Goal: Transaction & Acquisition: Book appointment/travel/reservation

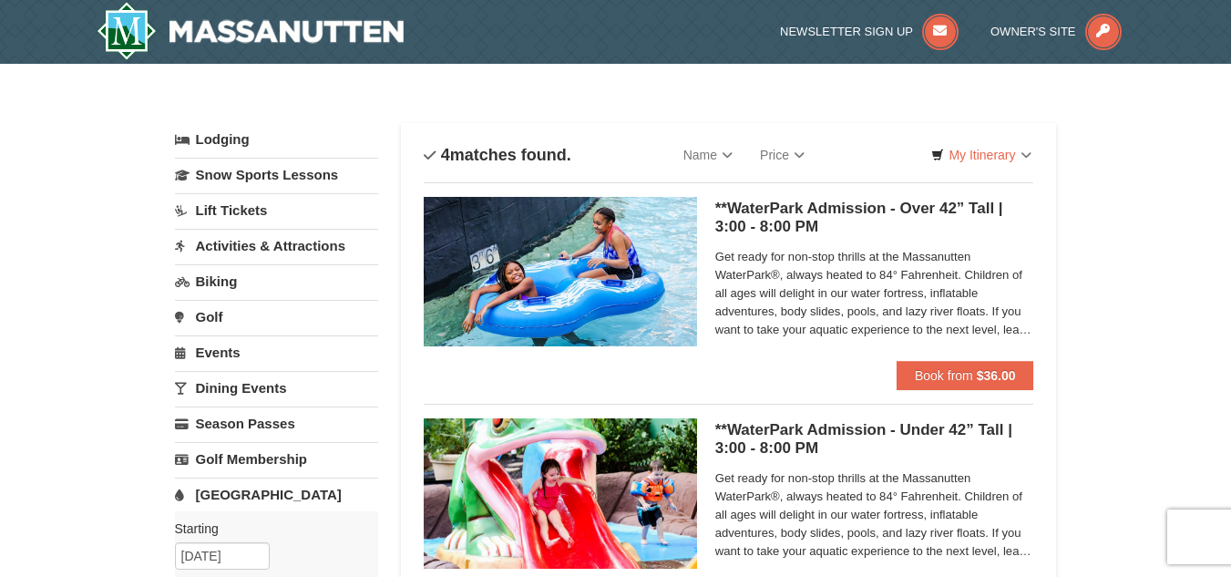
click at [223, 139] on link "Lodging" at bounding box center [276, 139] width 203 height 33
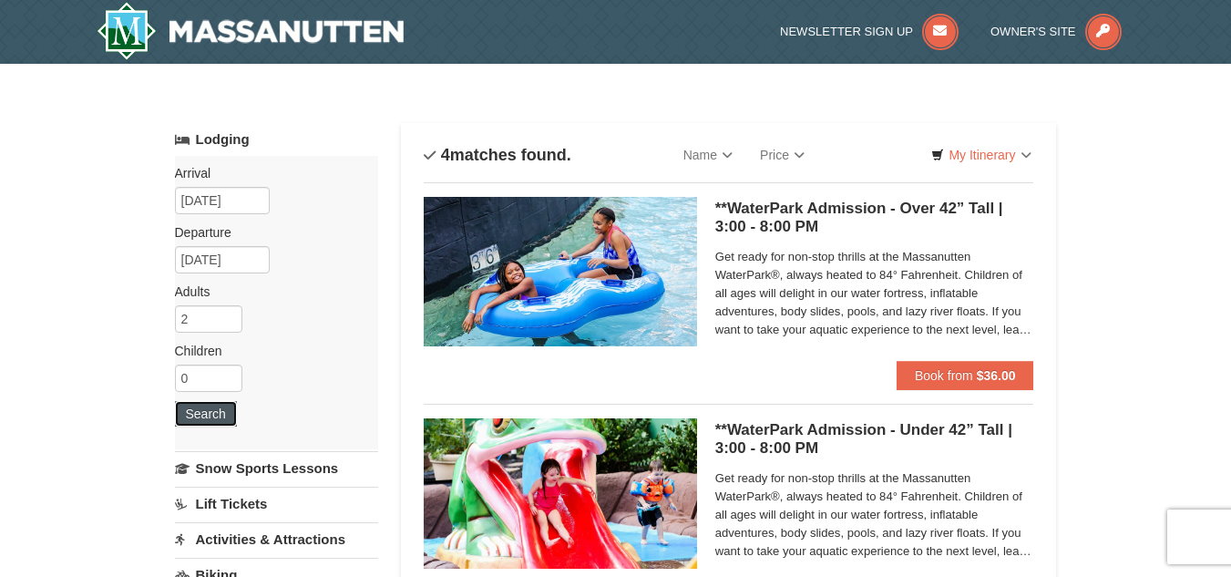
click at [224, 420] on button "Search" at bounding box center [206, 414] width 62 height 26
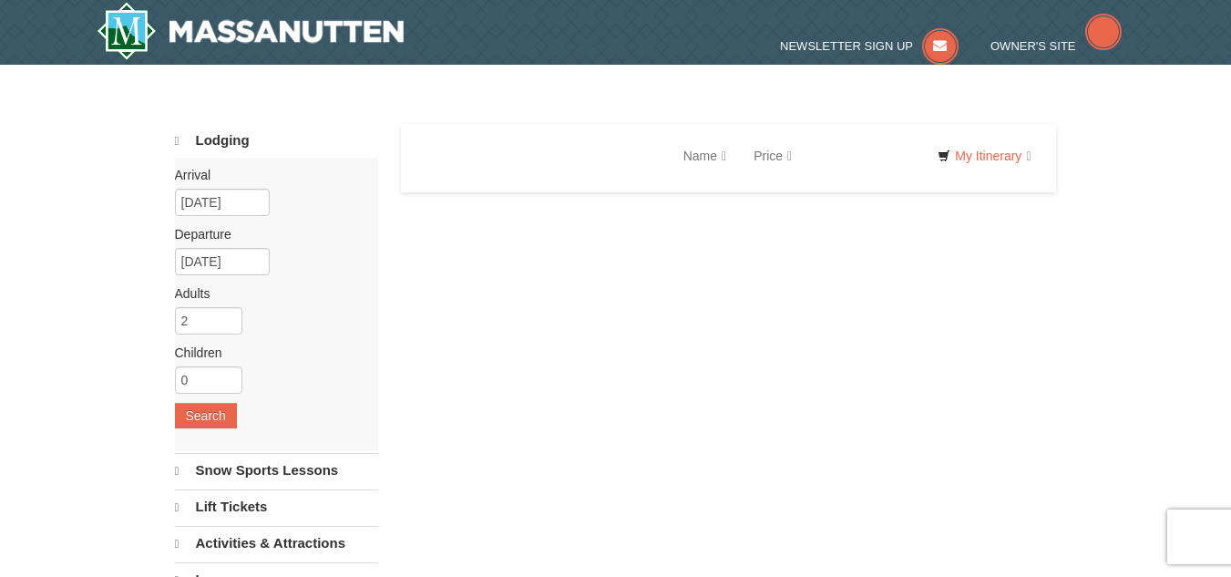
select select "9"
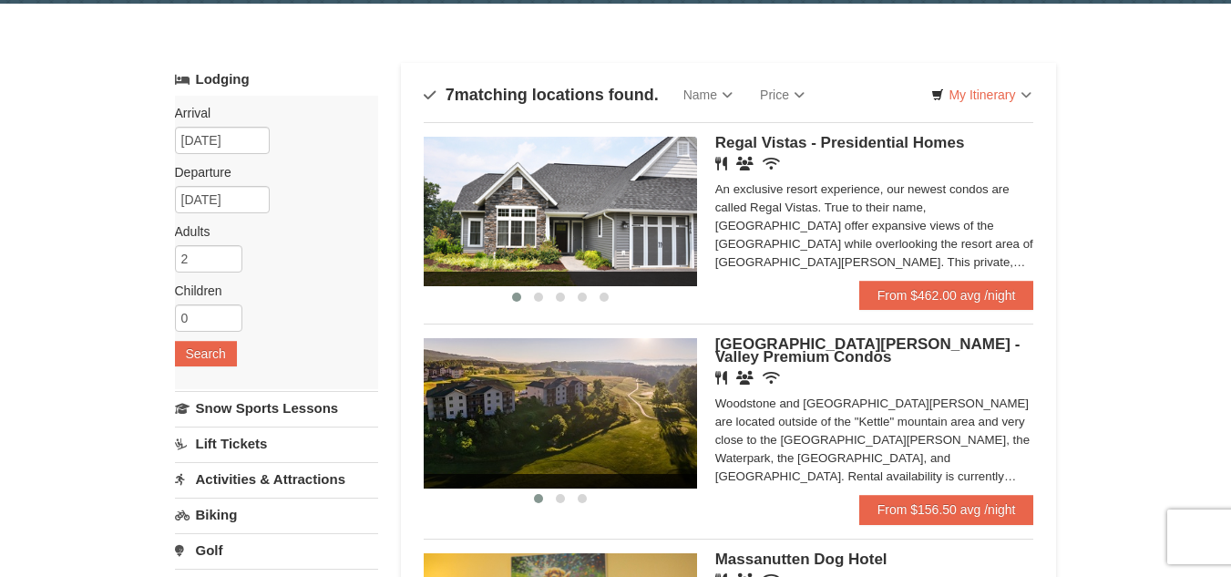
scroll to position [50, 0]
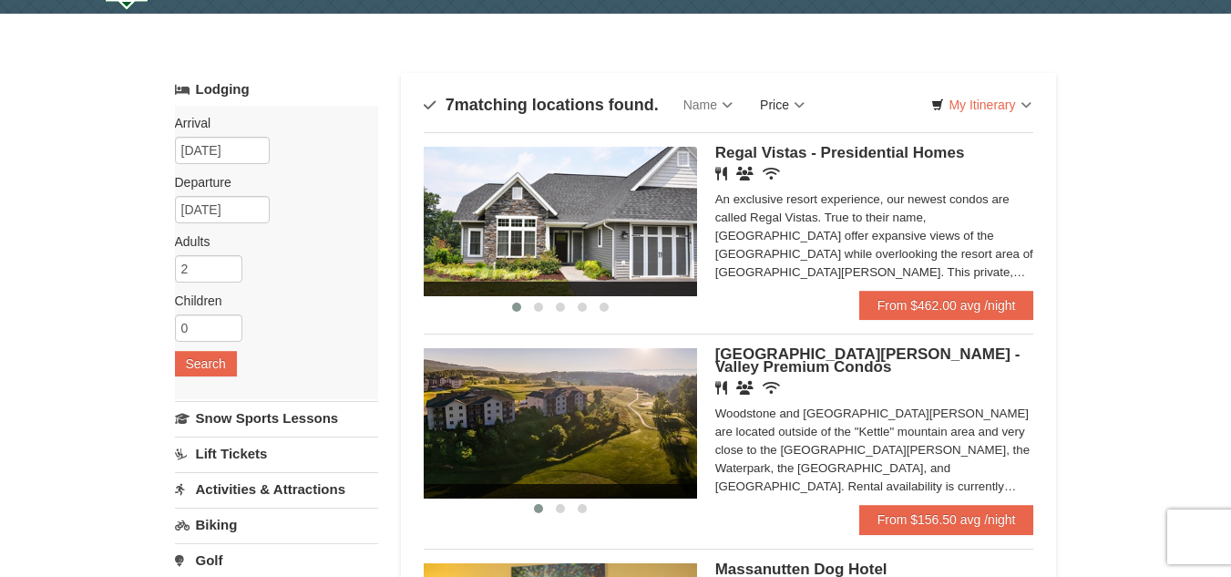
click at [801, 111] on link "Price" at bounding box center [782, 105] width 72 height 36
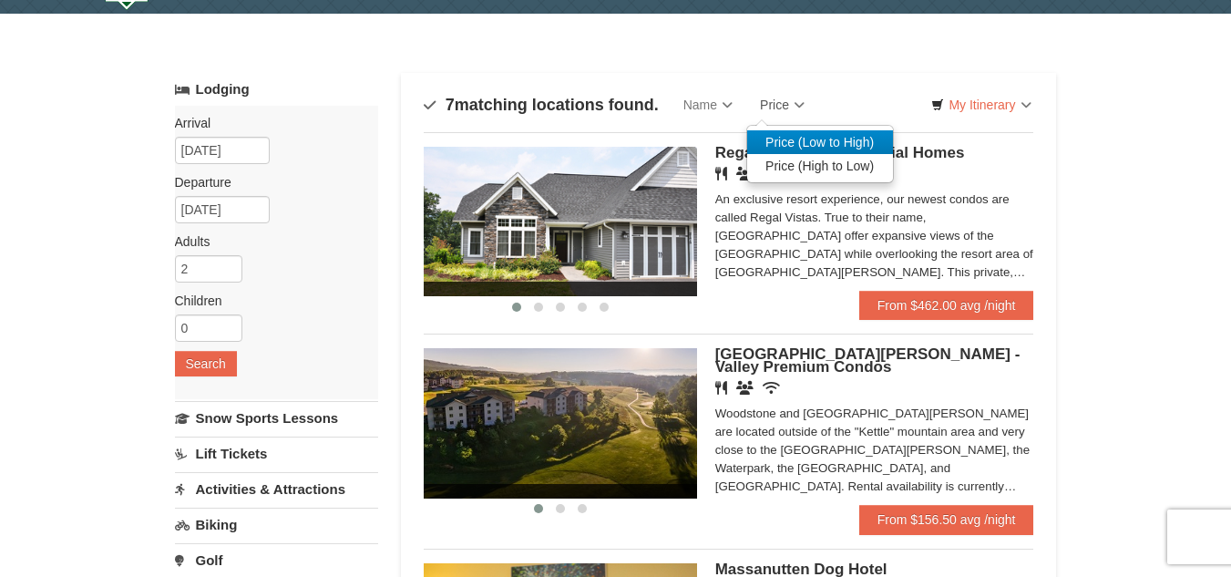
click at [809, 148] on link "Price (Low to High)" at bounding box center [820, 142] width 146 height 24
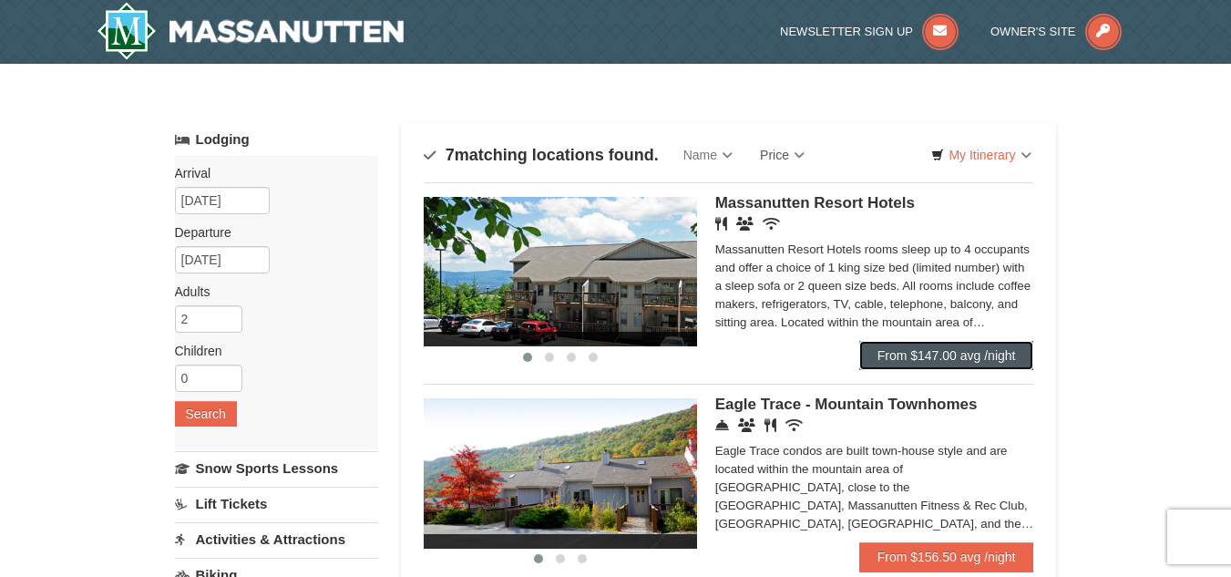
click at [929, 354] on link "From $147.00 avg /night" at bounding box center [946, 355] width 175 height 29
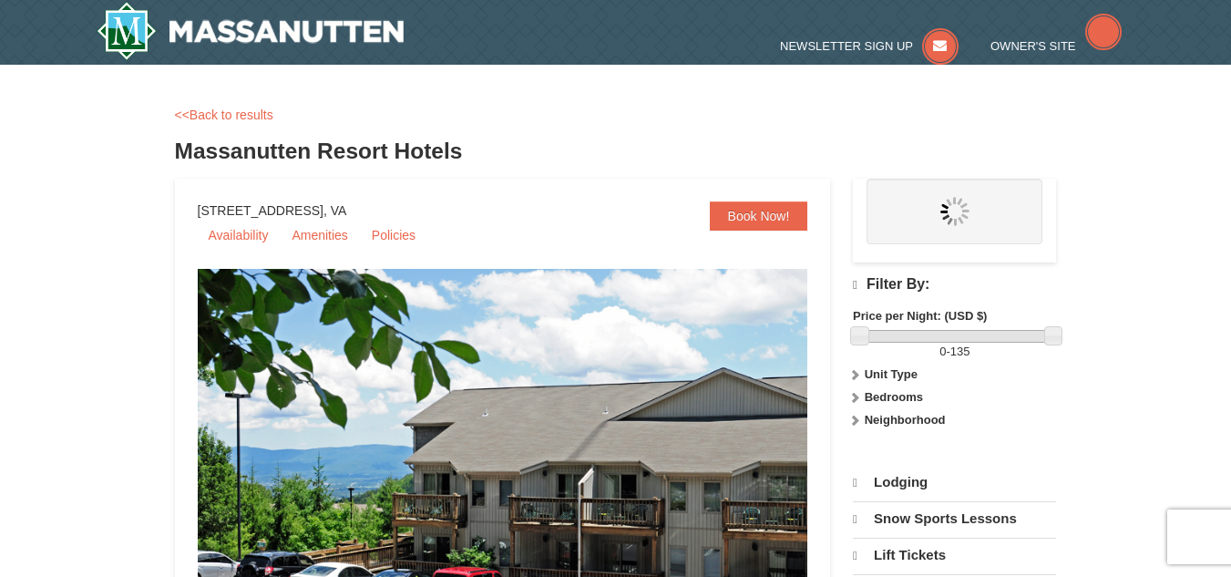
select select "9"
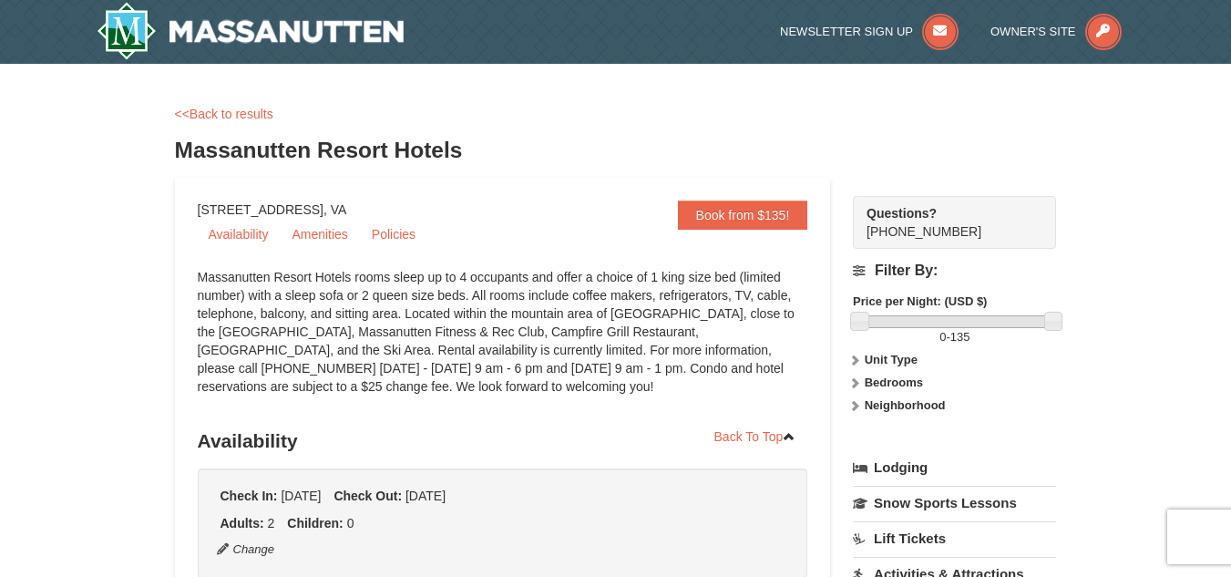
drag, startPoint x: 1240, startPoint y: 31, endPoint x: 1242, endPoint y: -23, distance: 53.8
click at [153, 32] on img at bounding box center [251, 31] width 308 height 58
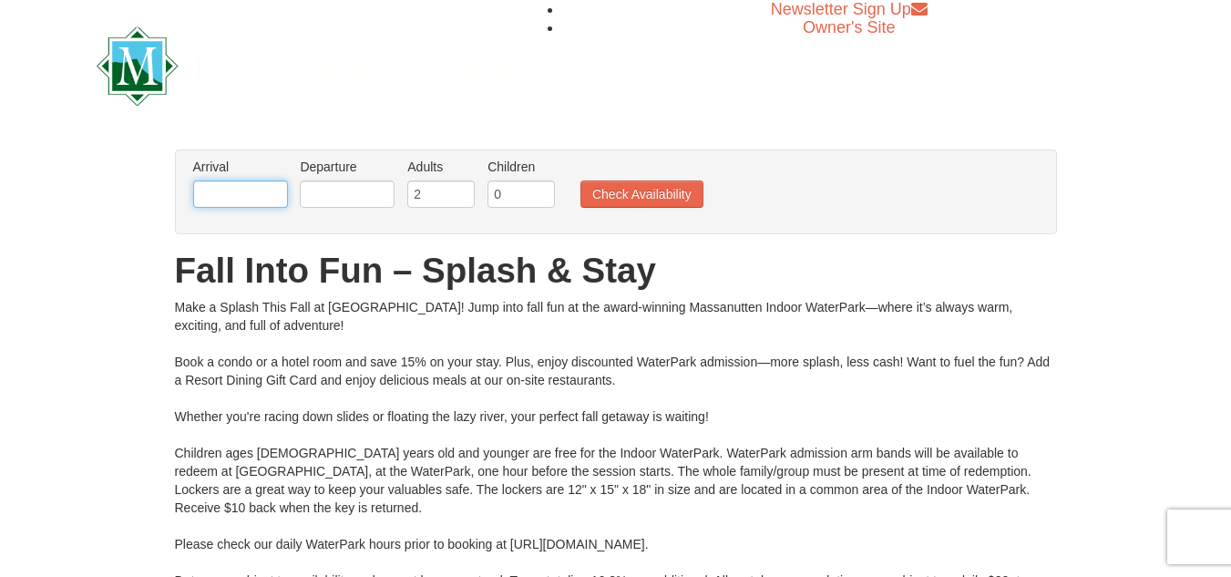
click at [229, 190] on input "text" at bounding box center [240, 193] width 95 height 27
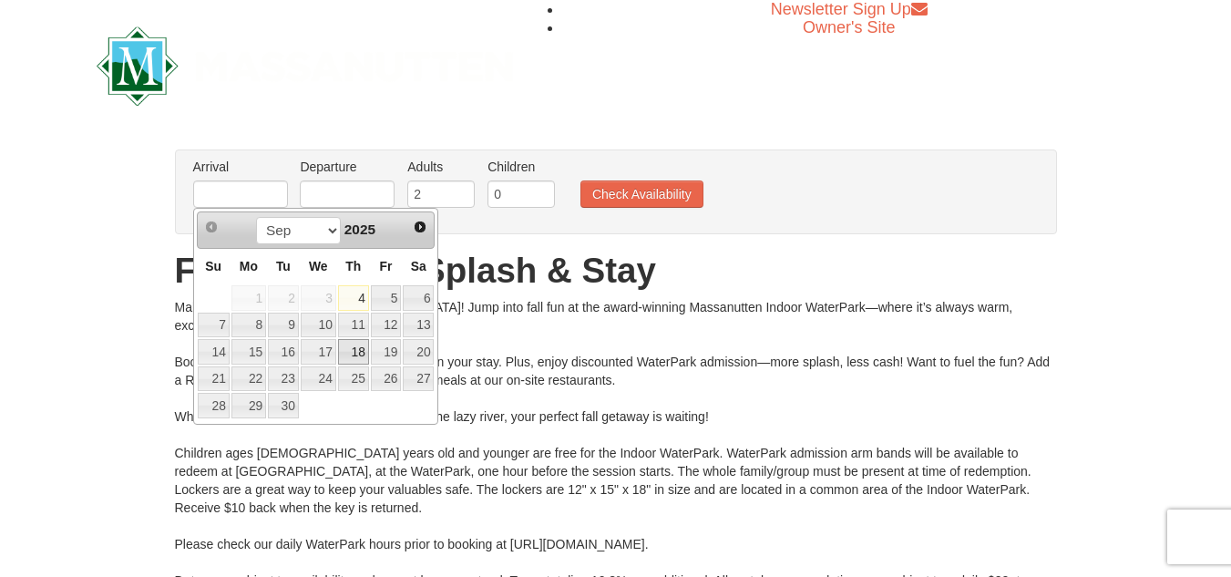
click at [358, 354] on link "18" at bounding box center [353, 352] width 31 height 26
type input "[DATE]"
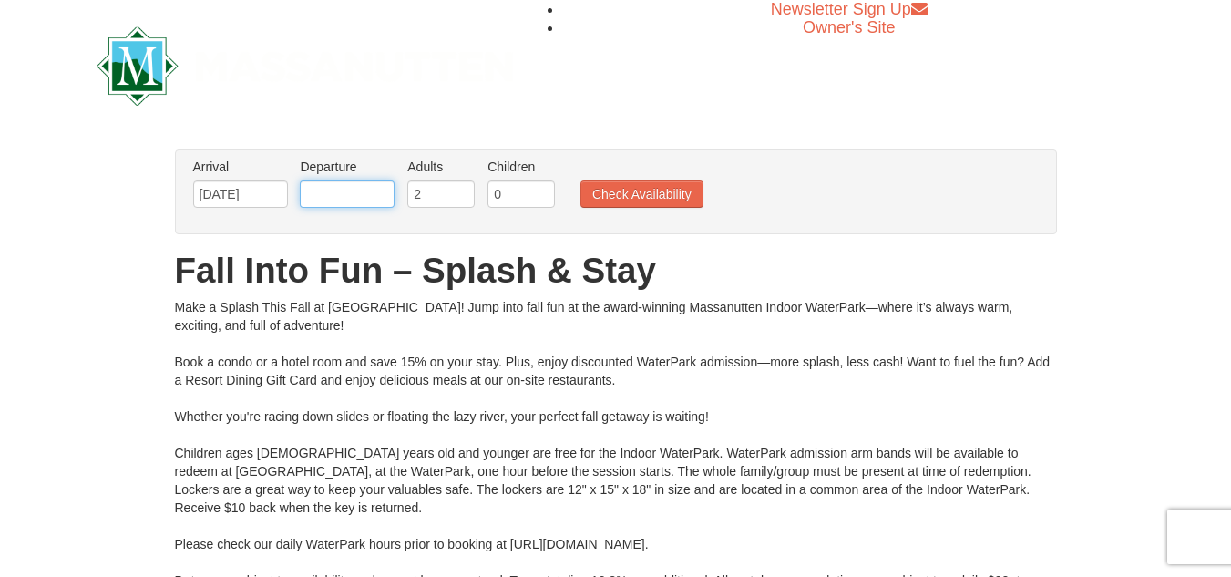
click at [363, 192] on input "text" at bounding box center [347, 193] width 95 height 27
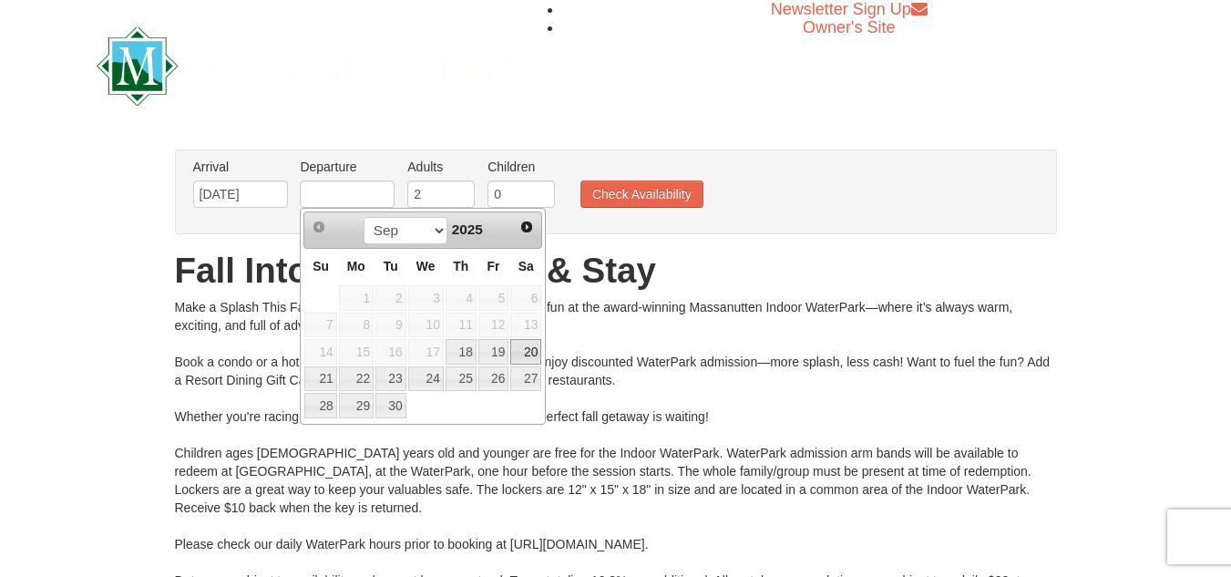
click at [520, 354] on link "20" at bounding box center [525, 352] width 31 height 26
type input "[DATE]"
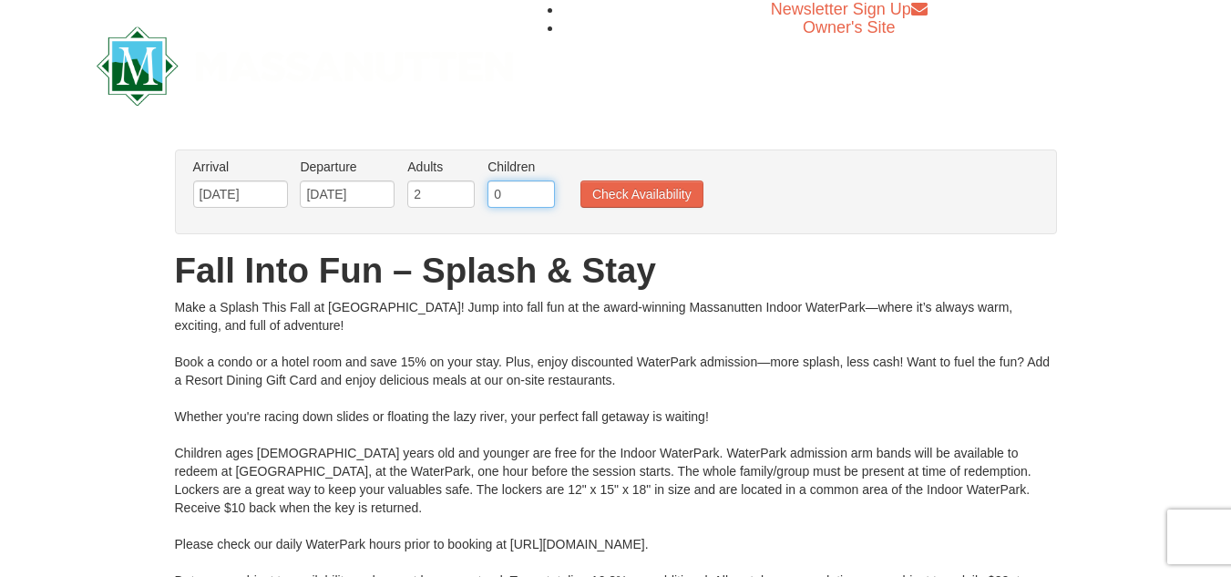
click at [531, 194] on input "0" at bounding box center [520, 193] width 67 height 27
type input "1"
click at [544, 188] on input "1" at bounding box center [520, 193] width 67 height 27
click at [625, 202] on button "Check Availability" at bounding box center [641, 193] width 123 height 27
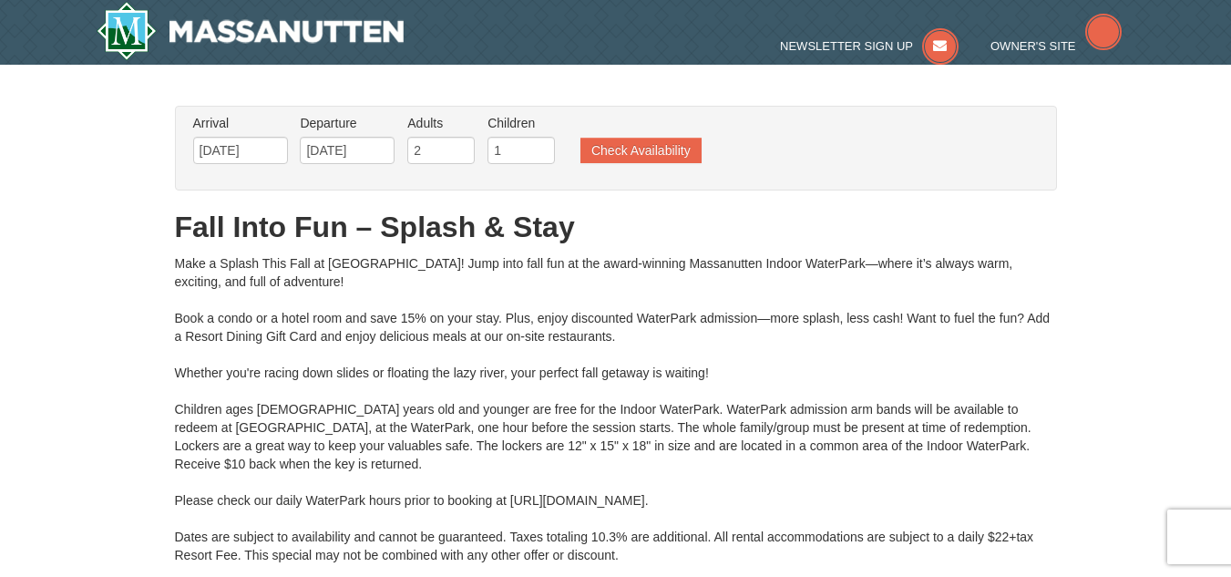
type input "[DATE]"
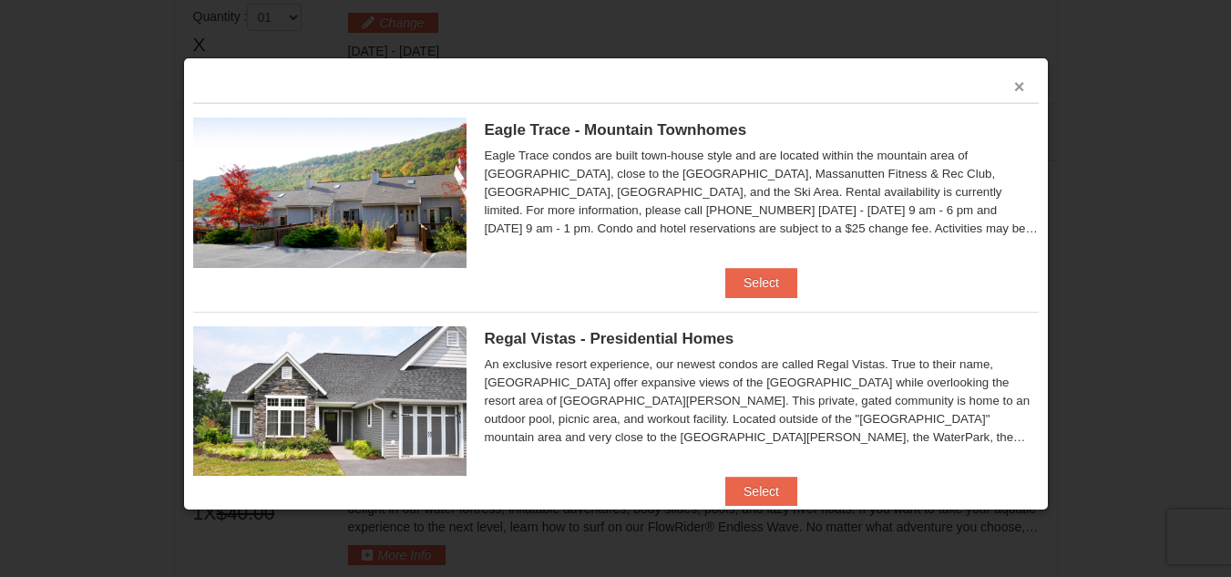
click at [1014, 87] on button "×" at bounding box center [1019, 86] width 11 height 18
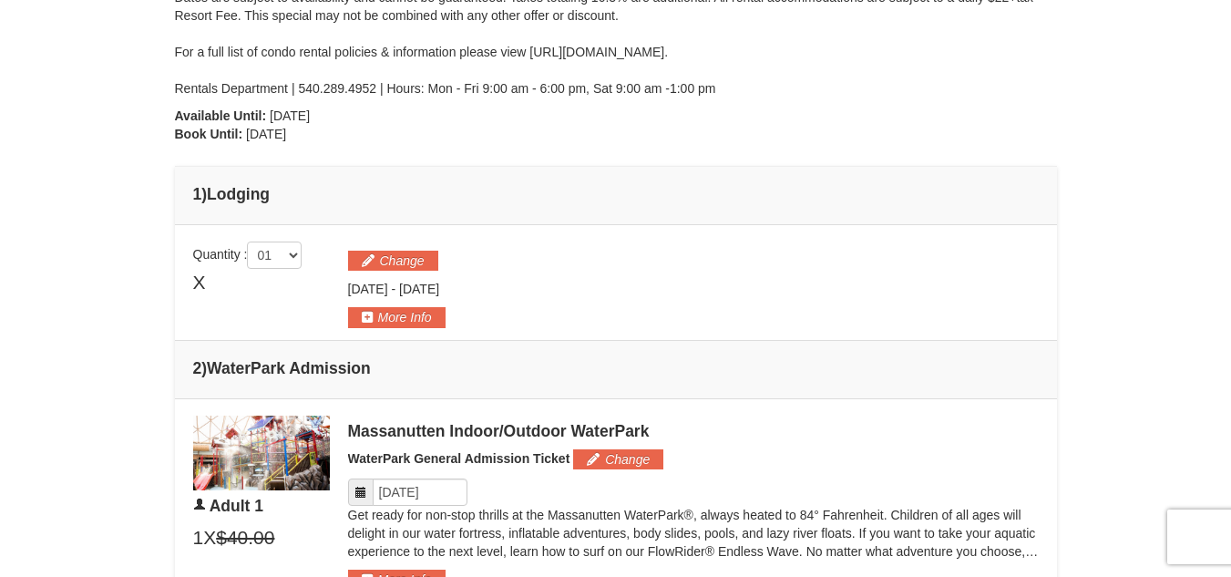
scroll to position [531, 0]
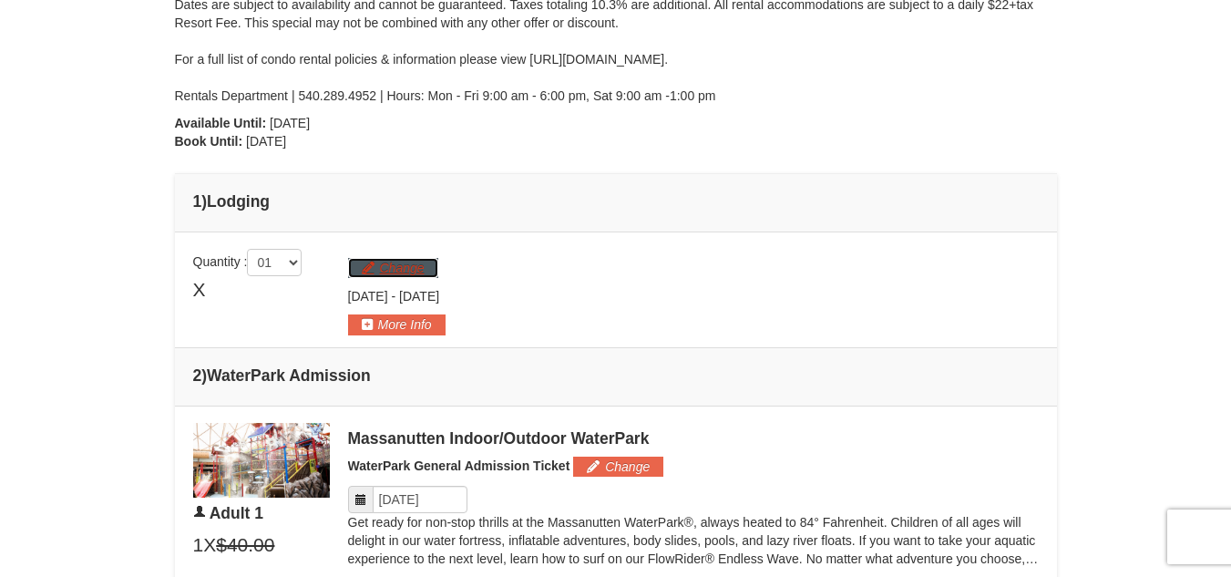
click at [371, 272] on button "Change" at bounding box center [393, 268] width 90 height 20
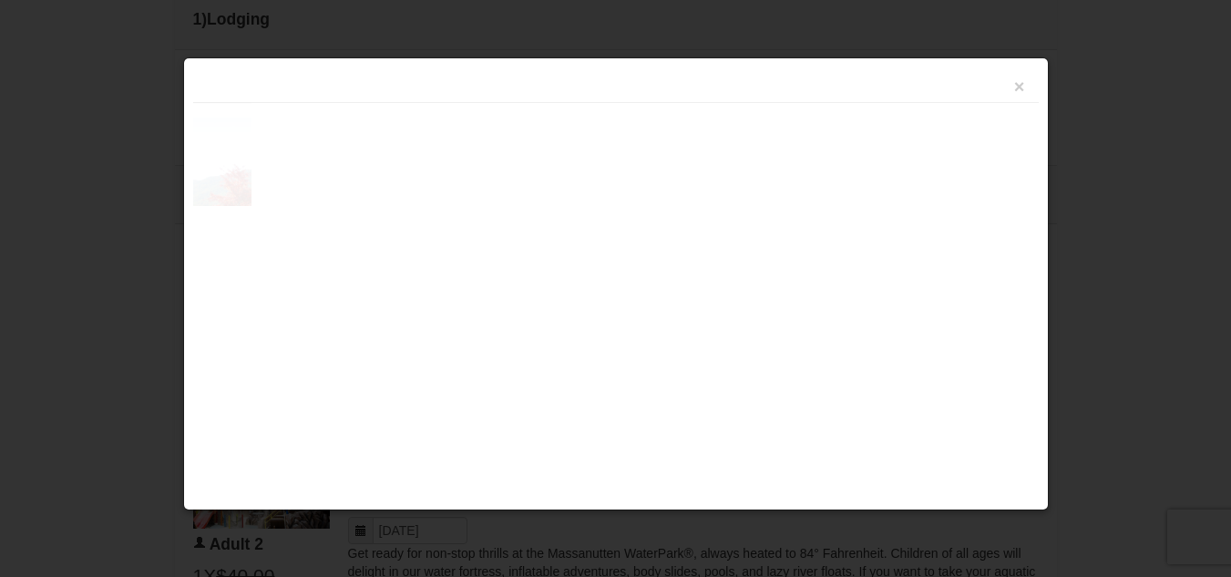
scroll to position [780, 0]
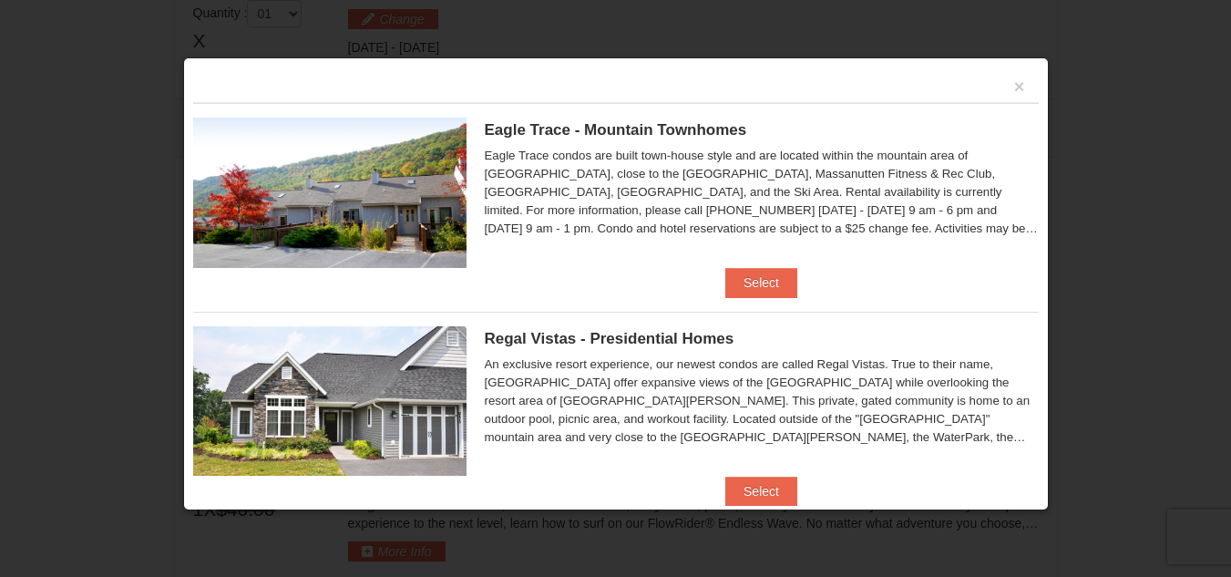
click at [899, 201] on div "Eagle Trace condos are built town-house style and are located within the mounta…" at bounding box center [762, 192] width 554 height 91
click at [462, 192] on img at bounding box center [329, 192] width 273 height 149
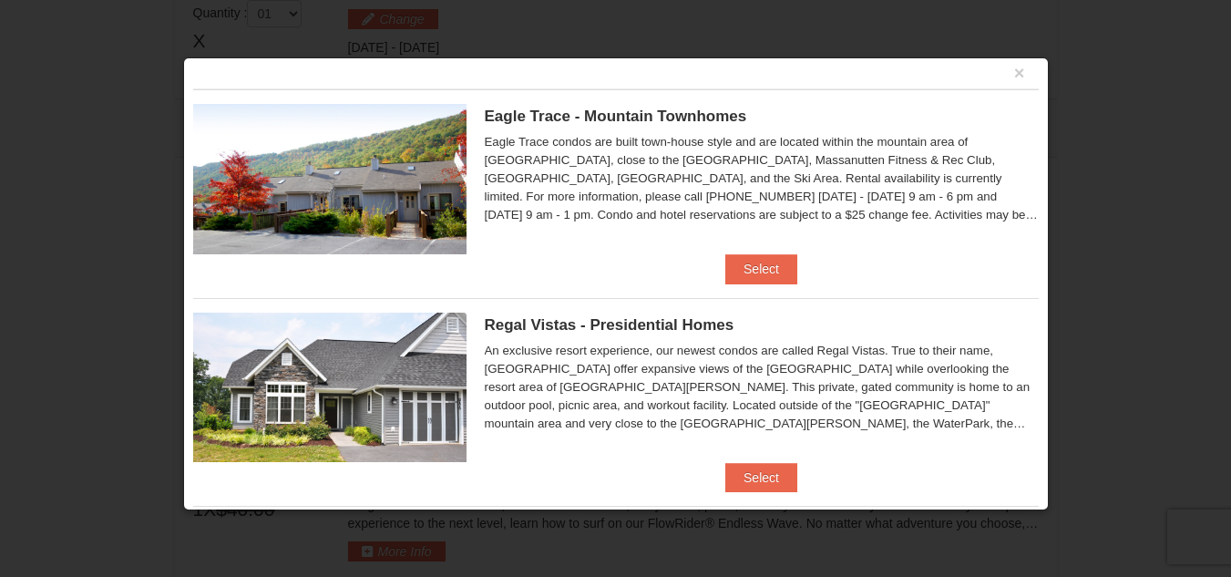
scroll to position [0, 0]
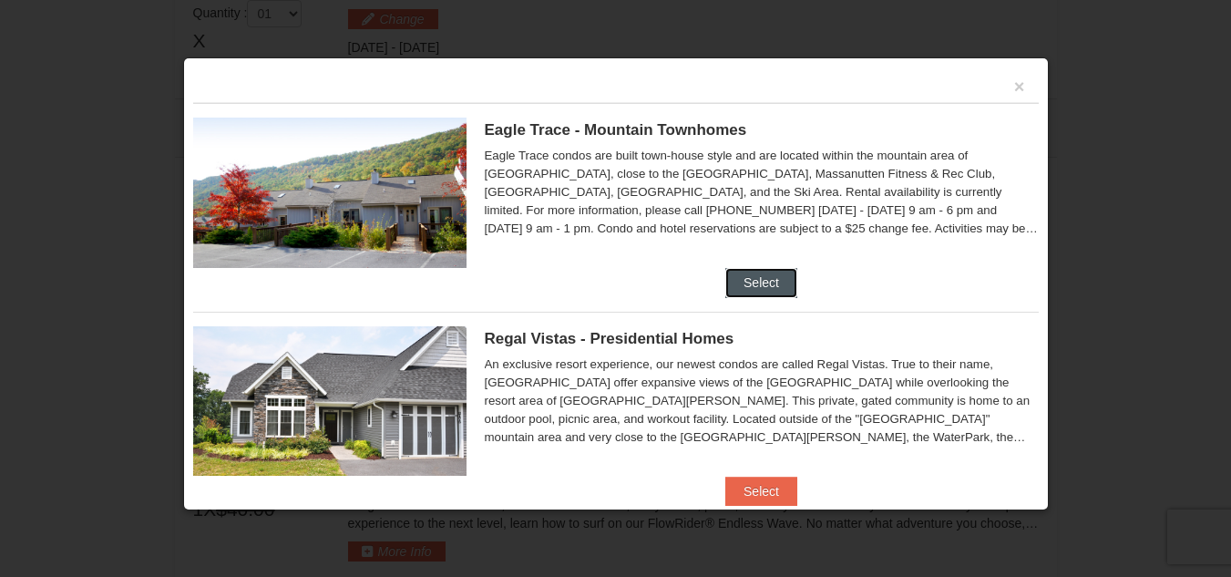
click at [751, 278] on button "Select" at bounding box center [761, 282] width 72 height 29
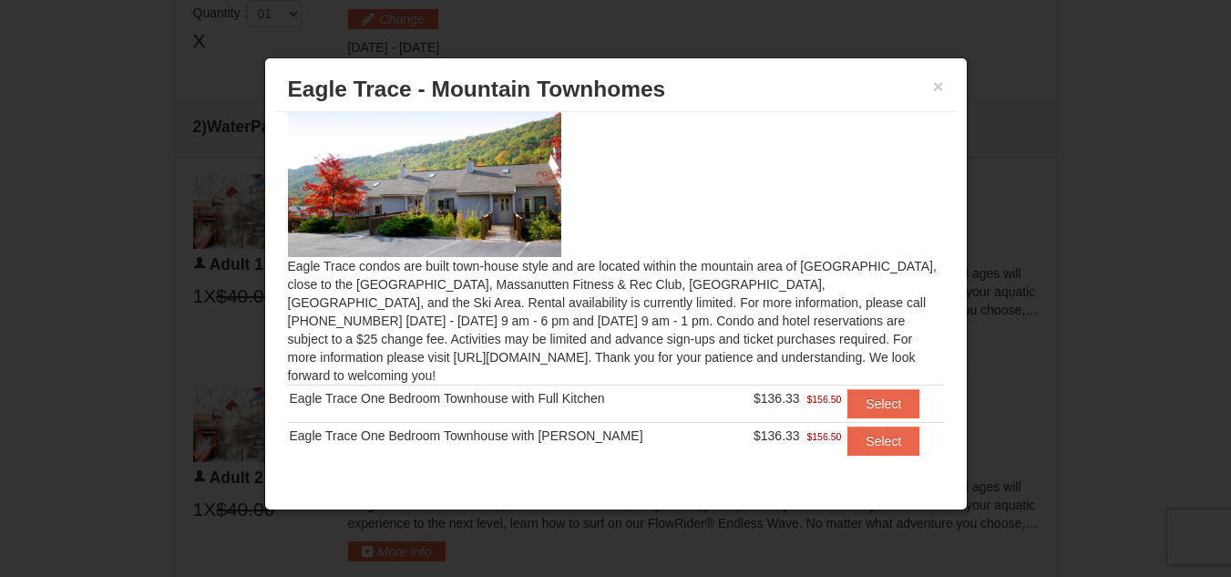
scroll to position [28, 0]
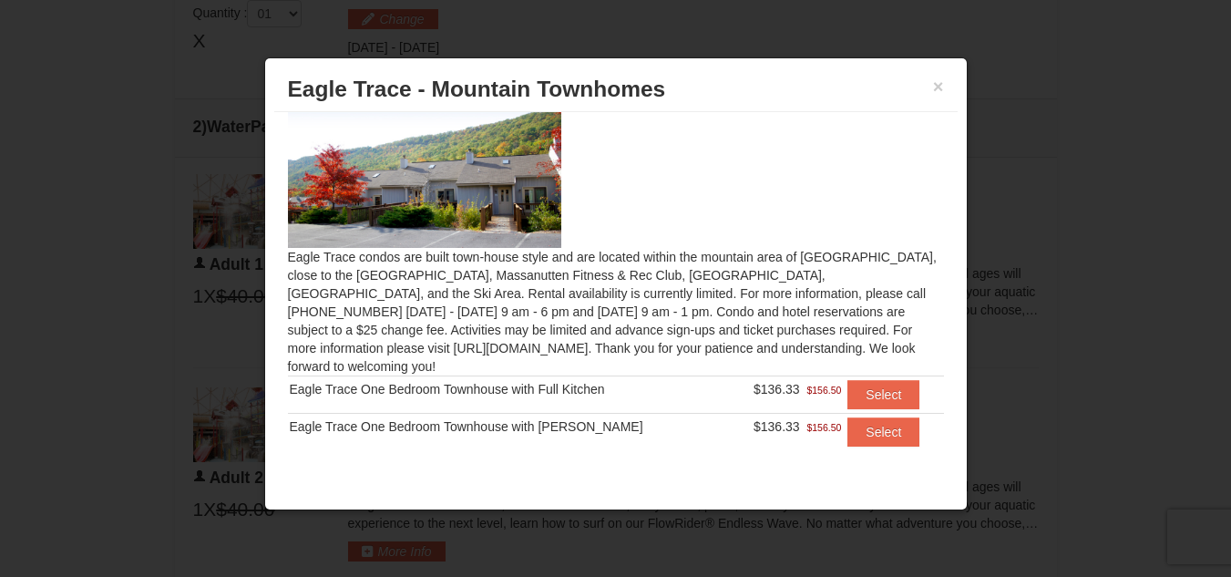
click at [944, 87] on div "× Eagle Trace - Mountain Townhomes" at bounding box center [615, 89] width 683 height 45
click at [933, 87] on button "×" at bounding box center [938, 86] width 11 height 18
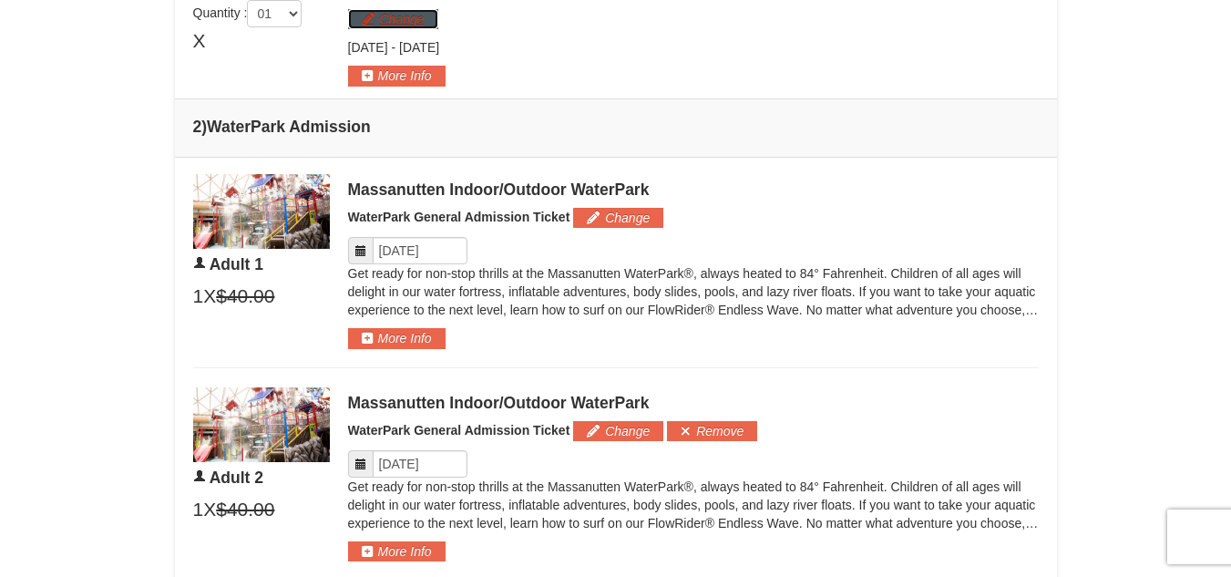
click at [370, 21] on button "Change" at bounding box center [393, 19] width 90 height 20
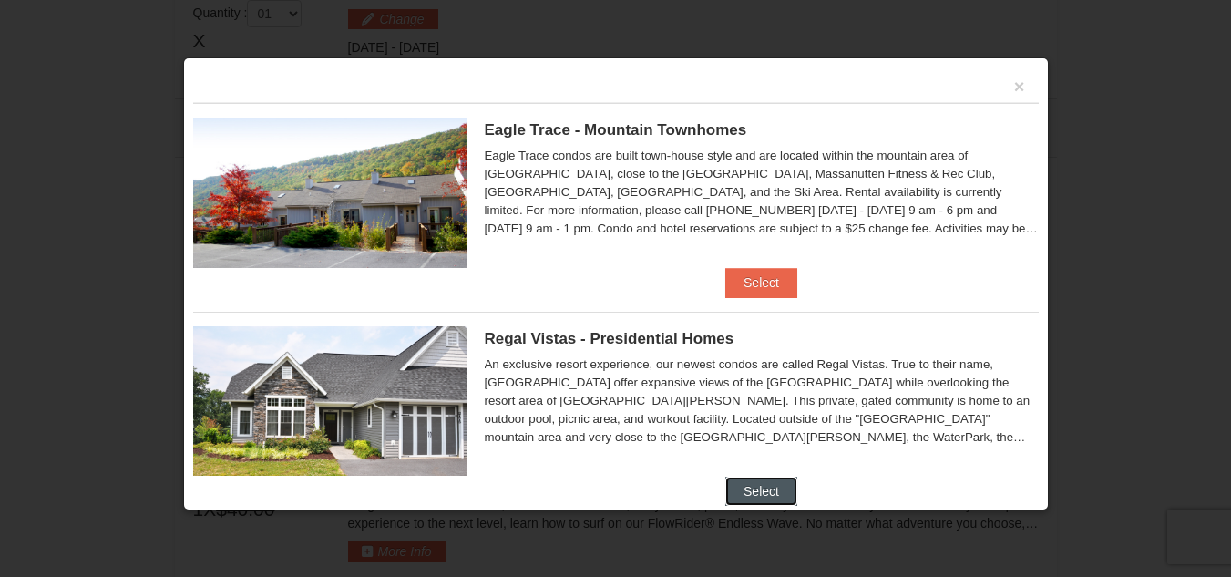
click at [729, 482] on button "Select" at bounding box center [761, 491] width 72 height 29
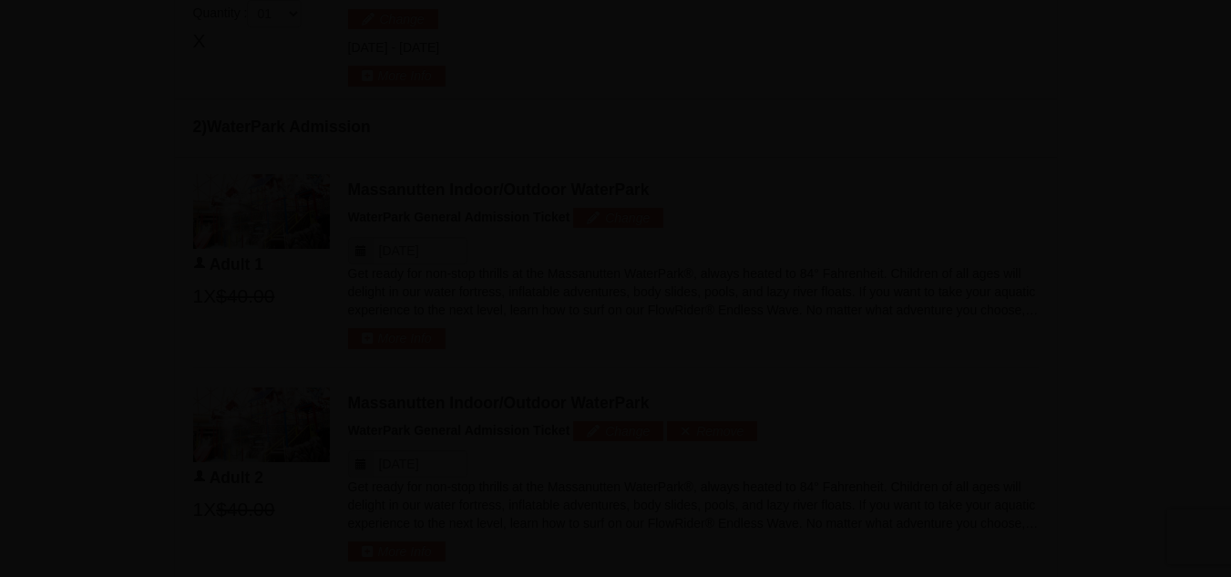
scroll to position [9, 0]
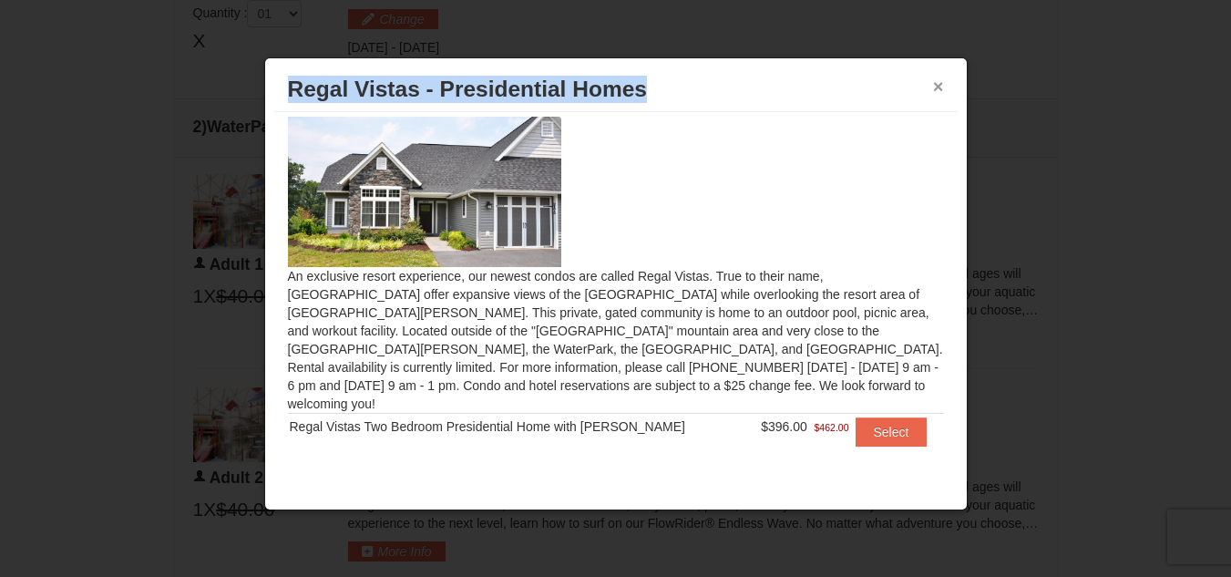
click at [943, 88] on div "× Regal Vistas - Presidential Homes" at bounding box center [615, 89] width 683 height 45
click at [938, 87] on button "×" at bounding box center [938, 86] width 11 height 18
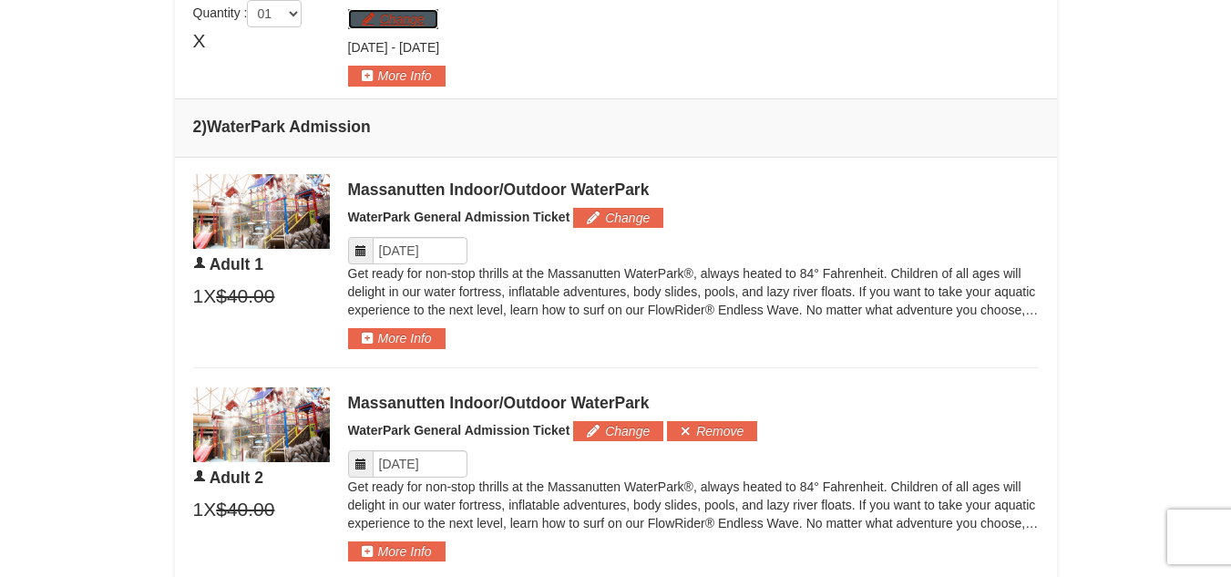
click at [369, 26] on button "Change" at bounding box center [393, 19] width 90 height 20
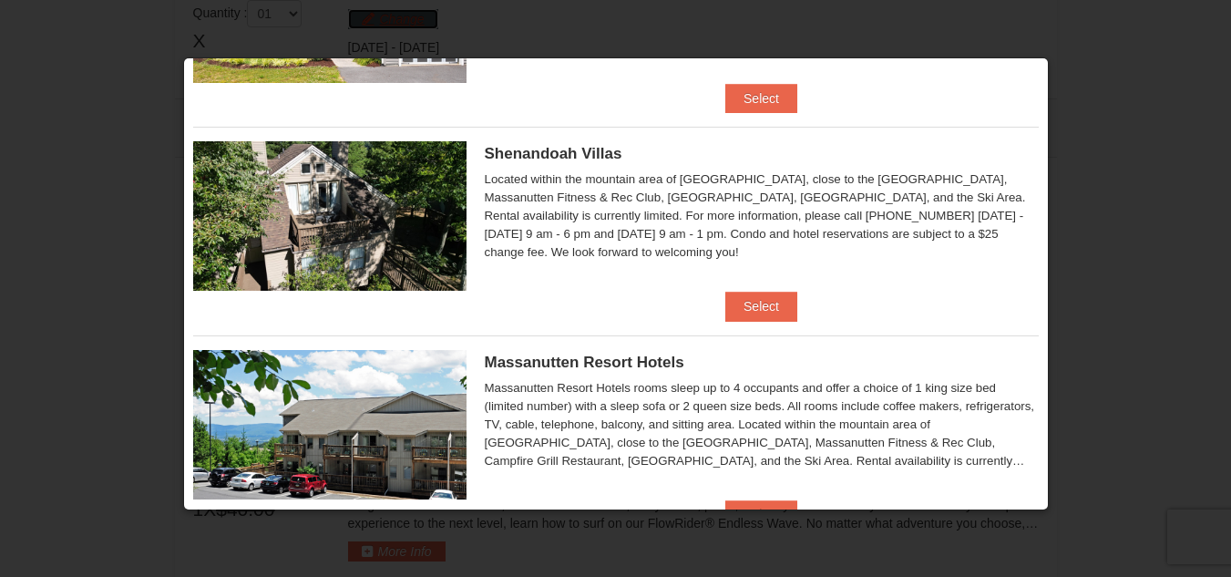
scroll to position [409, 0]
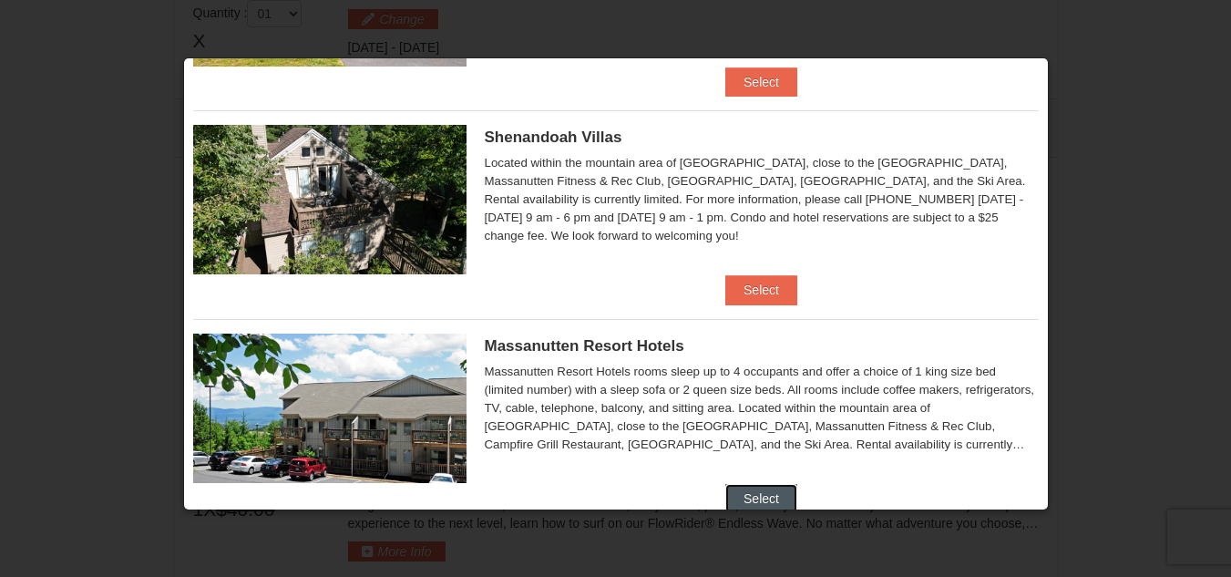
click at [747, 486] on button "Select" at bounding box center [761, 498] width 72 height 29
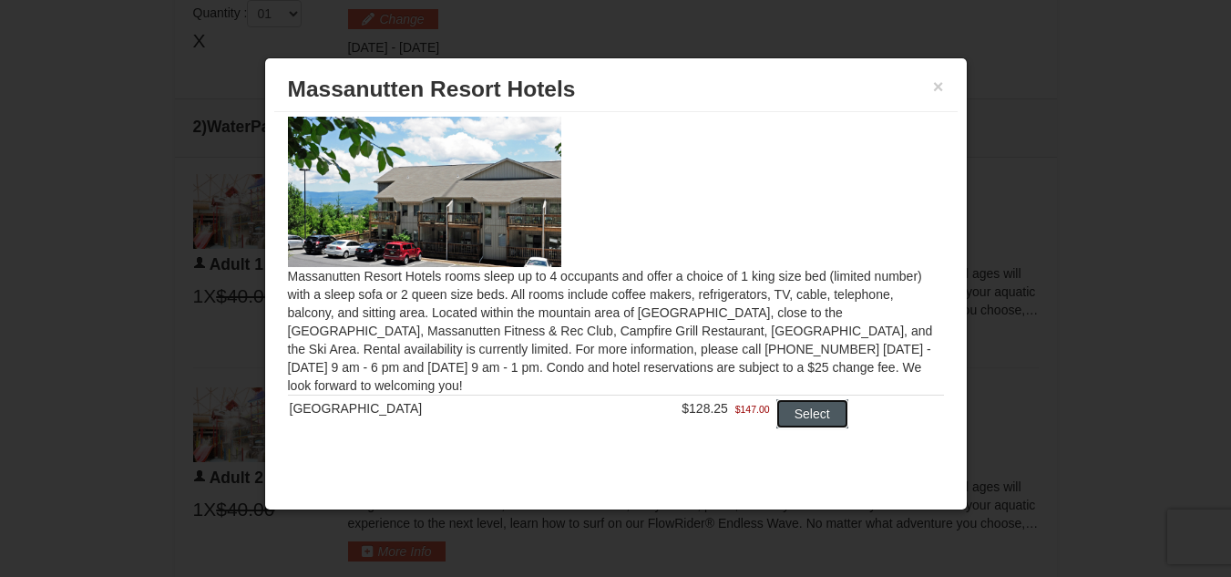
click at [792, 413] on button "Select" at bounding box center [812, 413] width 72 height 29
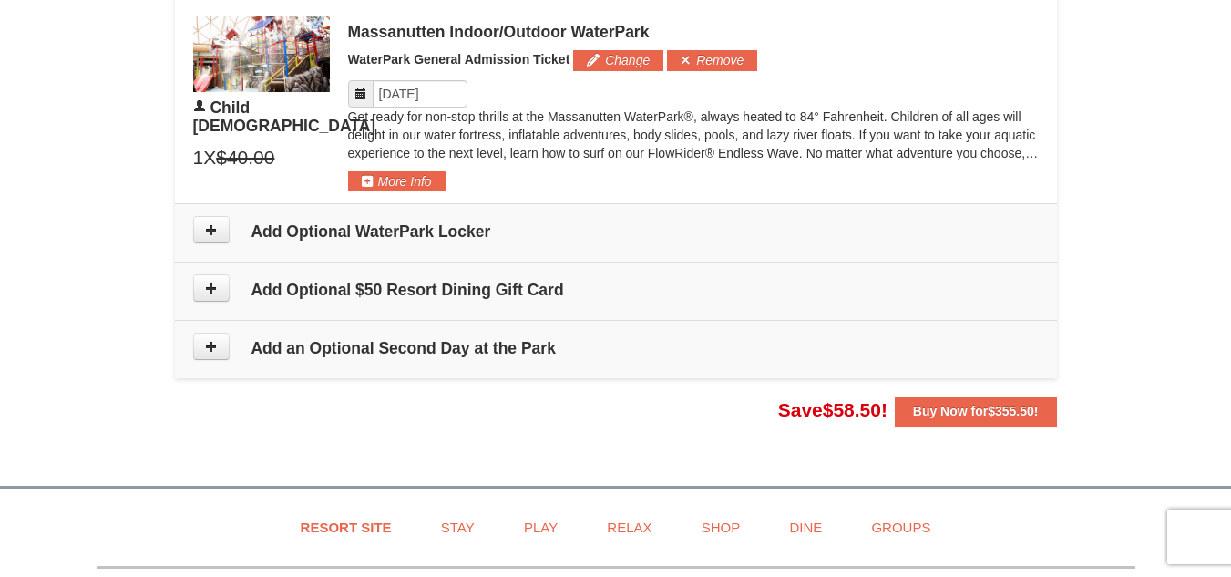
scroll to position [1446, 0]
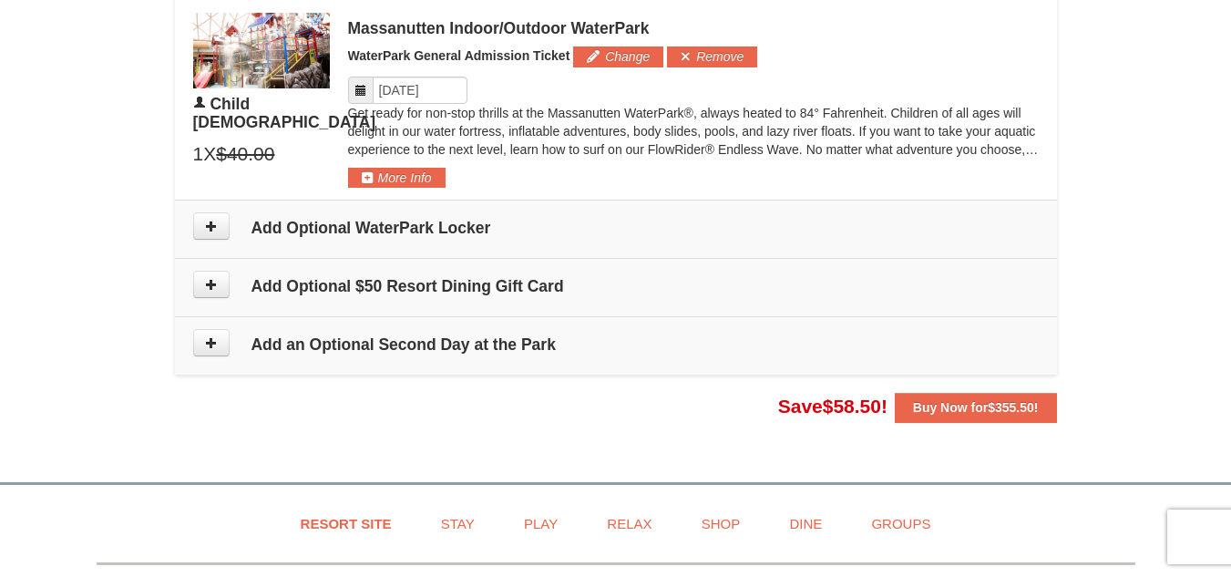
click at [363, 354] on h4 "Add an Optional Second Day at the Park" at bounding box center [616, 344] width 846 height 18
click at [200, 347] on button at bounding box center [211, 342] width 36 height 27
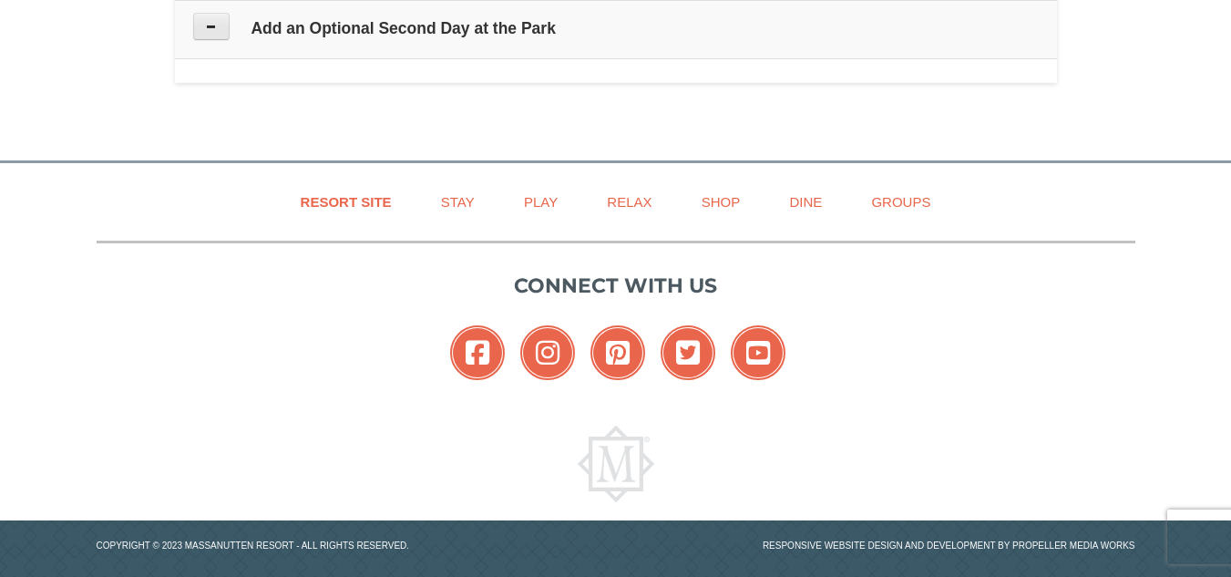
type input "09/20/2025"
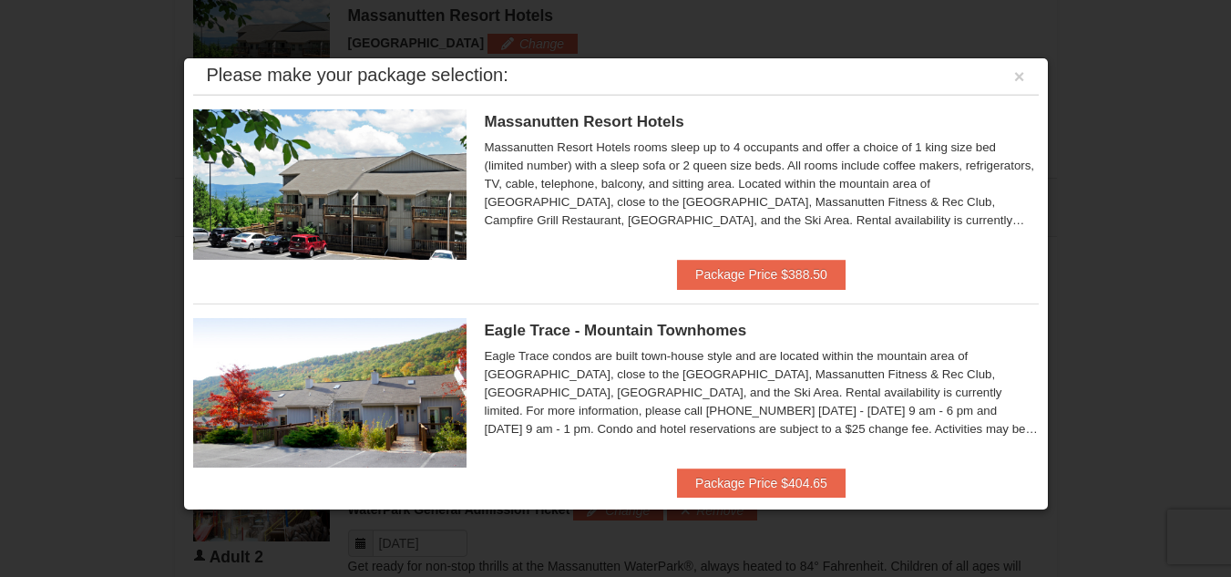
scroll to position [0, 0]
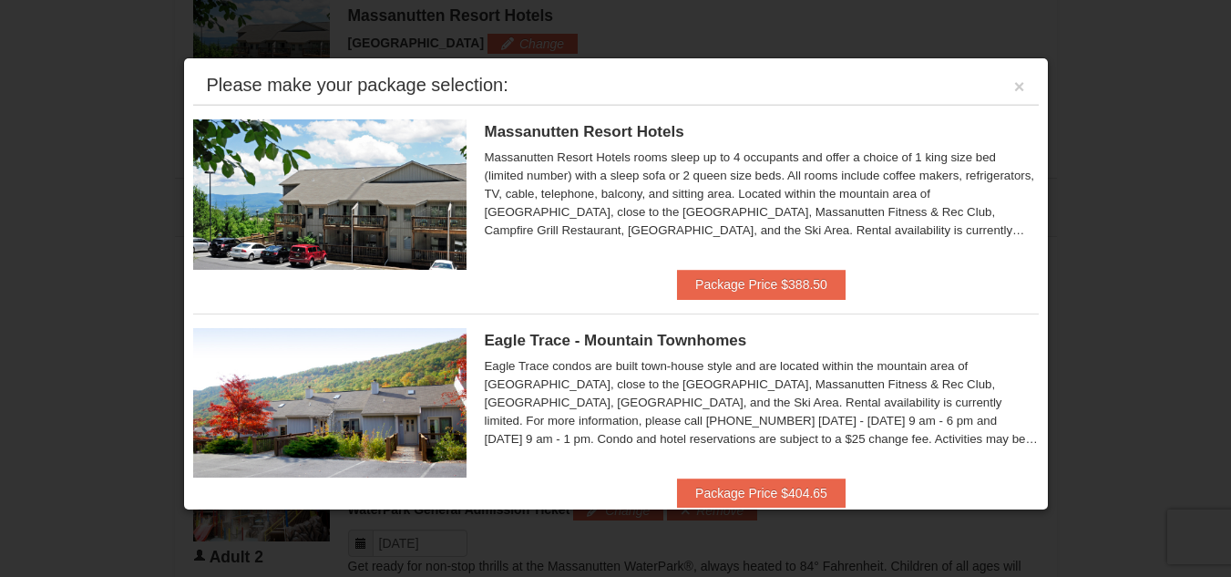
click at [998, 87] on div "Please make your package selection: ×" at bounding box center [616, 85] width 846 height 37
click at [1014, 88] on button "×" at bounding box center [1019, 86] width 11 height 18
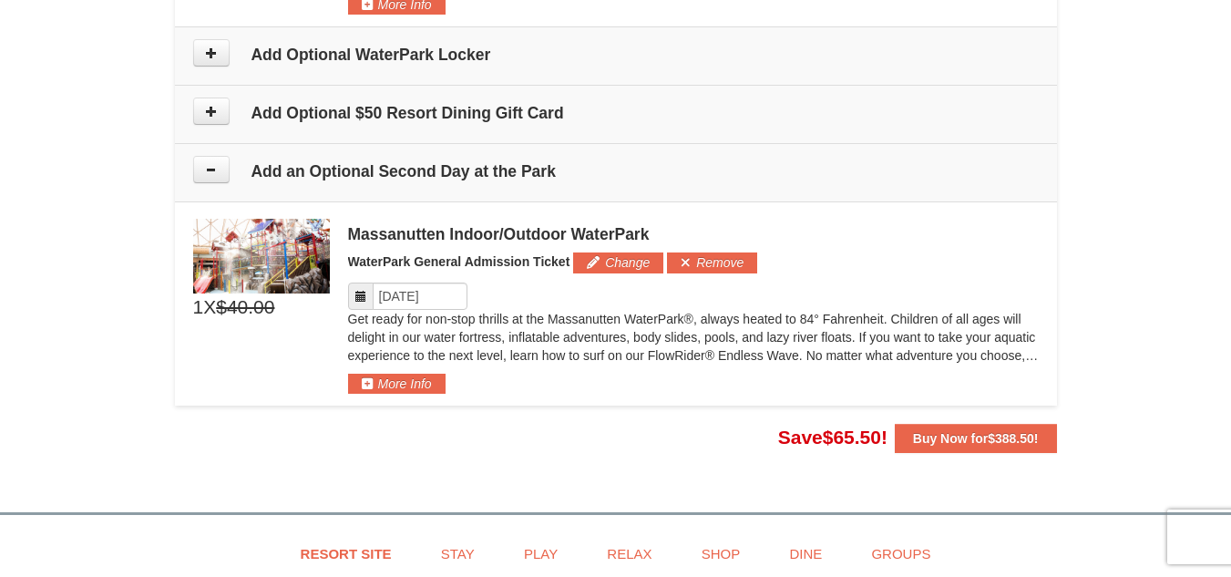
scroll to position [1627, 0]
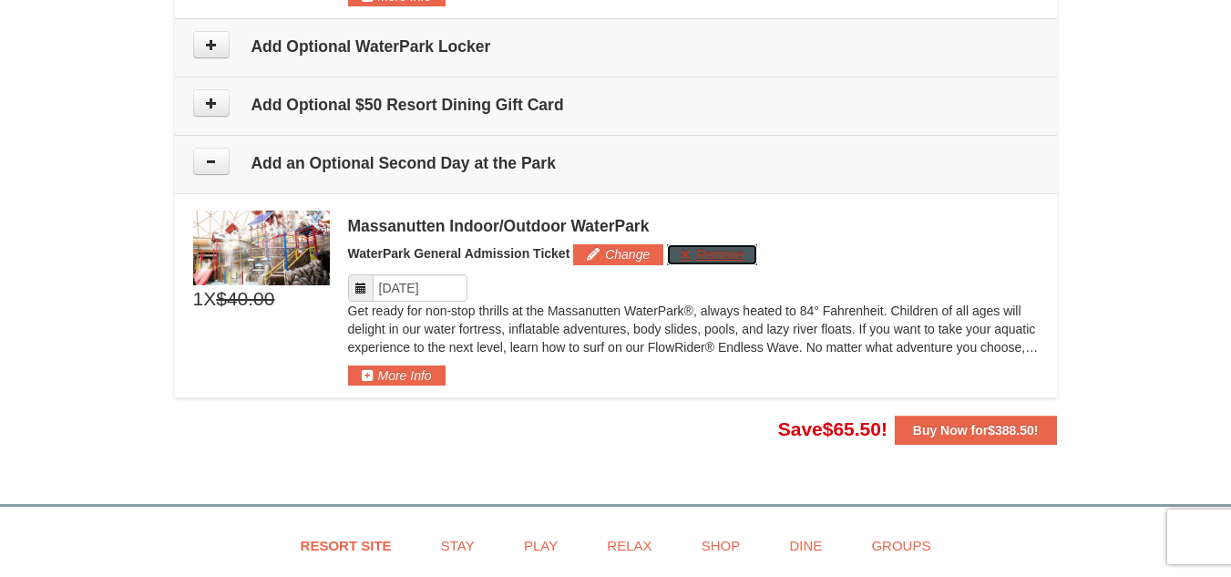
click at [693, 256] on button "Remove" at bounding box center [712, 254] width 90 height 20
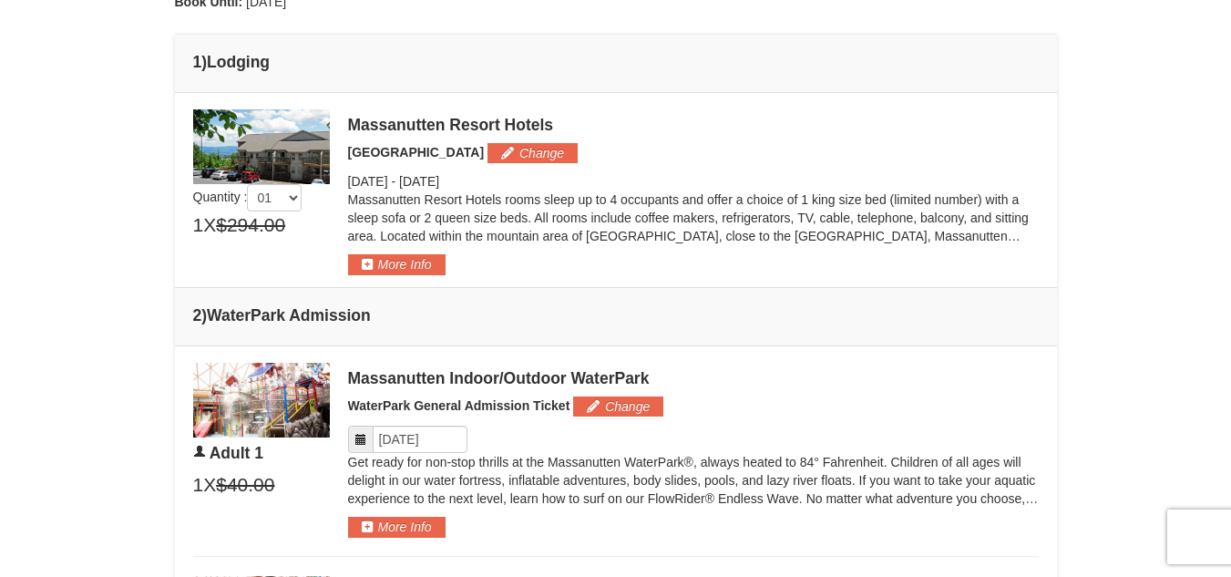
scroll to position [675, 0]
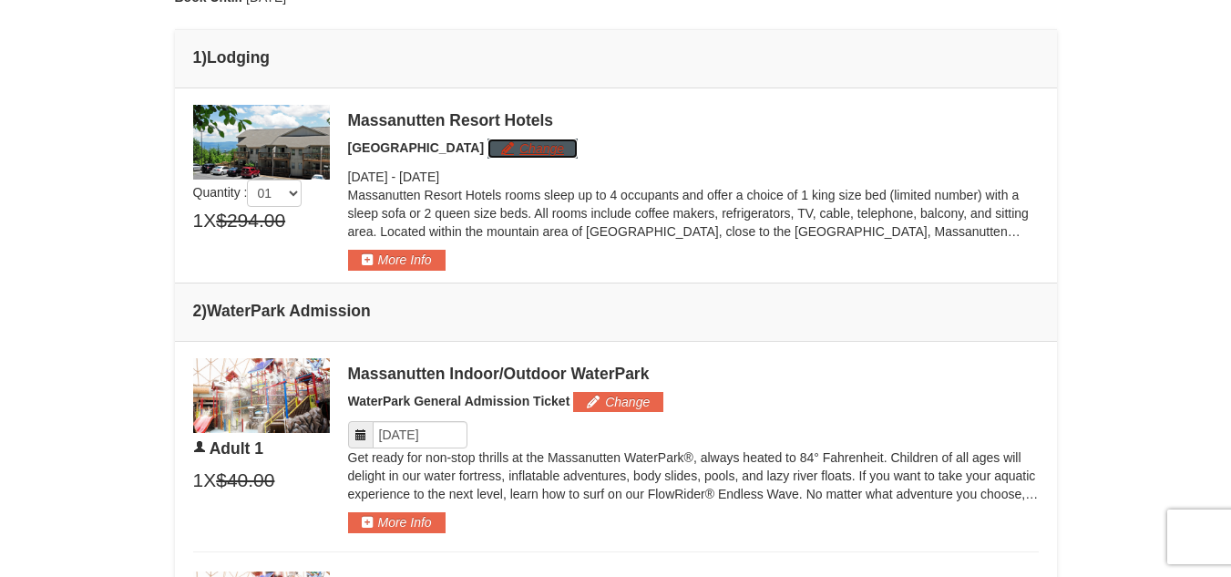
click at [514, 153] on button "Change" at bounding box center [532, 148] width 90 height 20
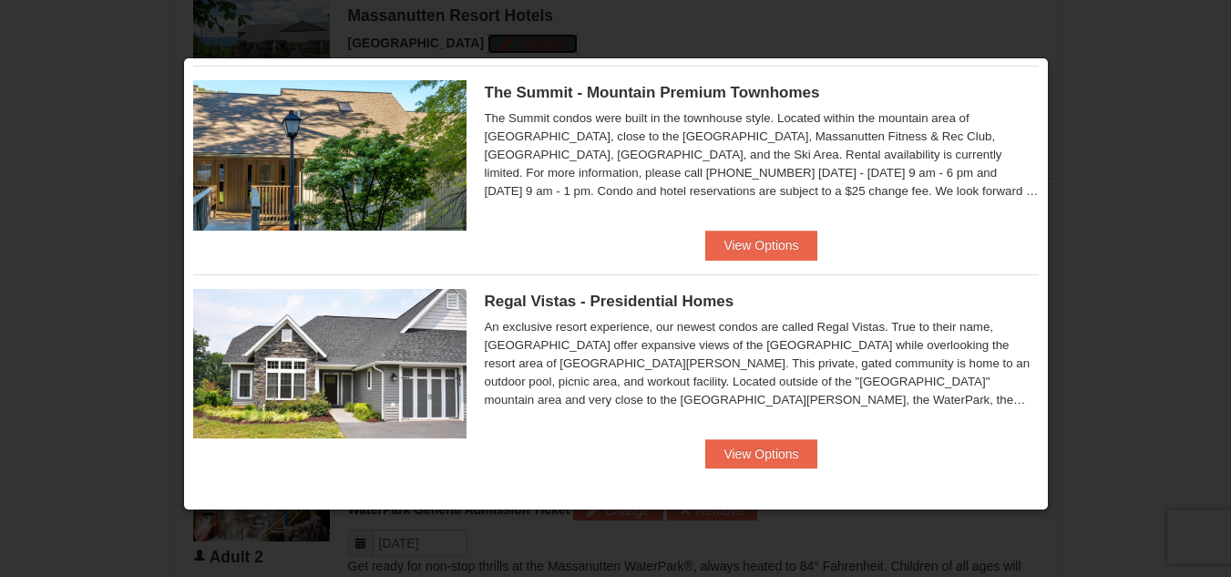
scroll to position [0, 0]
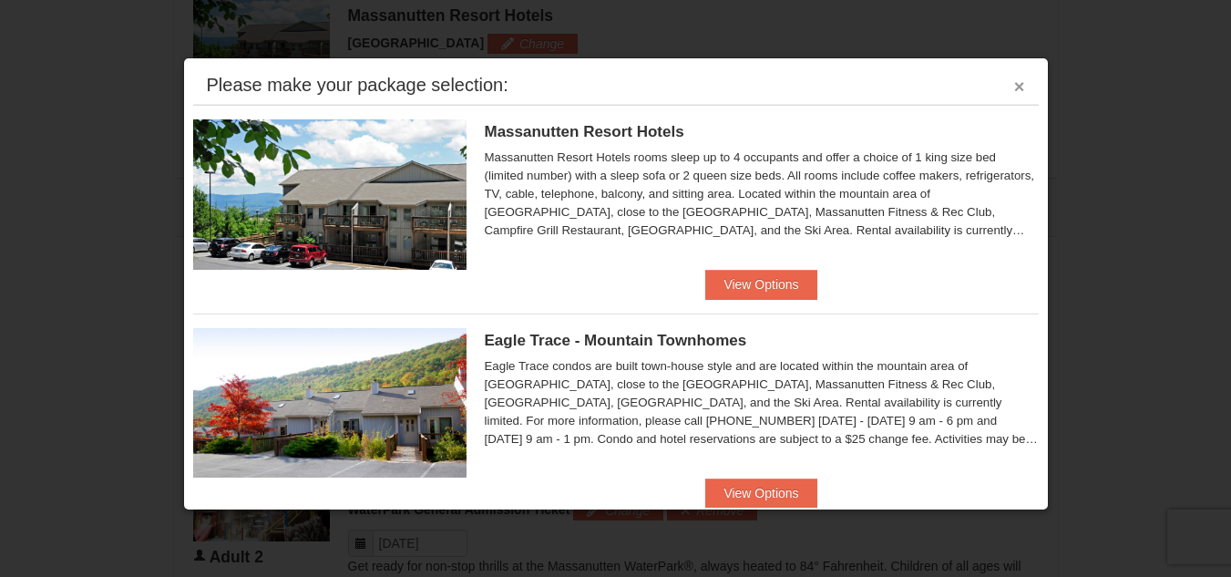
click at [1014, 92] on button "×" at bounding box center [1019, 86] width 11 height 18
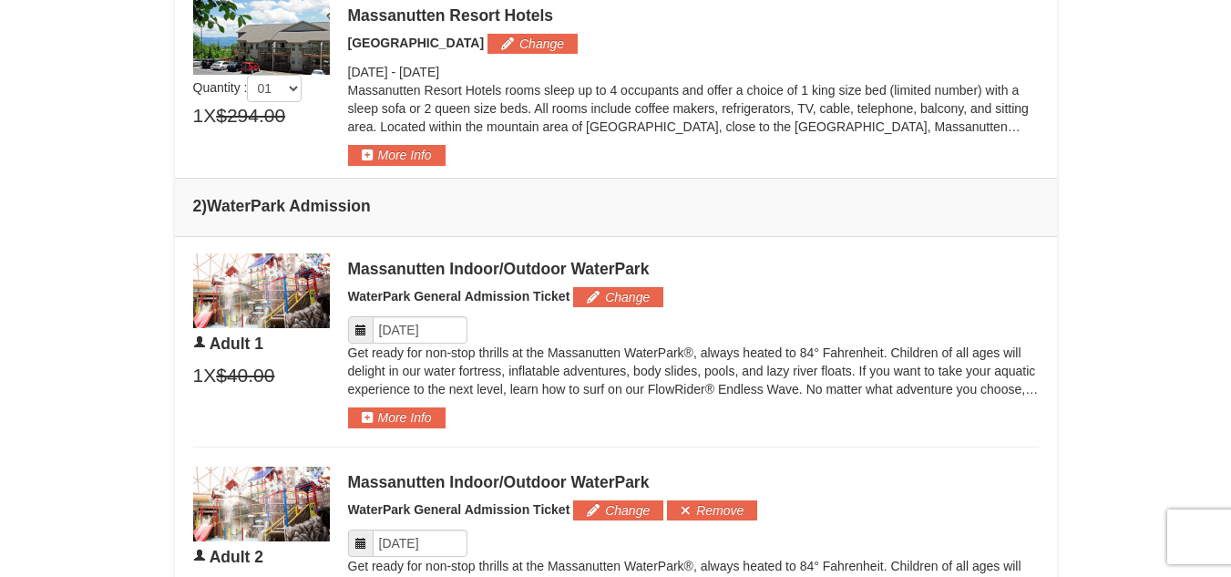
click at [362, 335] on icon at bounding box center [360, 329] width 13 height 13
click at [425, 331] on input "Please format dates MM/DD/YYYY" at bounding box center [420, 329] width 95 height 27
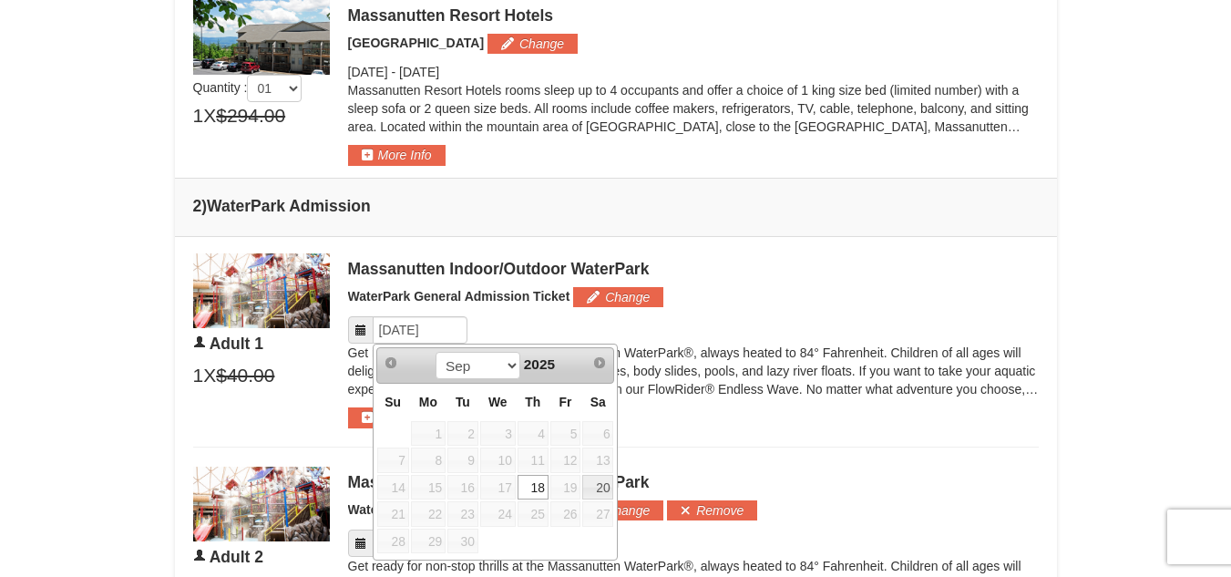
click at [568, 490] on span "19" at bounding box center [565, 488] width 31 height 26
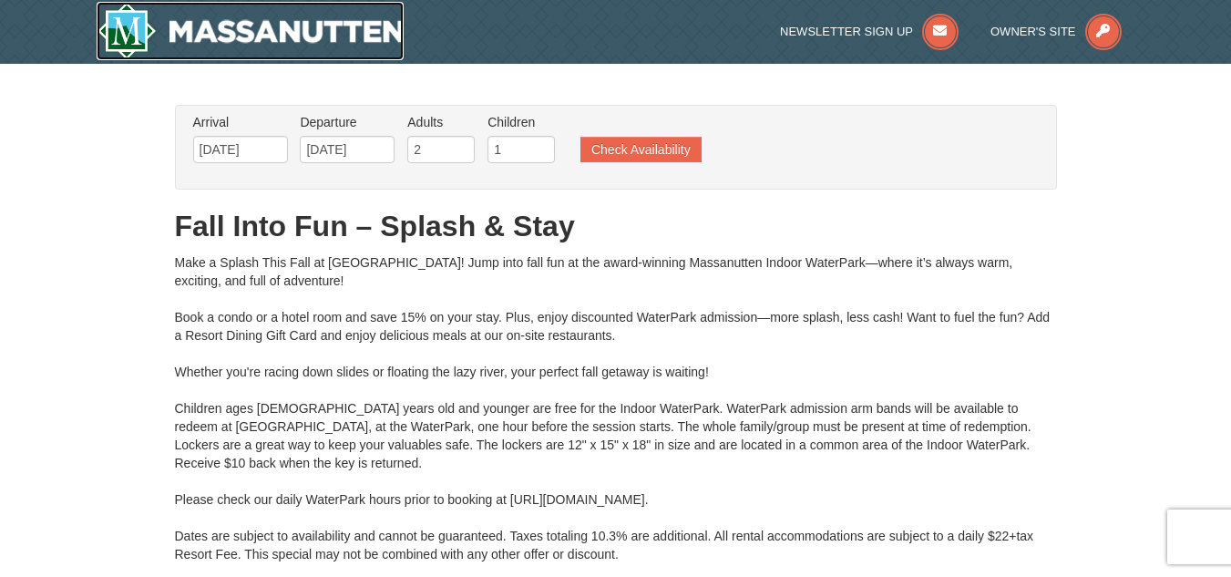
click at [120, 32] on img at bounding box center [251, 31] width 308 height 58
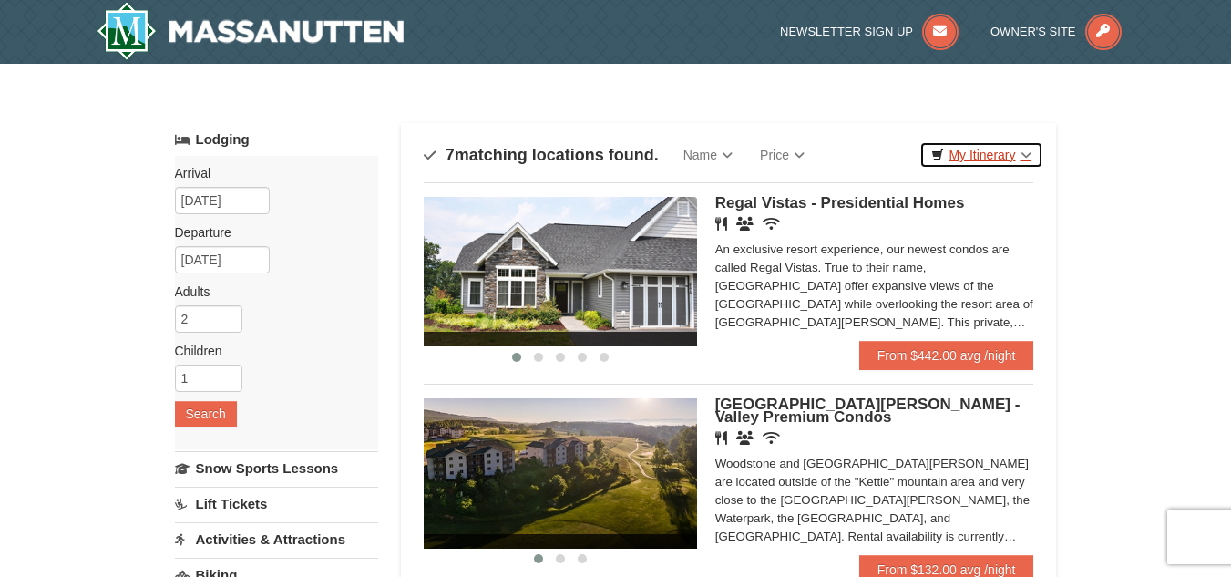
click at [1020, 155] on link "My Itinerary" at bounding box center [980, 154] width 123 height 27
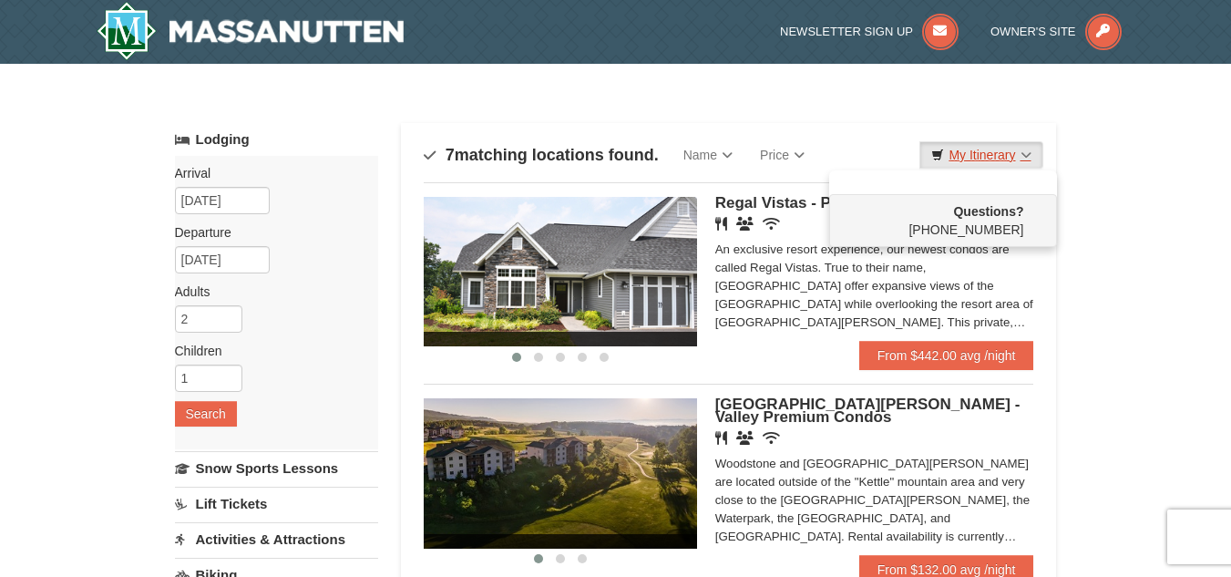
click at [1020, 155] on link "My Itinerary" at bounding box center [980, 154] width 123 height 27
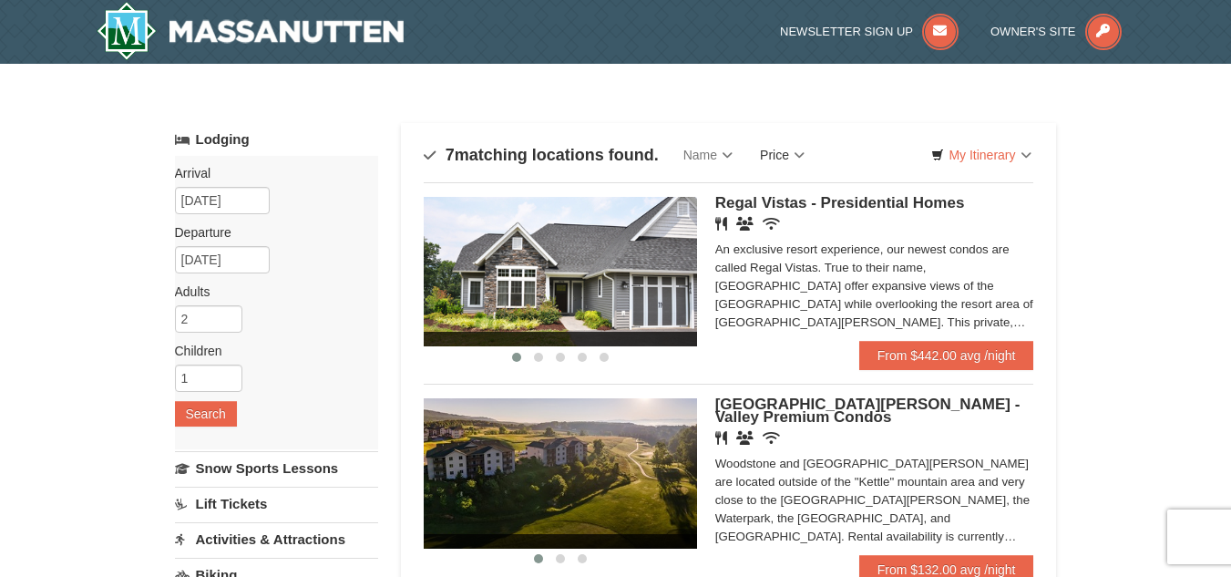
click at [800, 142] on link "Price" at bounding box center [782, 155] width 72 height 36
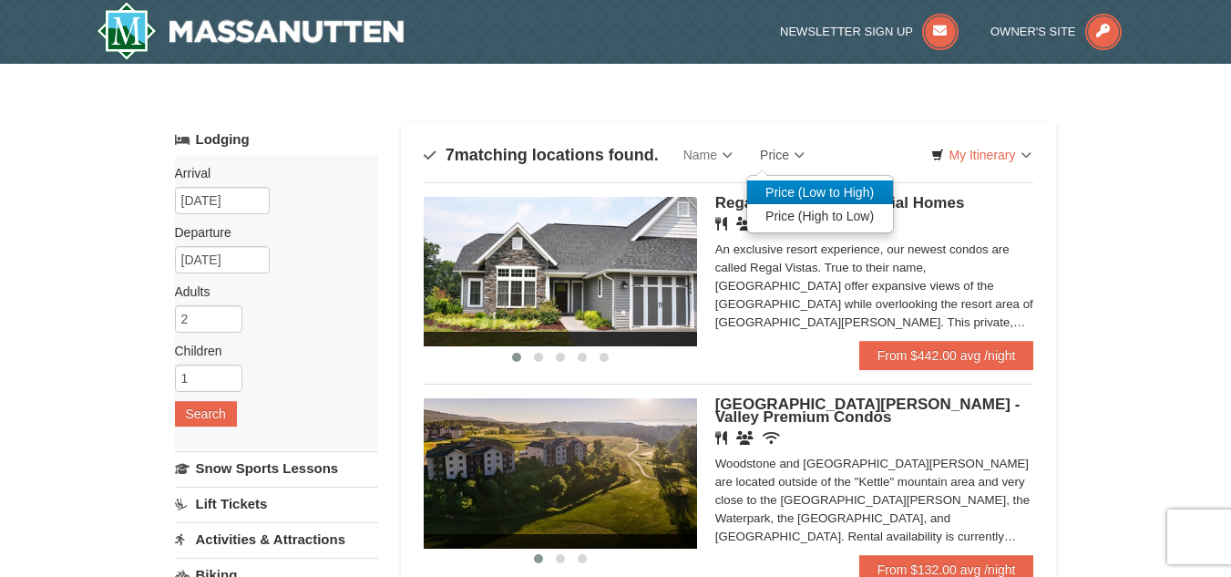
click at [820, 193] on link "Price (Low to High)" at bounding box center [820, 192] width 146 height 24
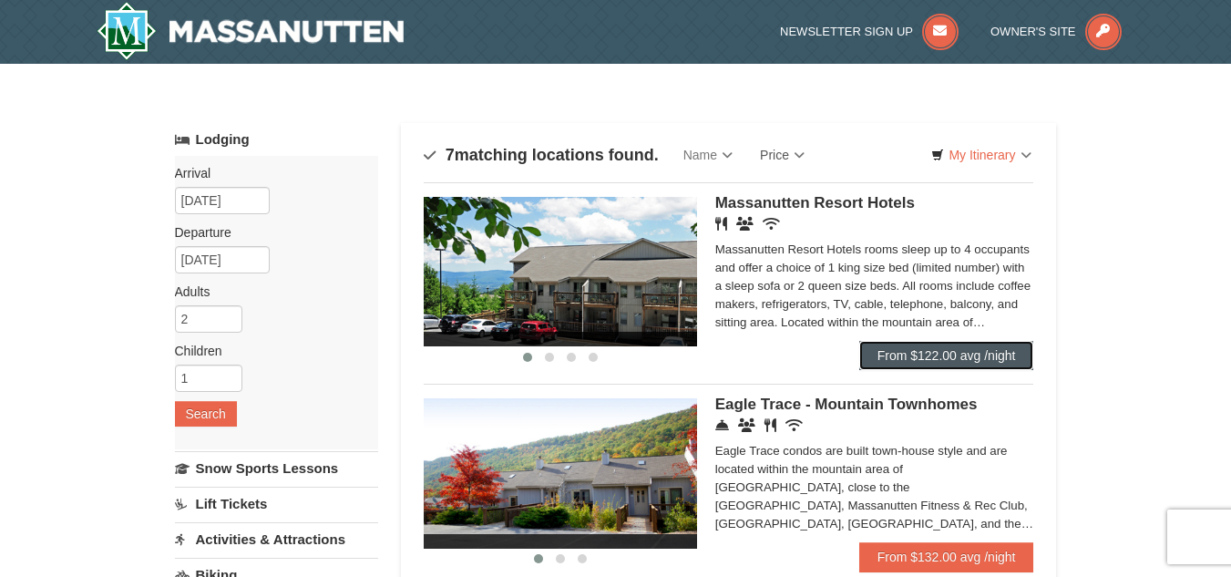
click at [945, 354] on link "From $122.00 avg /night" at bounding box center [946, 355] width 175 height 29
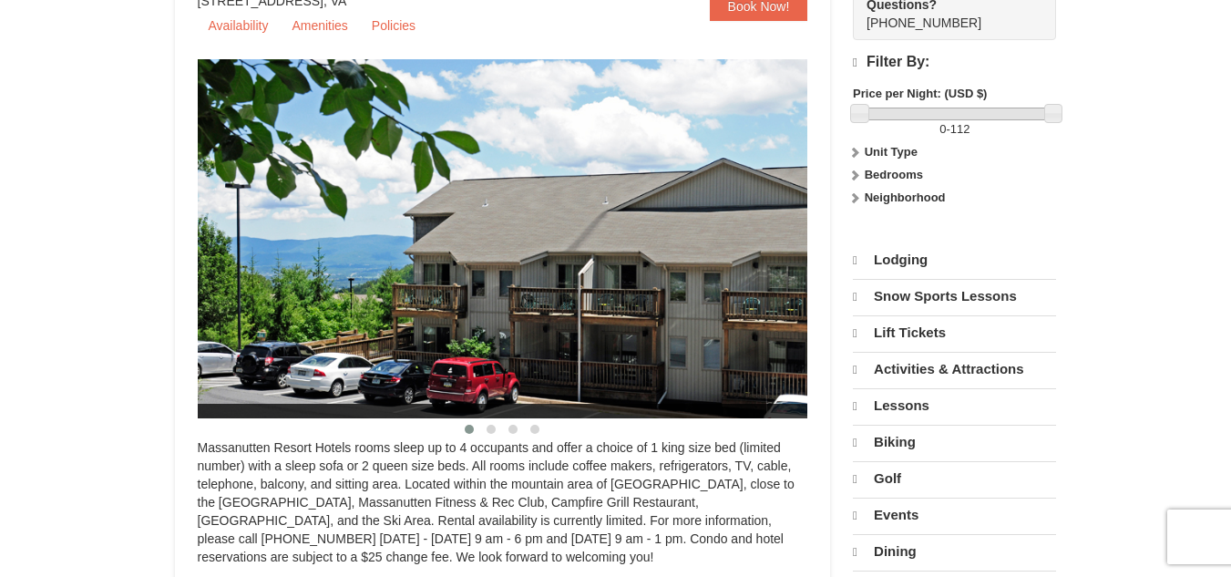
select select "9"
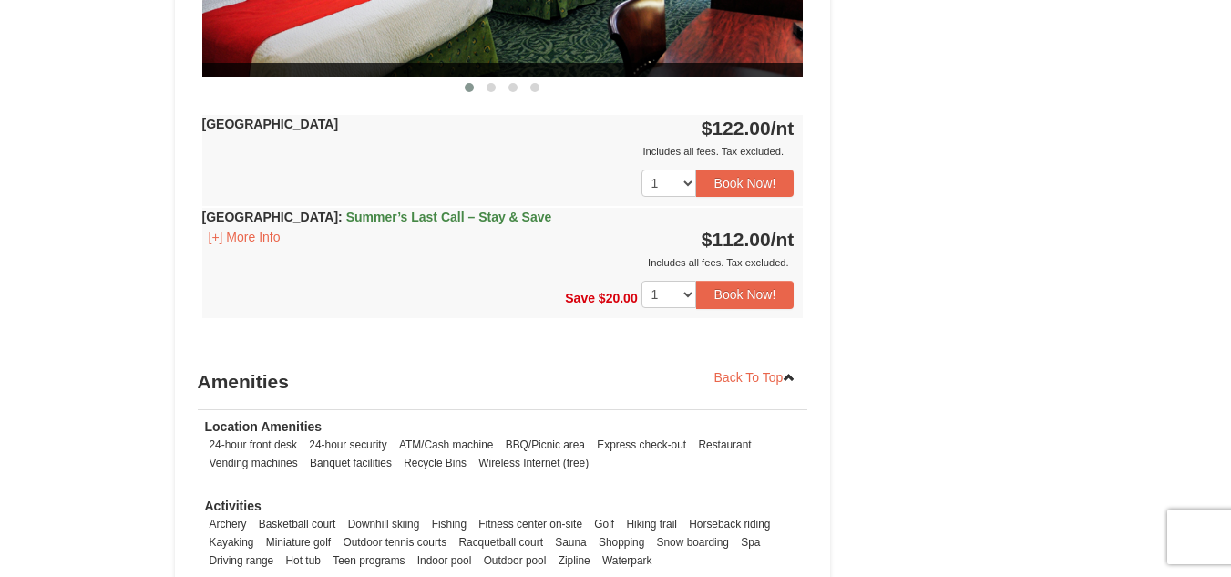
scroll to position [1027, 0]
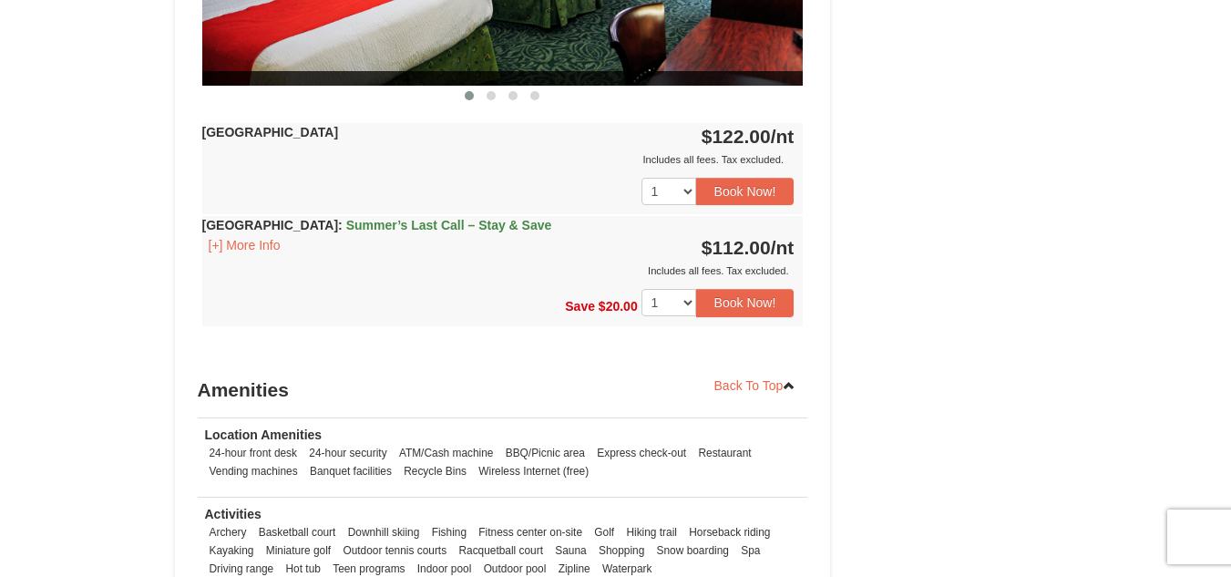
drag, startPoint x: 1243, startPoint y: 87, endPoint x: 1221, endPoint y: 340, distance: 253.3
click at [1221, 340] on html "Browser Not Supported We notice you are using a browser which will not provide …" at bounding box center [615, 89] width 1231 height 2233
click at [237, 245] on button "[+] More Info" at bounding box center [244, 245] width 85 height 20
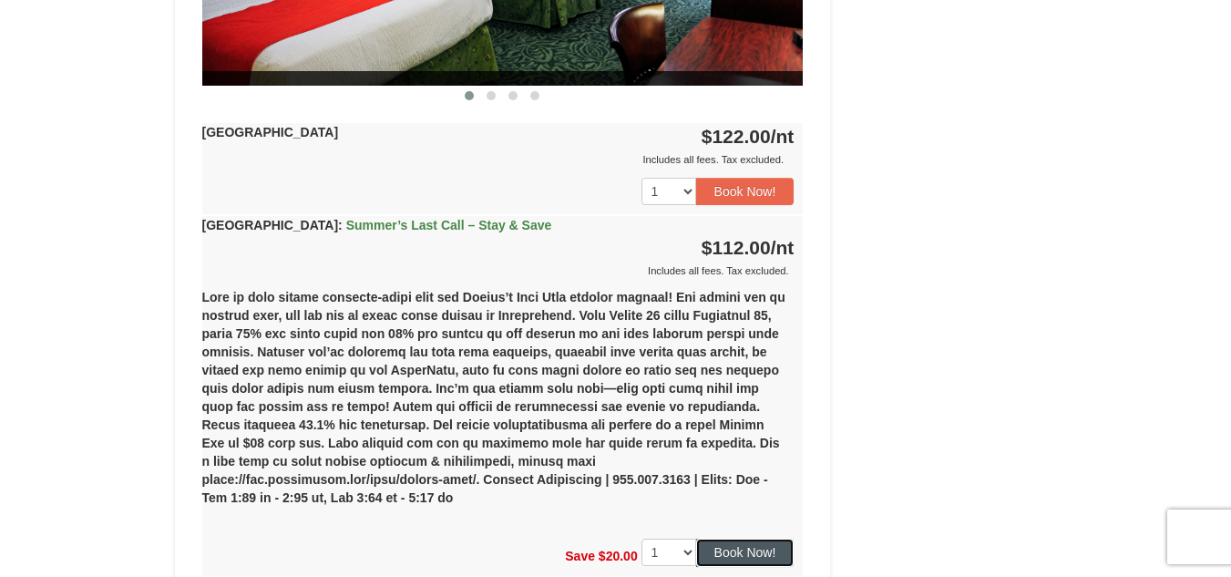
click at [745, 538] on button "Book Now!" at bounding box center [745, 551] width 98 height 27
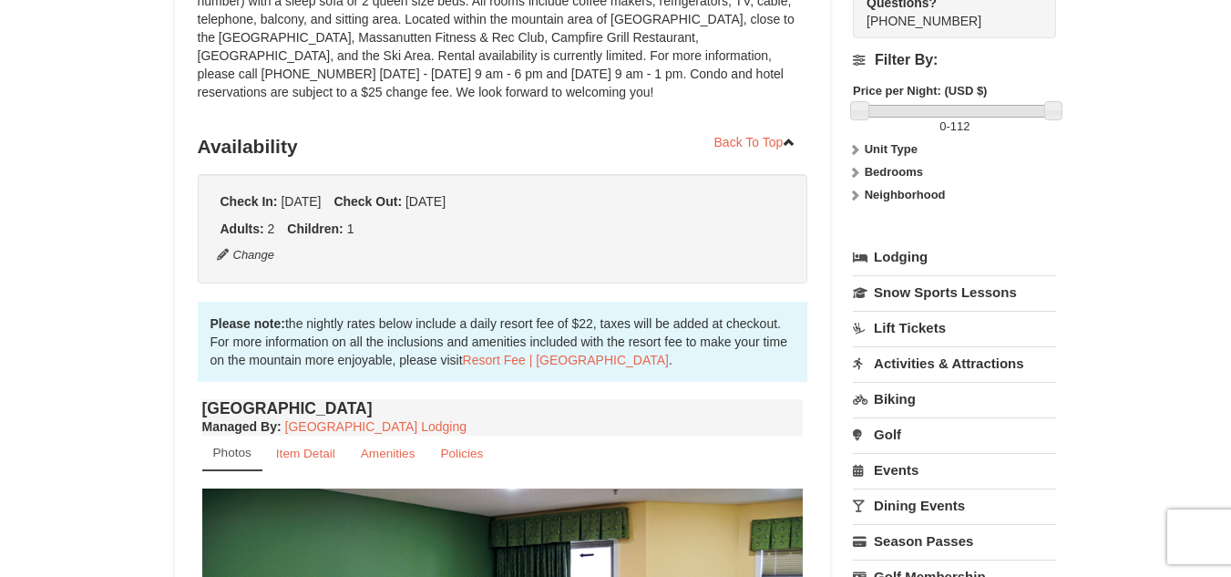
scroll to position [178, 0]
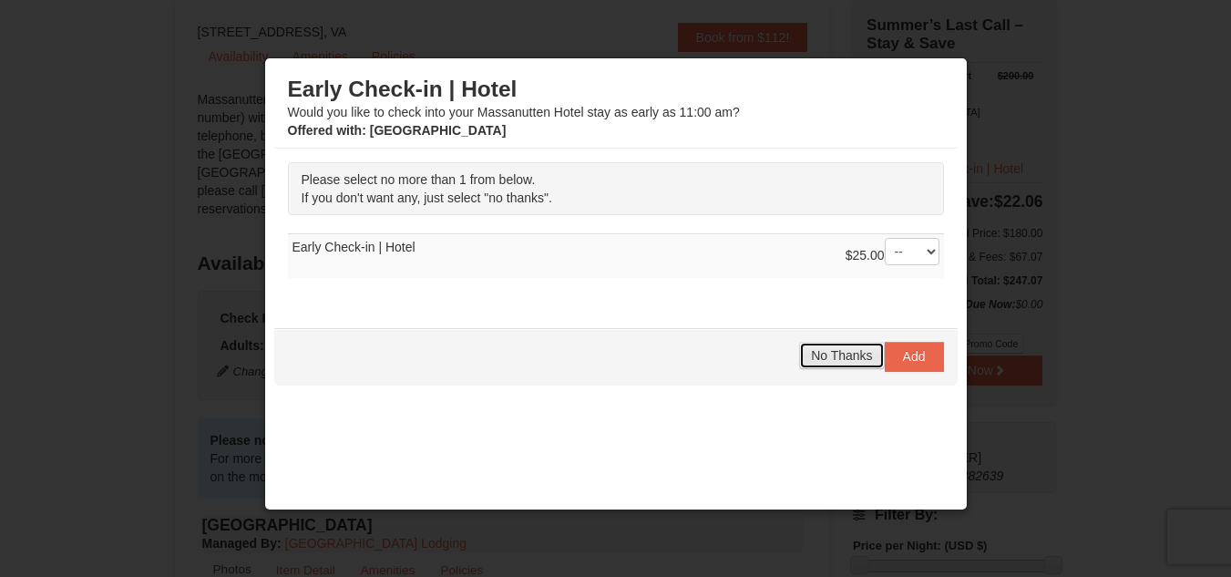
click at [823, 354] on span "No Thanks" at bounding box center [841, 355] width 61 height 15
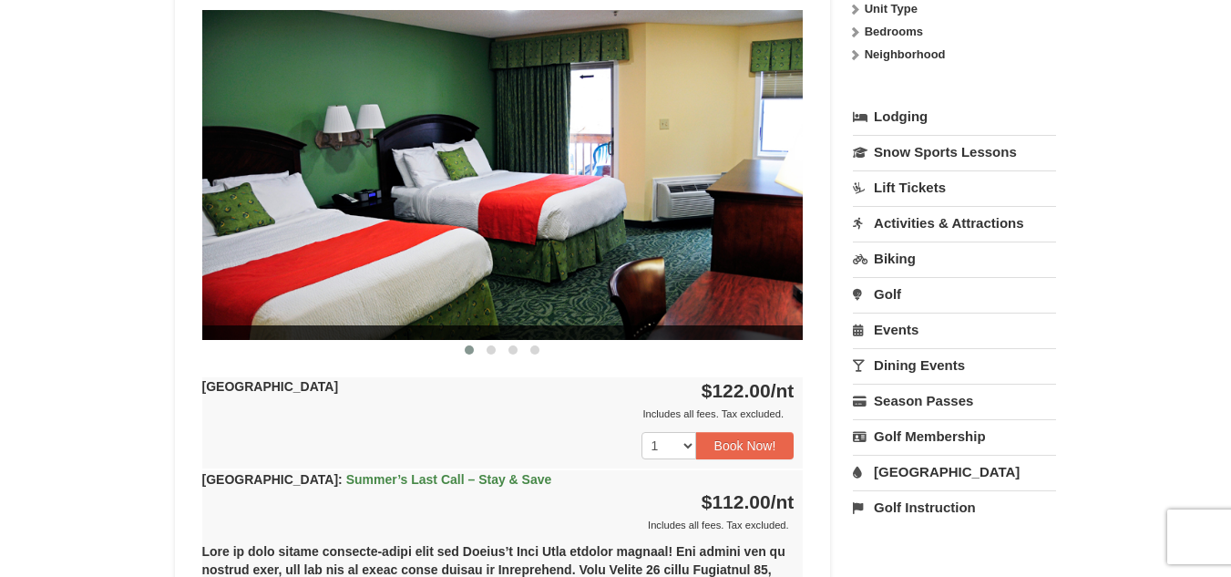
scroll to position [777, 0]
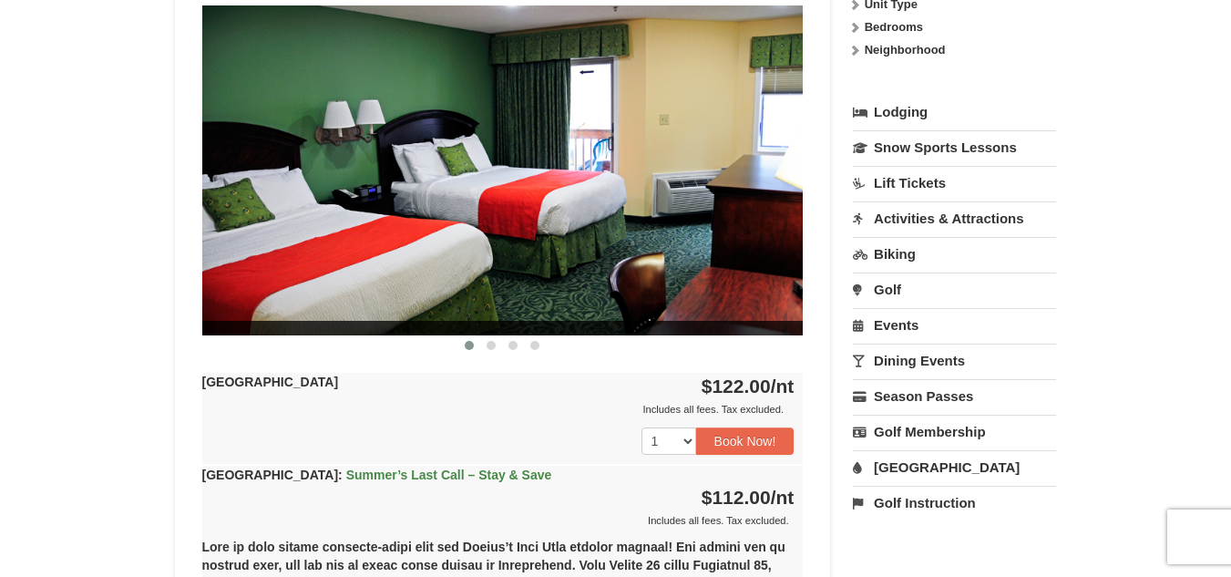
click at [982, 223] on link "Activities & Attractions" at bounding box center [954, 218] width 203 height 34
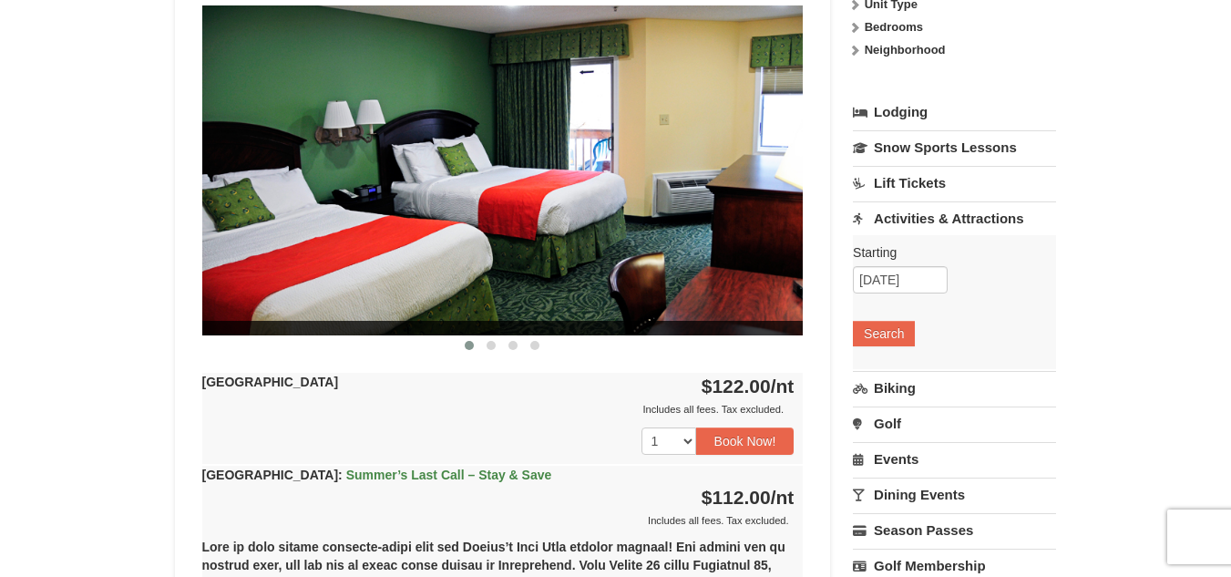
click at [983, 223] on link "Activities & Attractions" at bounding box center [954, 218] width 203 height 34
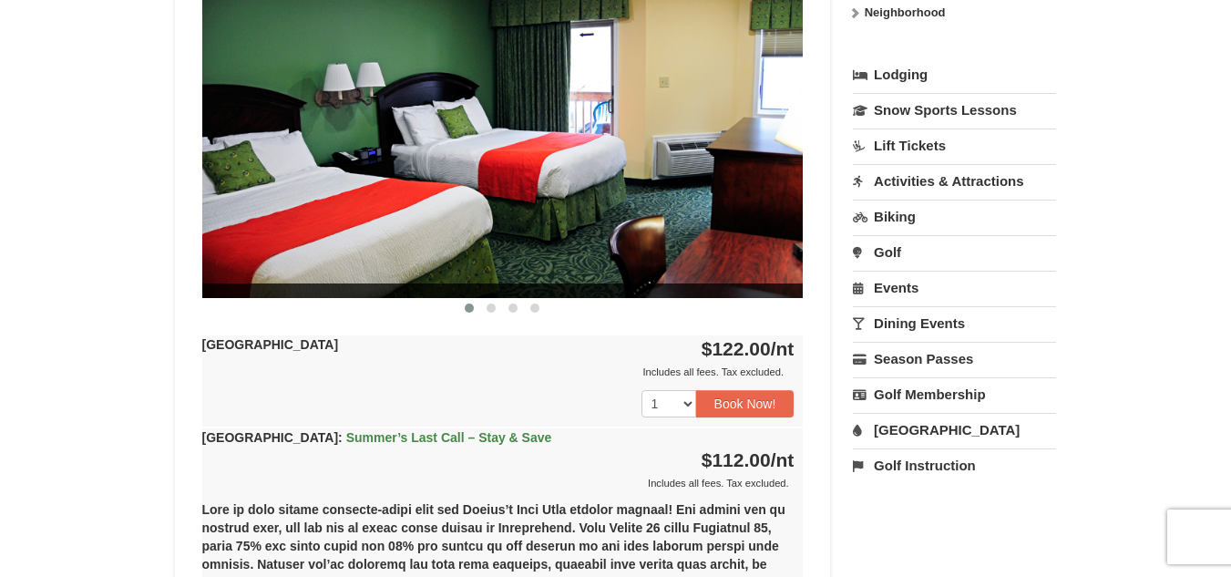
scroll to position [831, 0]
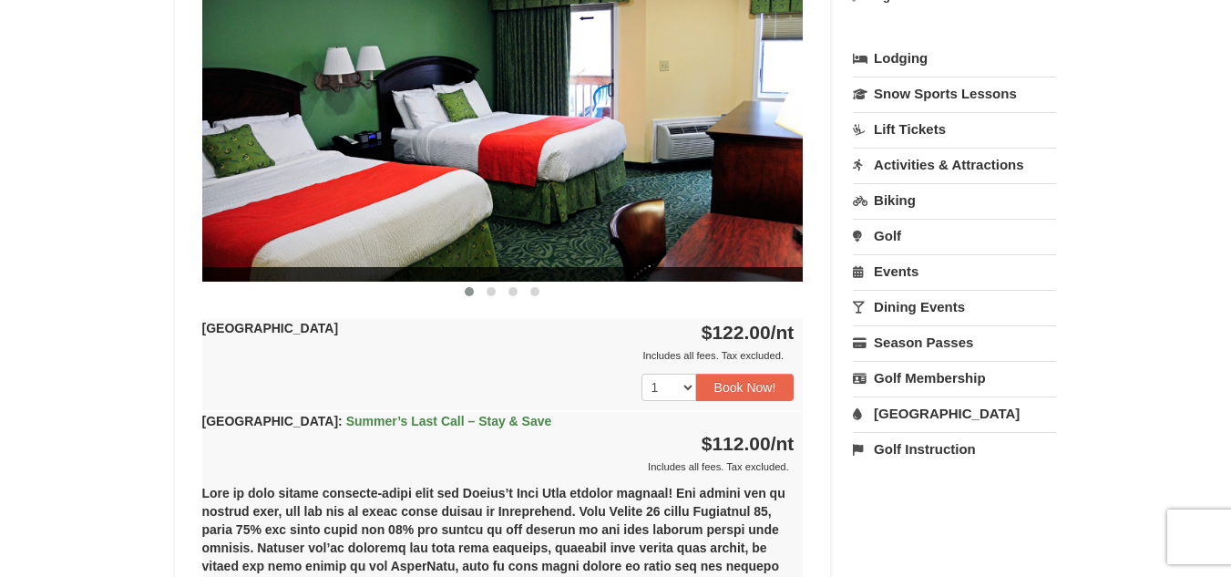
click at [969, 170] on link "Activities & Attractions" at bounding box center [954, 165] width 203 height 34
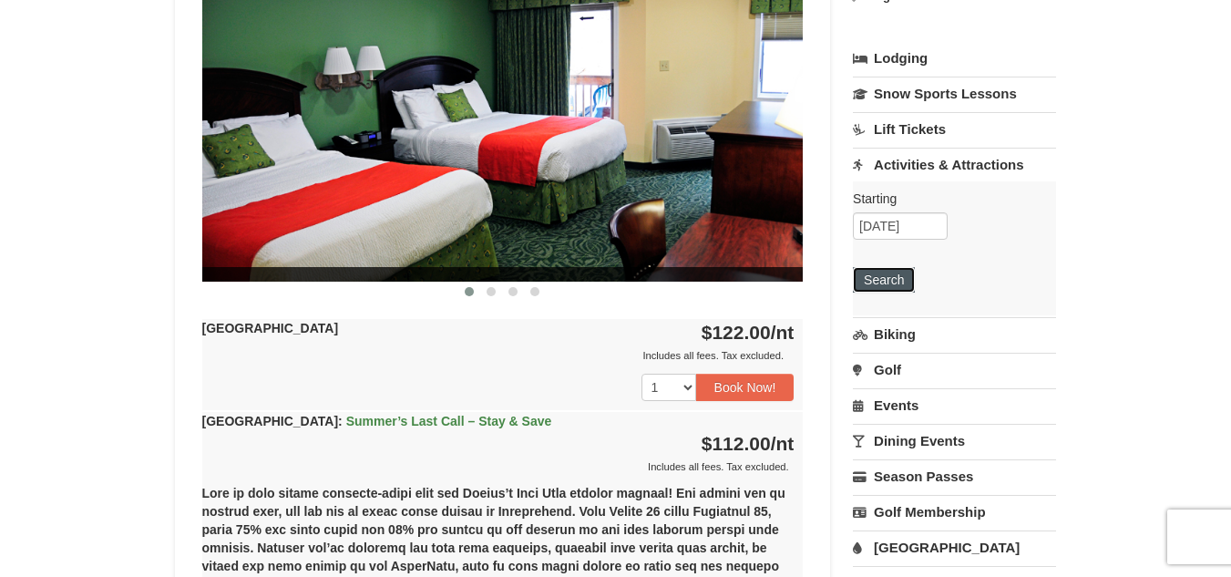
click at [887, 275] on button "Search" at bounding box center [884, 280] width 62 height 26
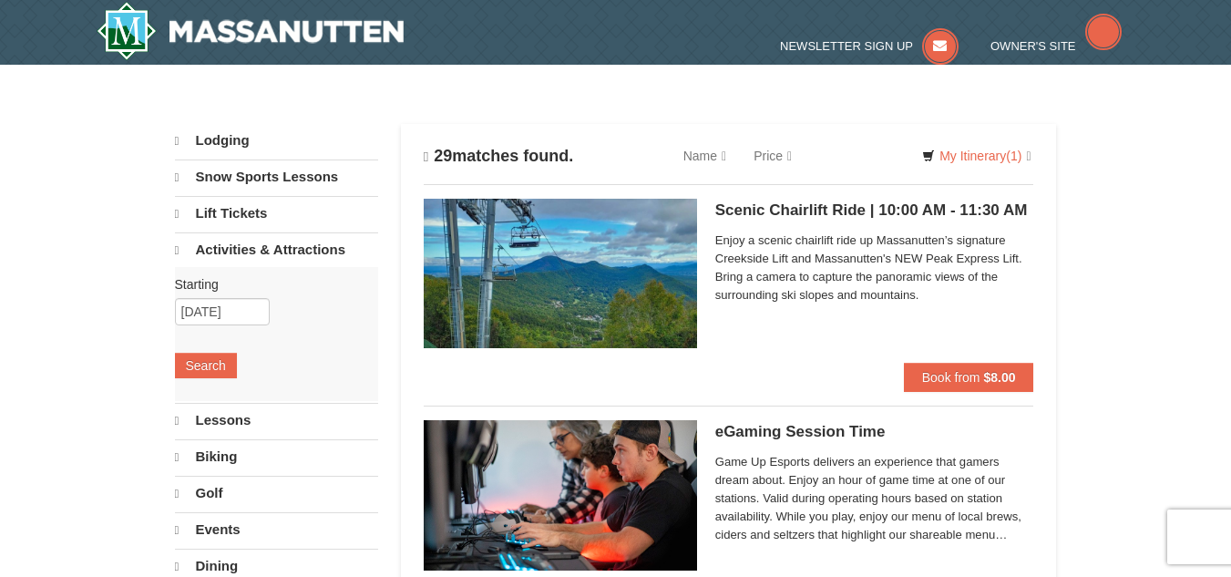
select select "9"
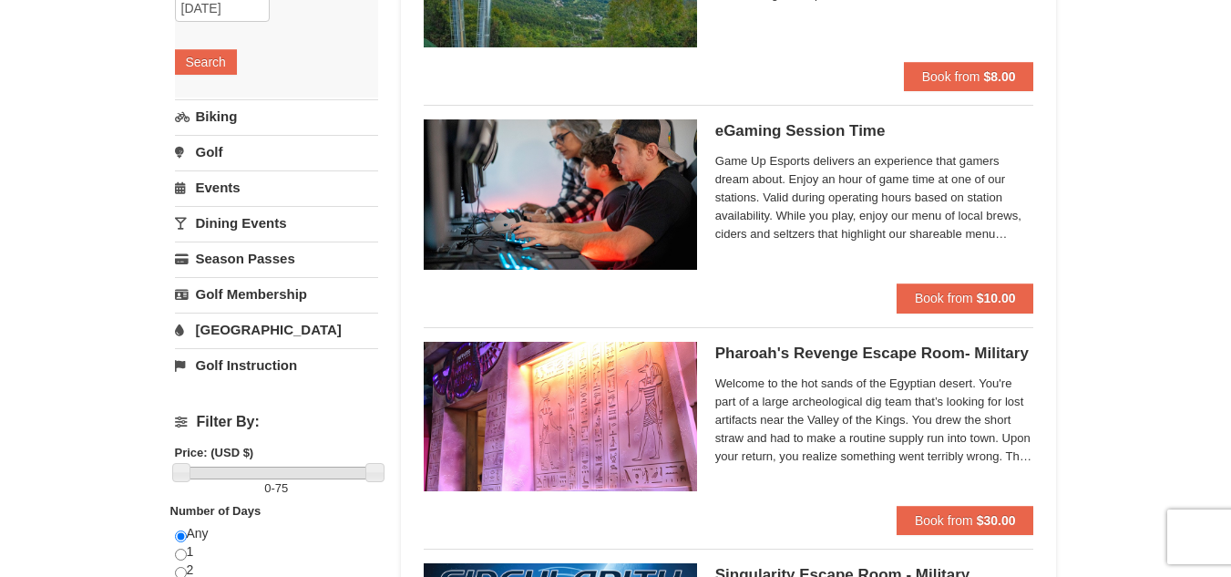
scroll to position [286, 0]
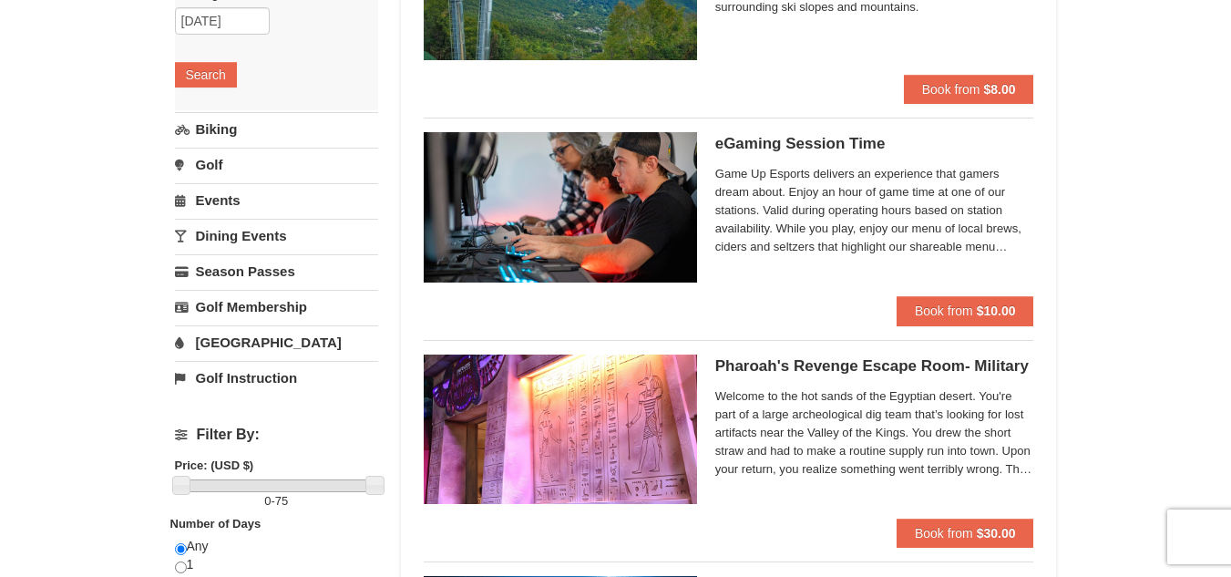
click at [200, 362] on link "Golf Instruction" at bounding box center [276, 378] width 203 height 34
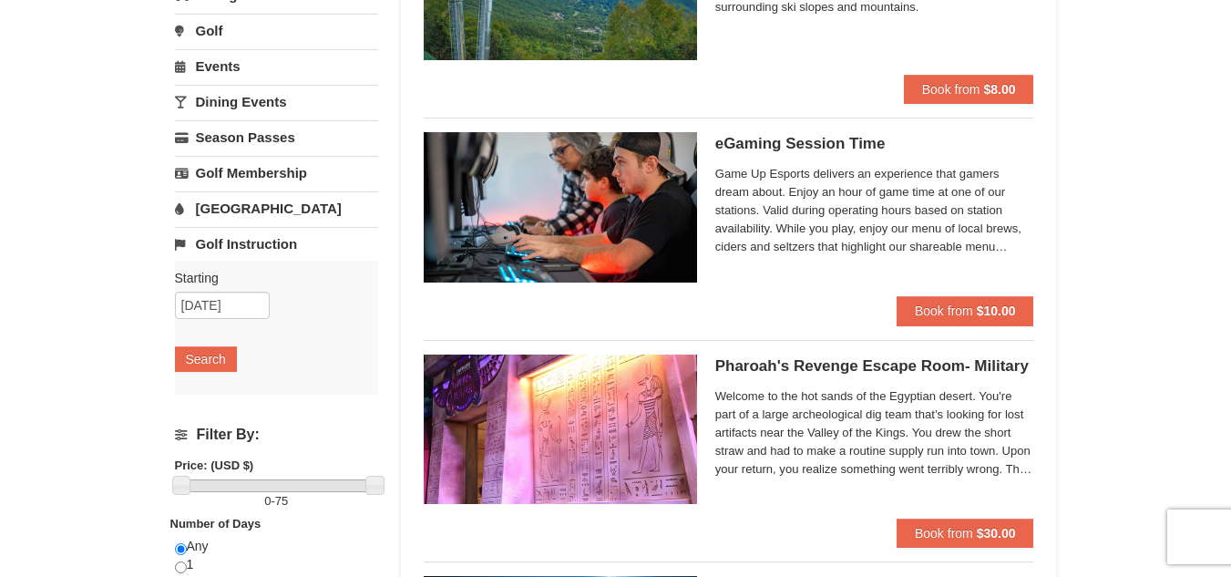
click at [244, 207] on link "Water Park" at bounding box center [276, 208] width 203 height 34
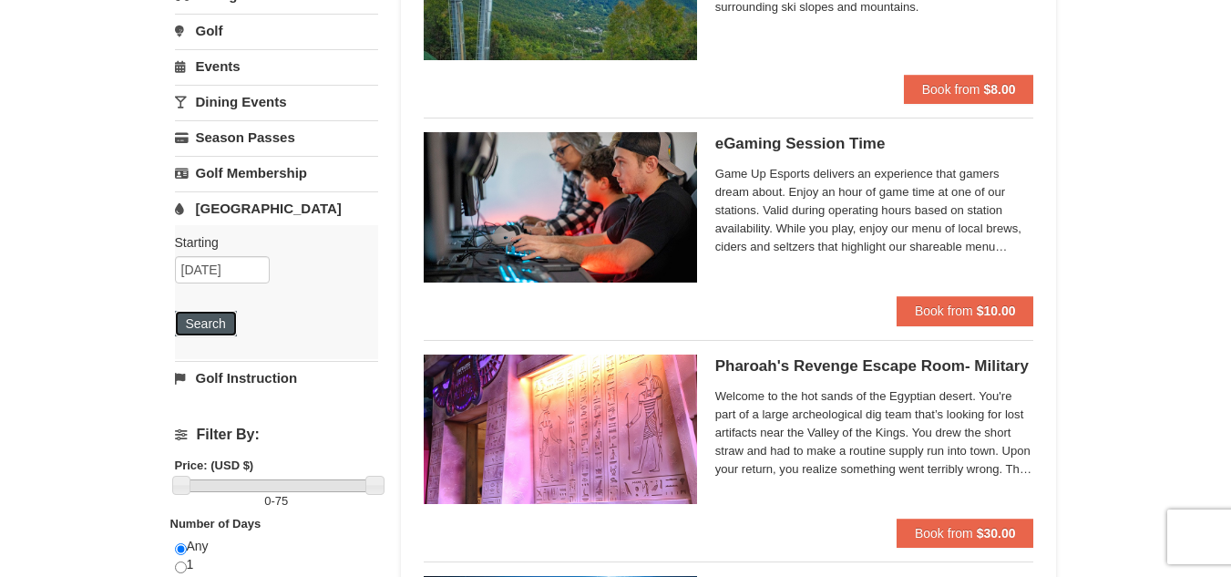
click at [194, 320] on button "Search" at bounding box center [206, 324] width 62 height 26
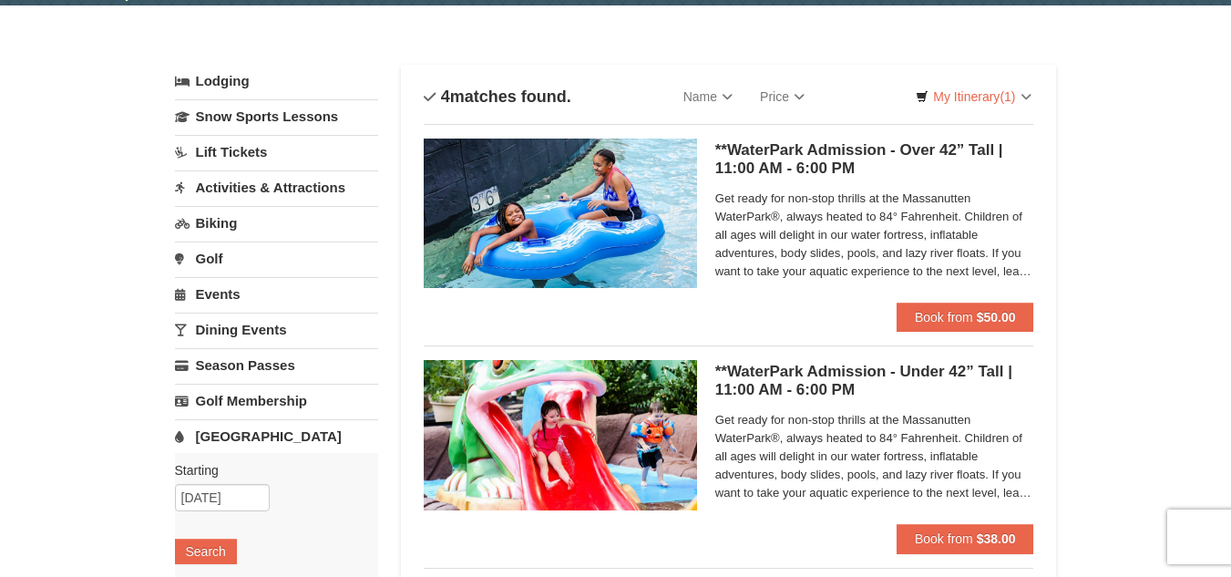
scroll to position [56, 0]
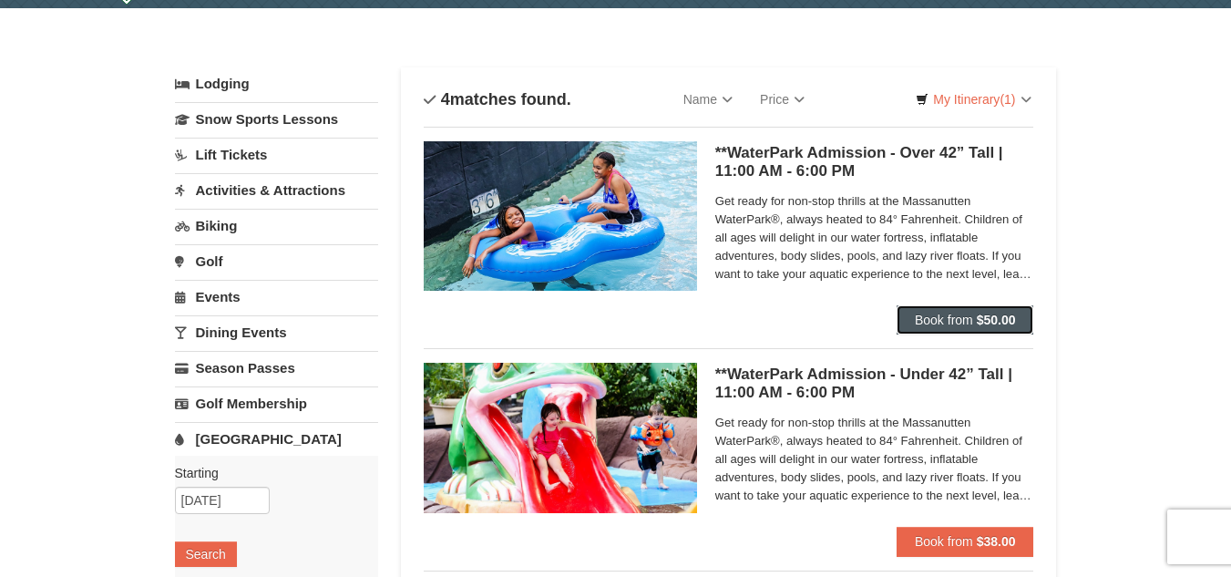
click at [977, 312] on button "Book from $50.00" at bounding box center [966, 319] width 138 height 29
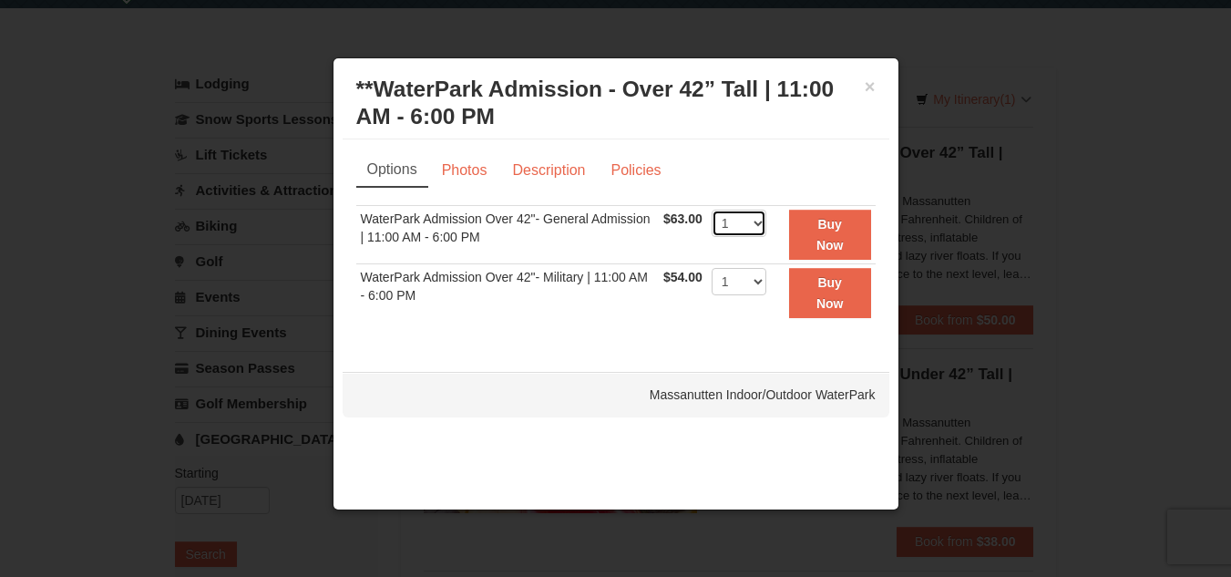
click at [735, 232] on select "1 2 3 4 5 6 7 8 9 10 11 12 13 14 15 16 17 18 19 20 21 22" at bounding box center [739, 223] width 55 height 27
select select "2"
click at [712, 210] on select "1 2 3 4 5 6 7 8 9 10 11 12 13 14 15 16 17 18 19 20 21 22" at bounding box center [739, 223] width 55 height 27
click at [833, 244] on strong "Buy Now" at bounding box center [829, 234] width 27 height 35
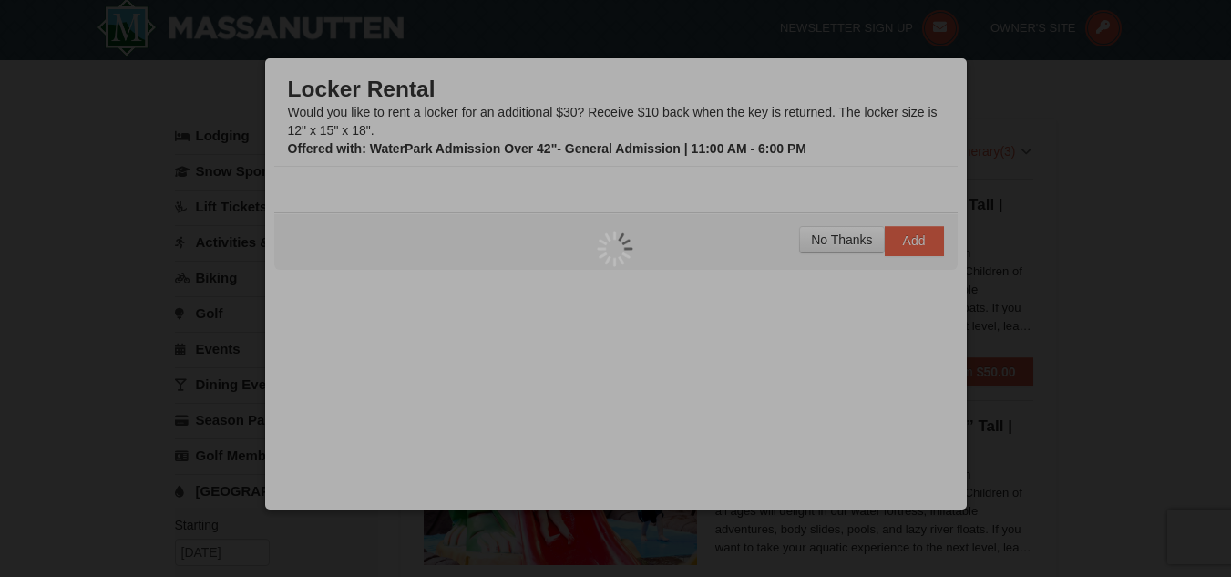
scroll to position [5, 0]
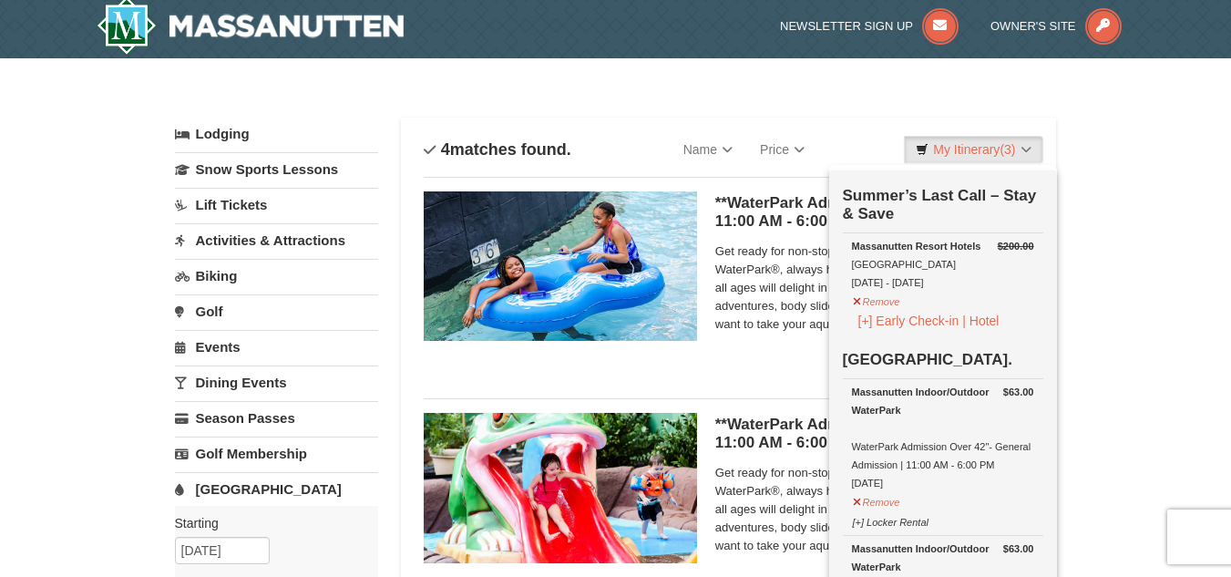
click at [1121, 319] on div "× Categories List Filter My Itinerary (3) Check Out Now Summer’s Last Call – St…" at bounding box center [615, 586] width 1231 height 1056
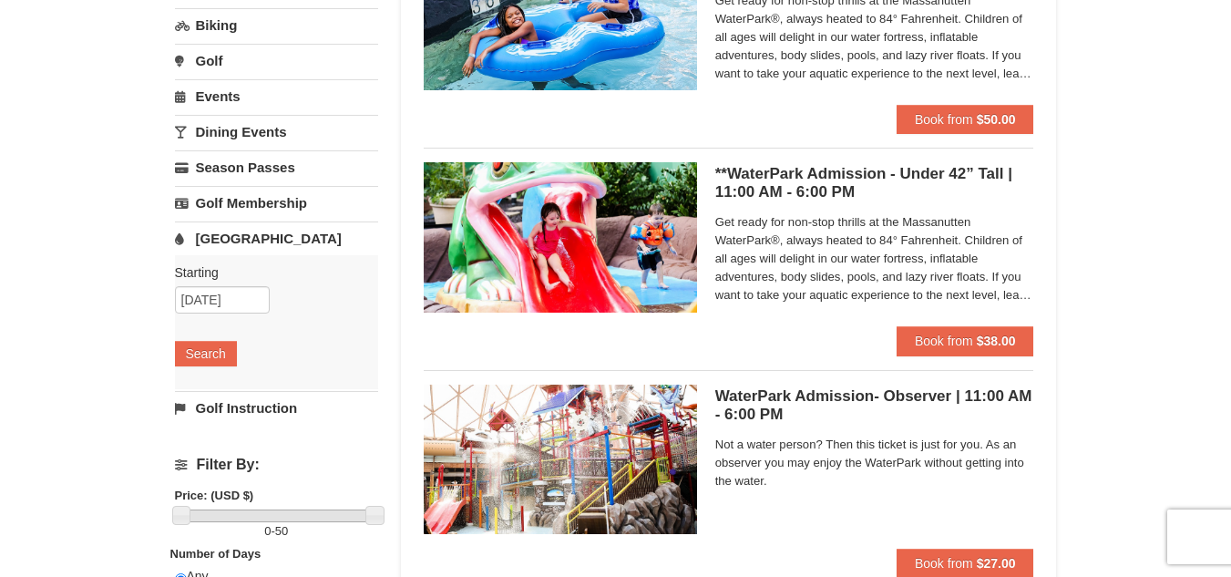
scroll to position [270, 0]
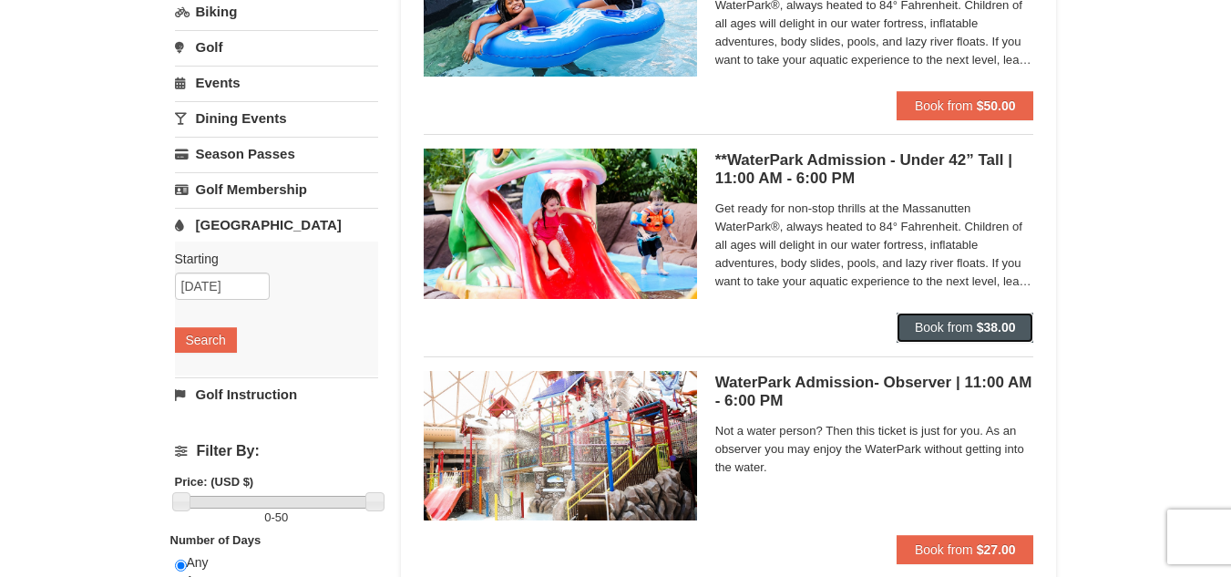
click at [938, 313] on button "Book from $38.00" at bounding box center [966, 327] width 138 height 29
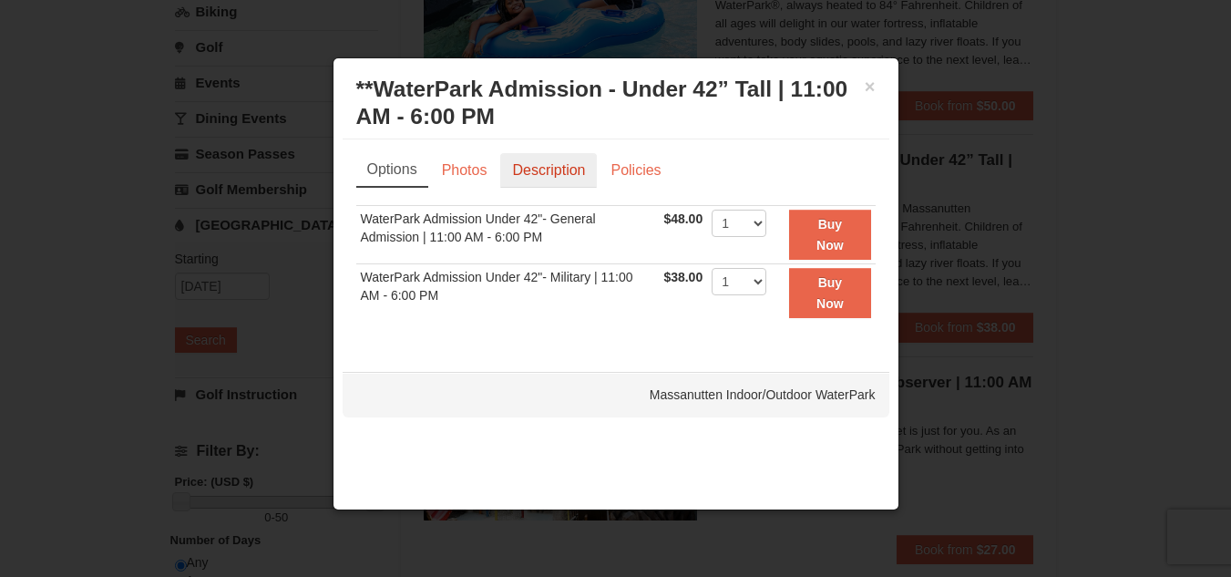
click at [538, 175] on link "Description" at bounding box center [548, 170] width 97 height 35
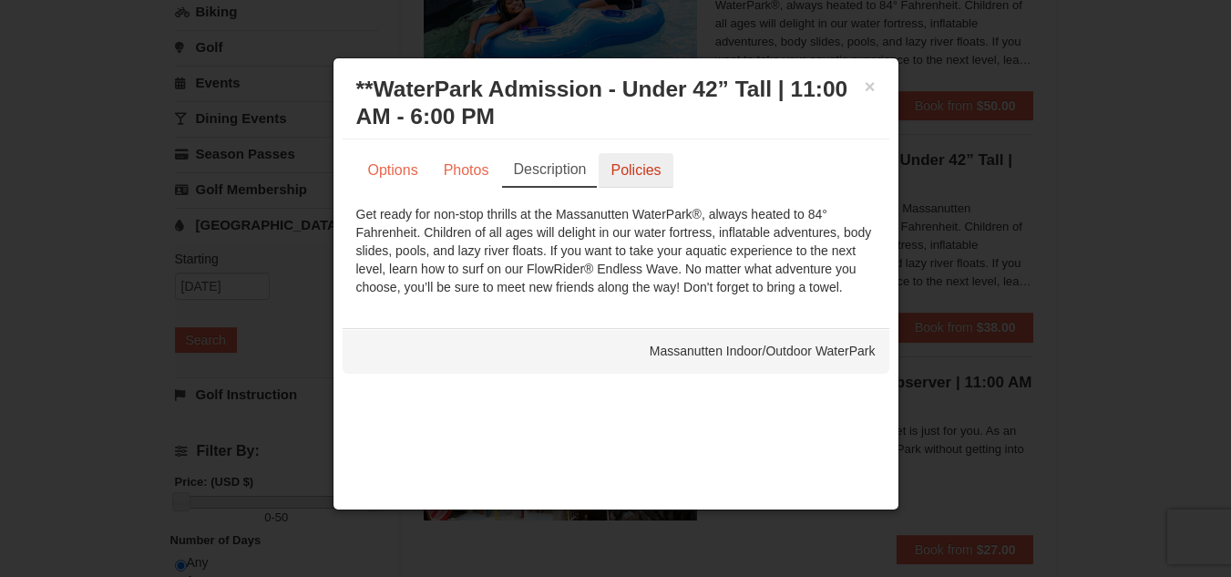
click at [639, 172] on link "Policies" at bounding box center [636, 170] width 74 height 35
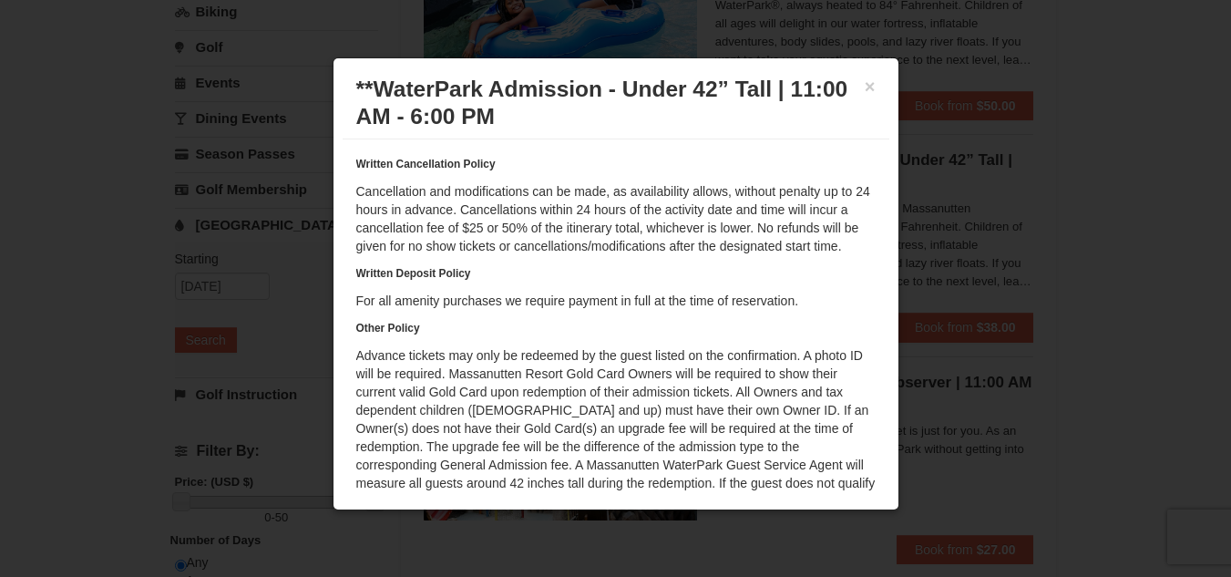
scroll to position [165, 0]
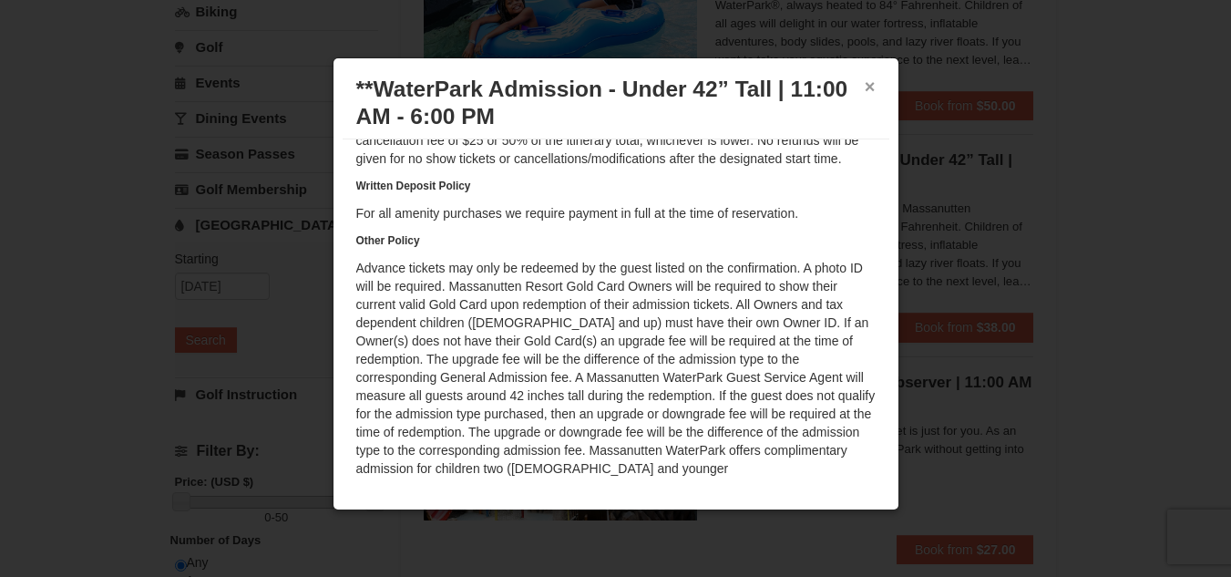
click at [865, 90] on button "×" at bounding box center [870, 86] width 11 height 18
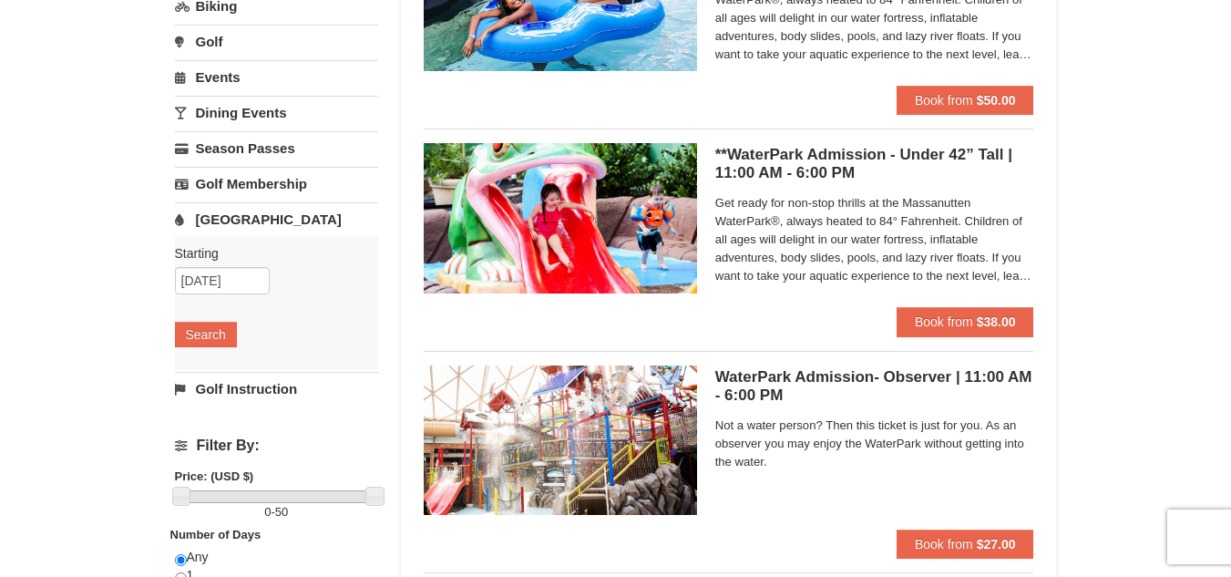
scroll to position [0, 0]
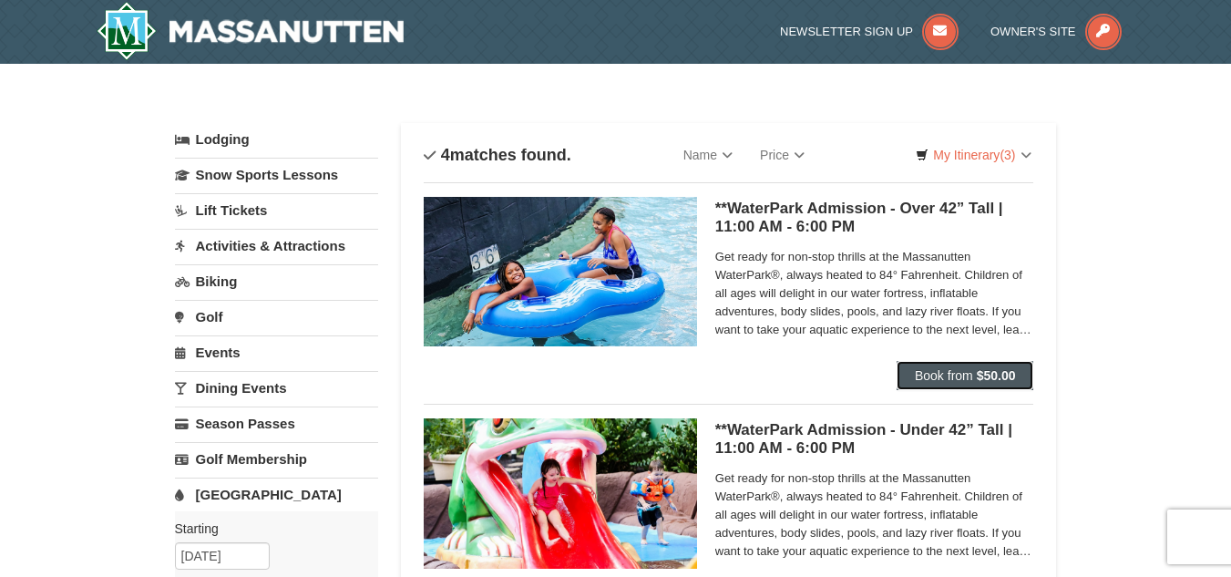
click at [952, 375] on span "Book from" at bounding box center [944, 375] width 58 height 15
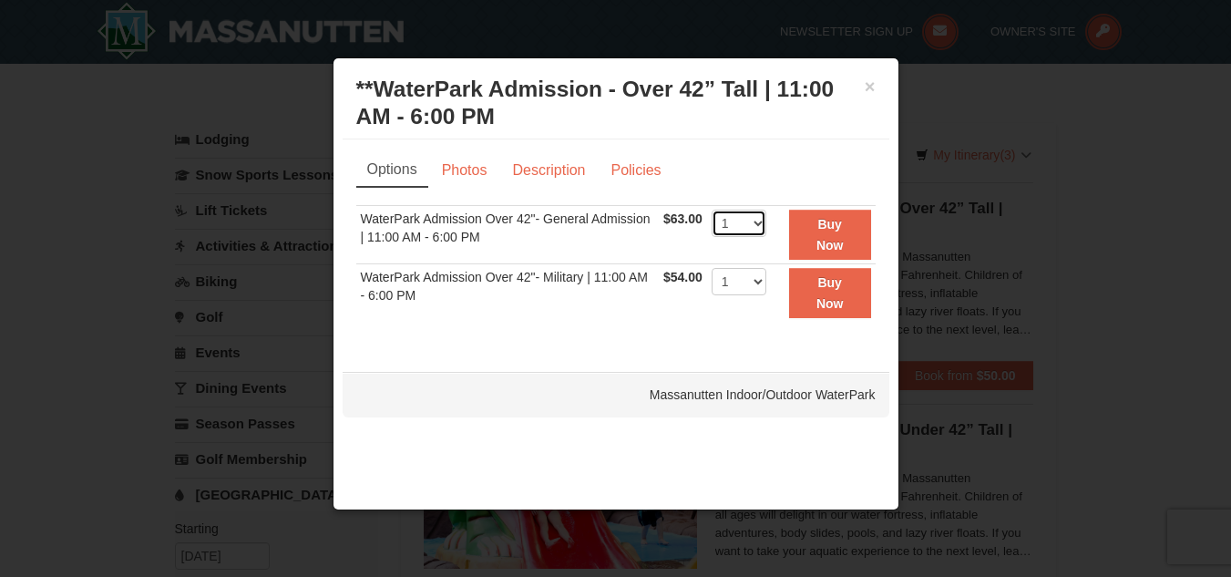
click at [746, 211] on select "1 2 3 4 5 6 7 8 9 10 11 12 13 14 15 16 17 18 19 20 21 22" at bounding box center [739, 223] width 55 height 27
select select "2"
click at [712, 210] on select "1 2 3 4 5 6 7 8 9 10 11 12 13 14 15 16 17 18 19 20 21 22" at bounding box center [739, 223] width 55 height 27
click at [842, 241] on strong "Buy Now" at bounding box center [829, 234] width 27 height 35
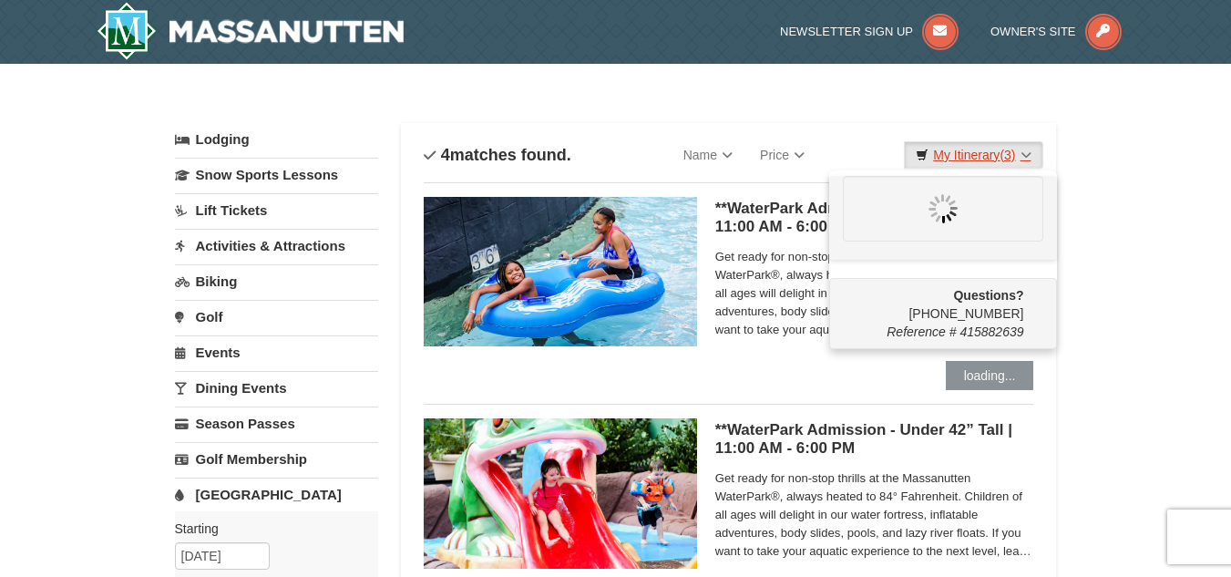
click at [992, 156] on link "My Itinerary (3)" at bounding box center [973, 154] width 138 height 27
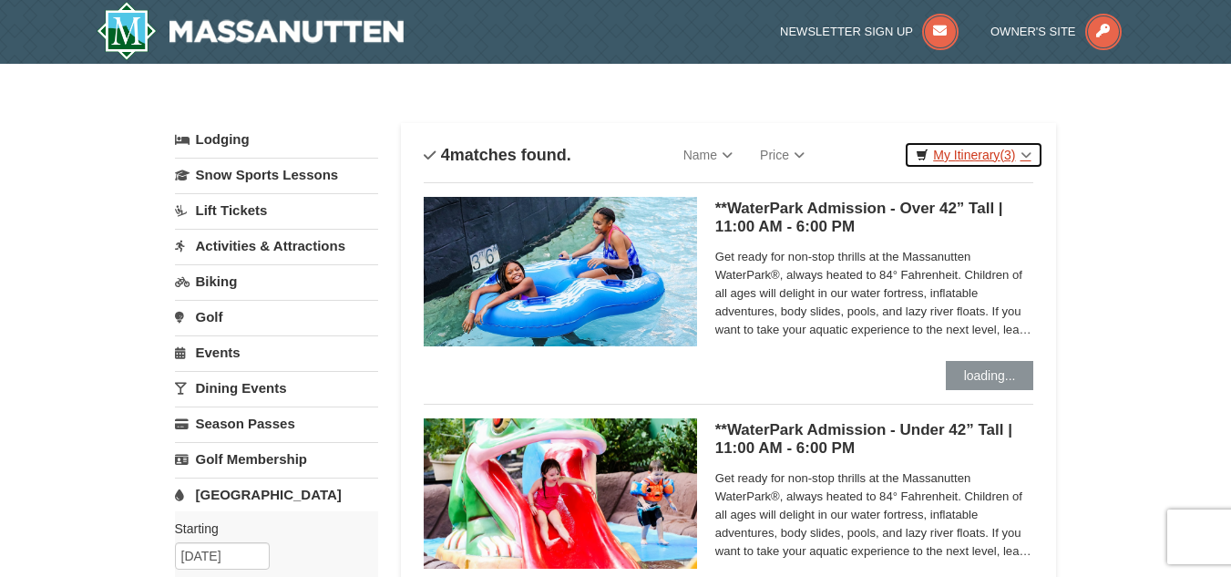
click at [992, 156] on link "My Itinerary (3)" at bounding box center [973, 154] width 138 height 27
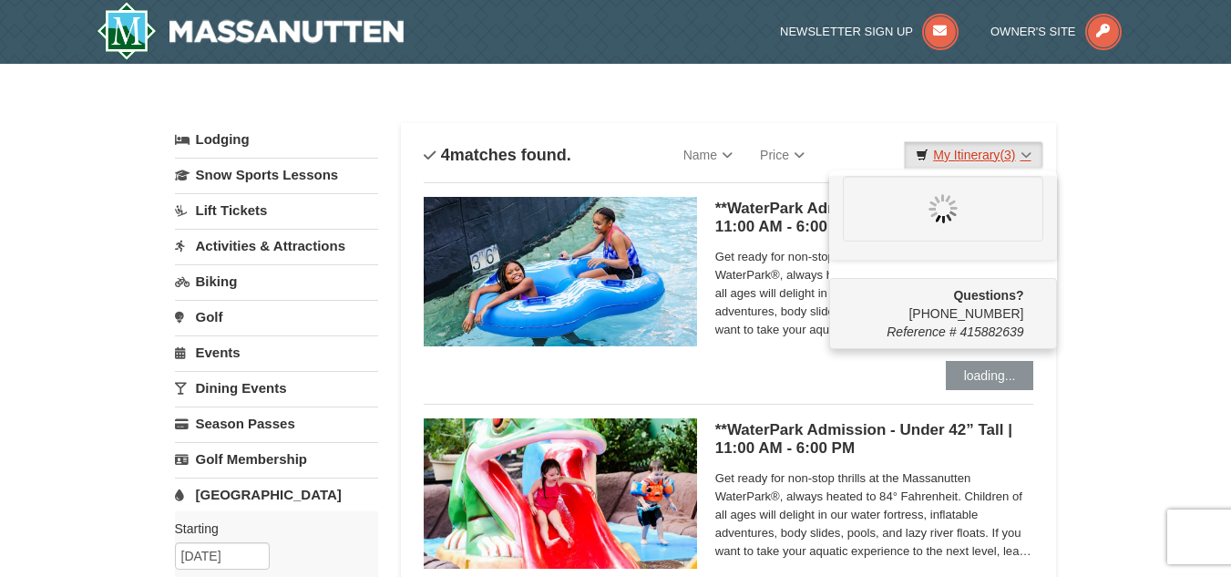
click at [992, 156] on link "My Itinerary (3)" at bounding box center [973, 154] width 138 height 27
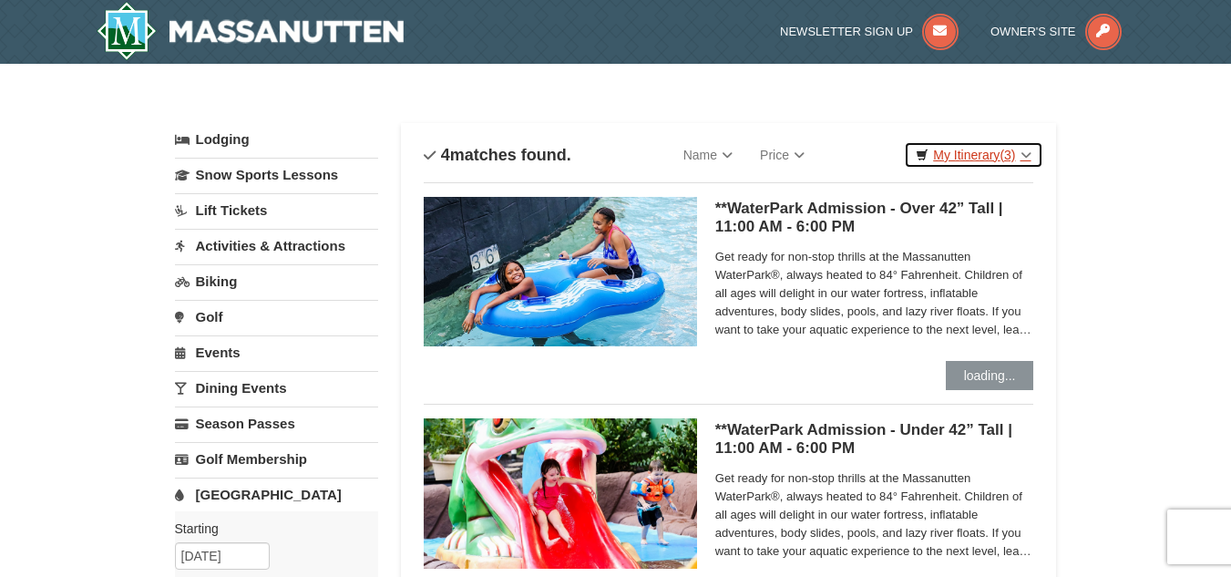
click at [992, 156] on link "My Itinerary (3)" at bounding box center [973, 154] width 138 height 27
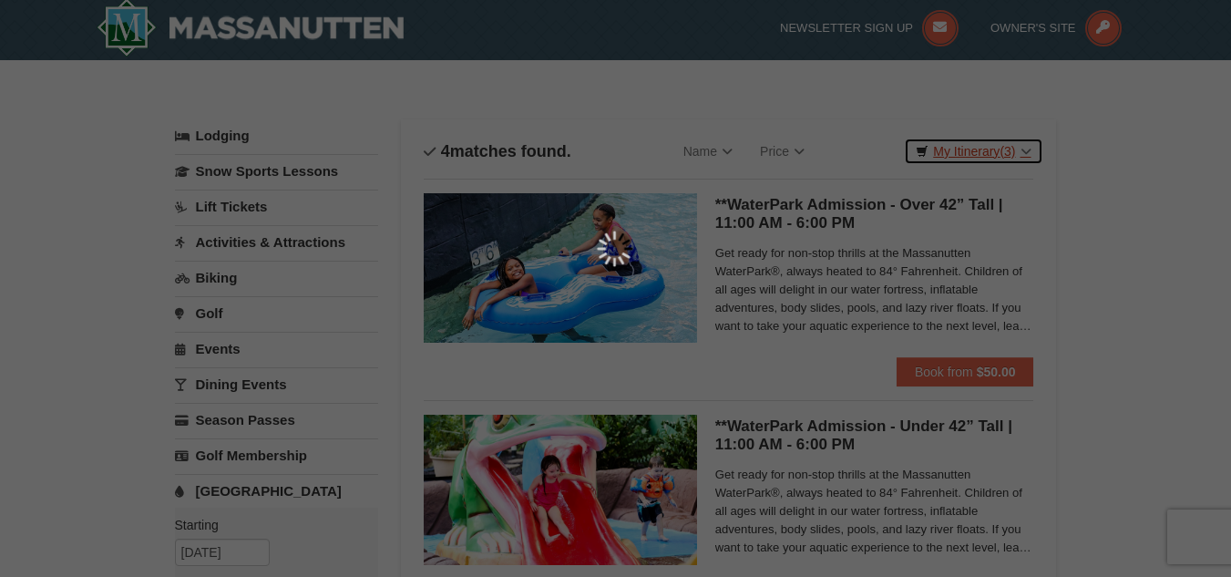
scroll to position [5, 0]
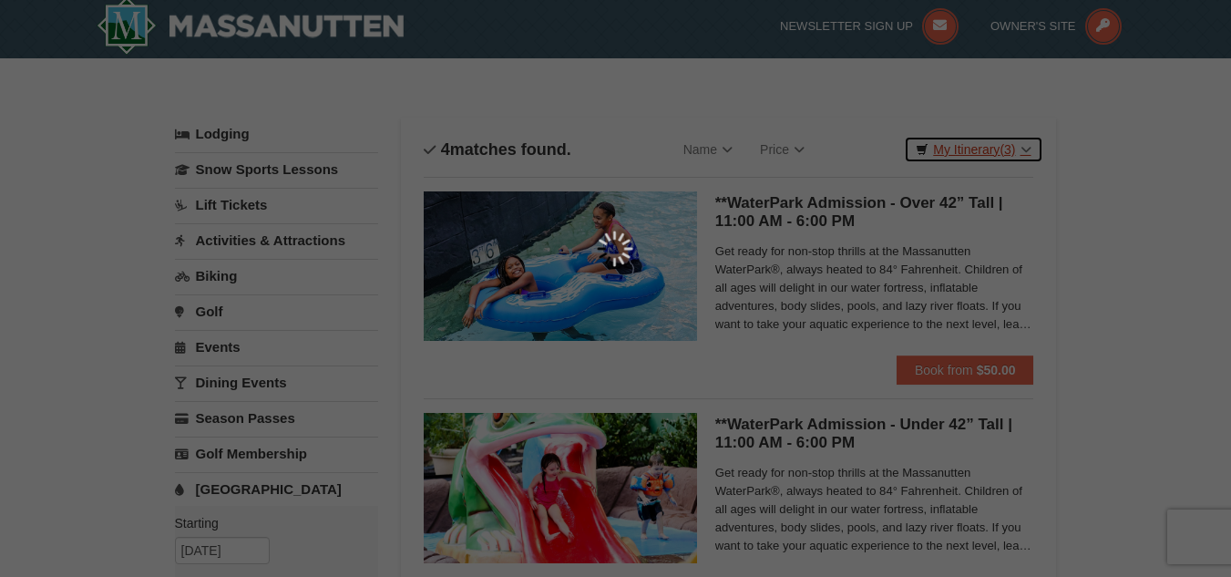
click at [992, 156] on div at bounding box center [615, 288] width 1231 height 577
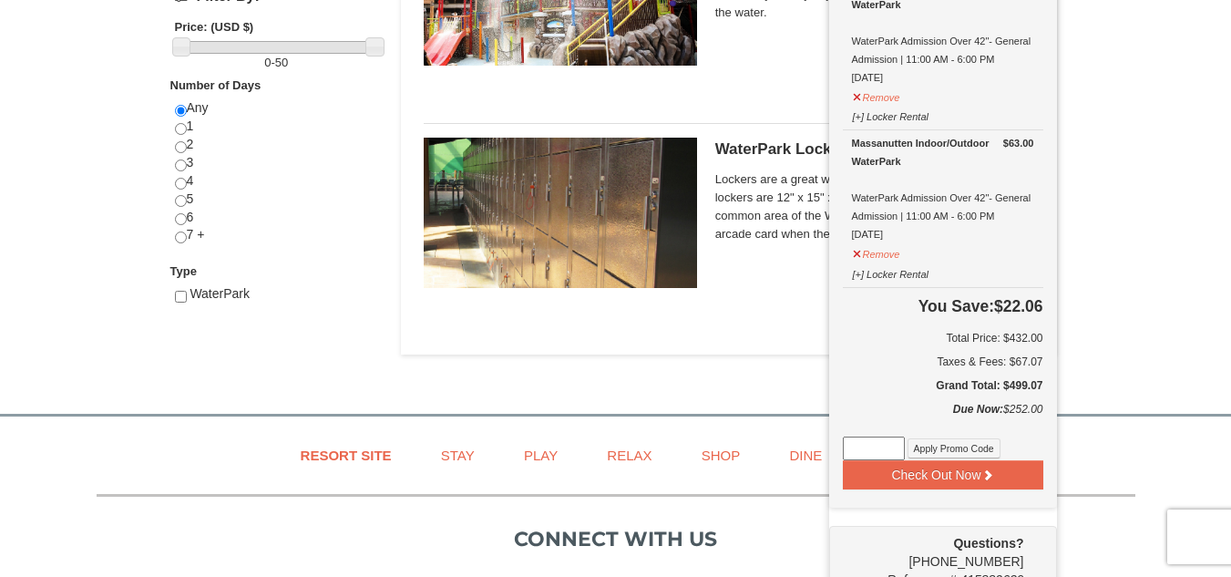
scroll to position [761, 0]
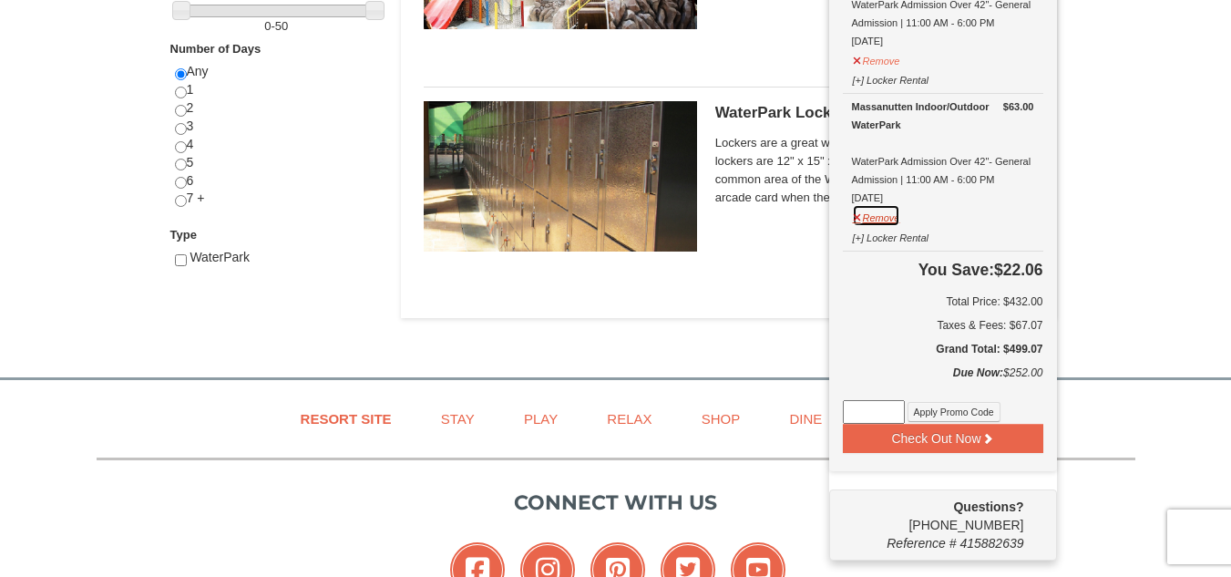
click at [888, 220] on button "Remove" at bounding box center [876, 215] width 49 height 23
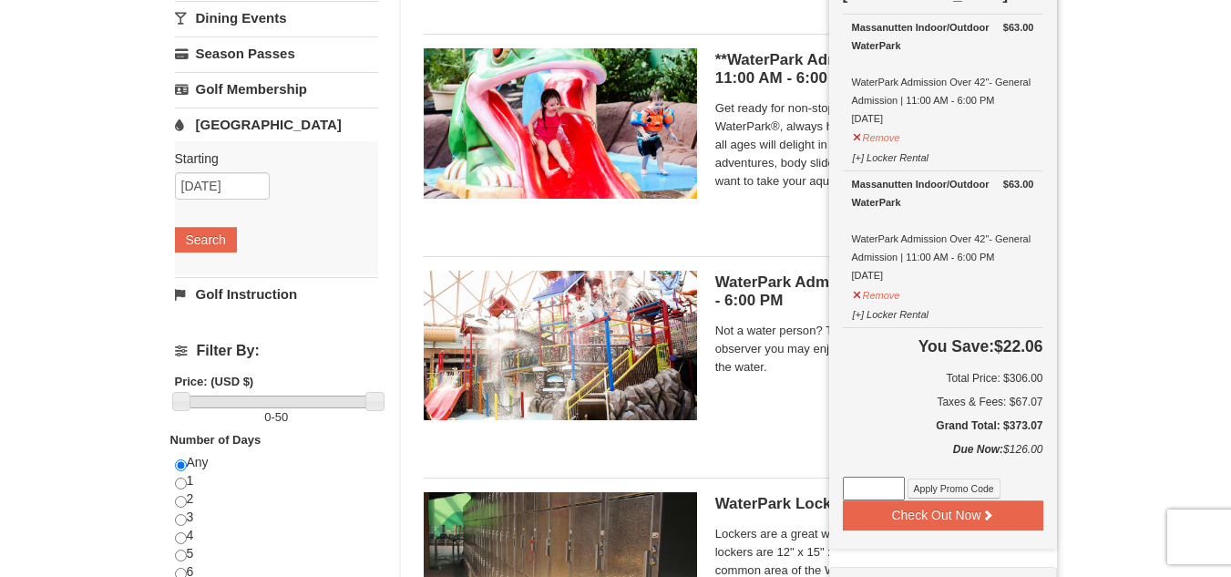
scroll to position [0, 0]
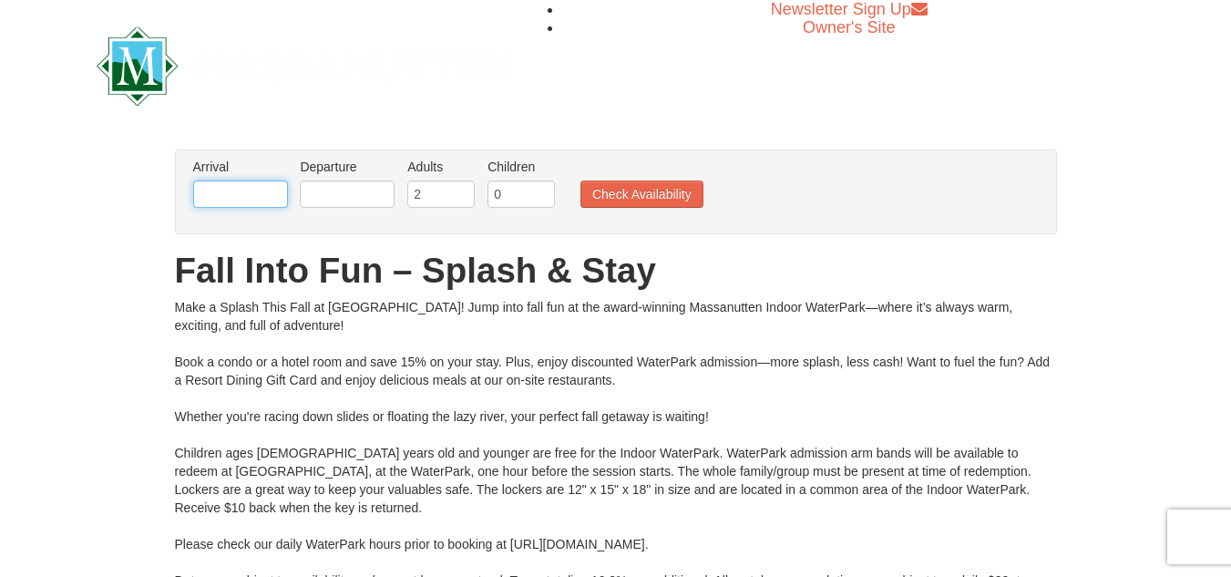
click at [223, 200] on input "text" at bounding box center [240, 193] width 95 height 27
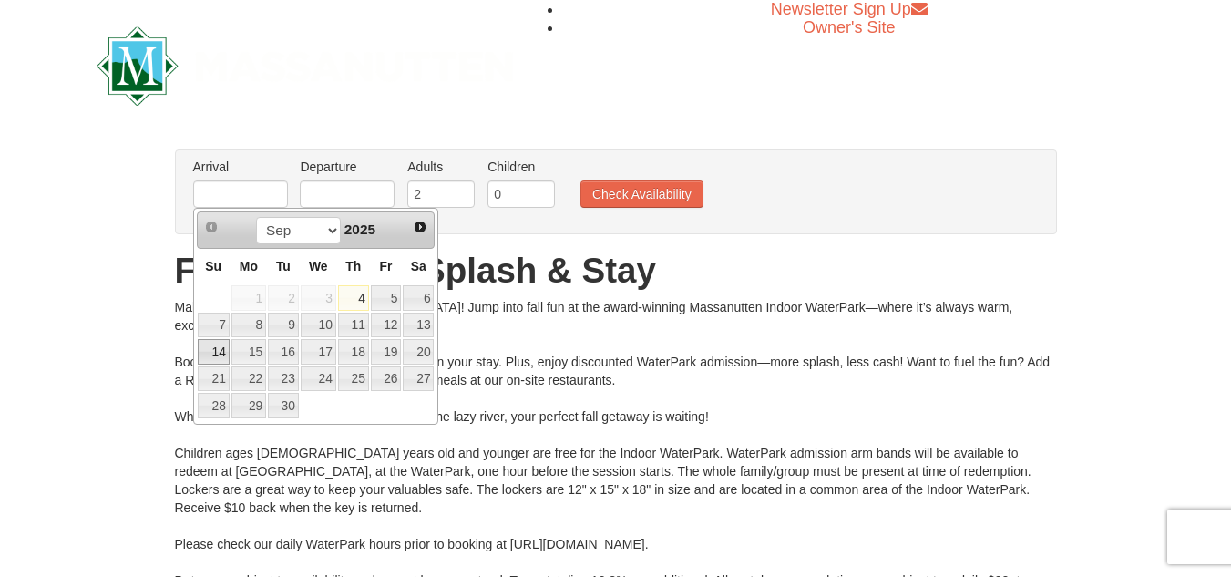
click at [221, 349] on link "14" at bounding box center [214, 352] width 32 height 26
type input "[DATE]"
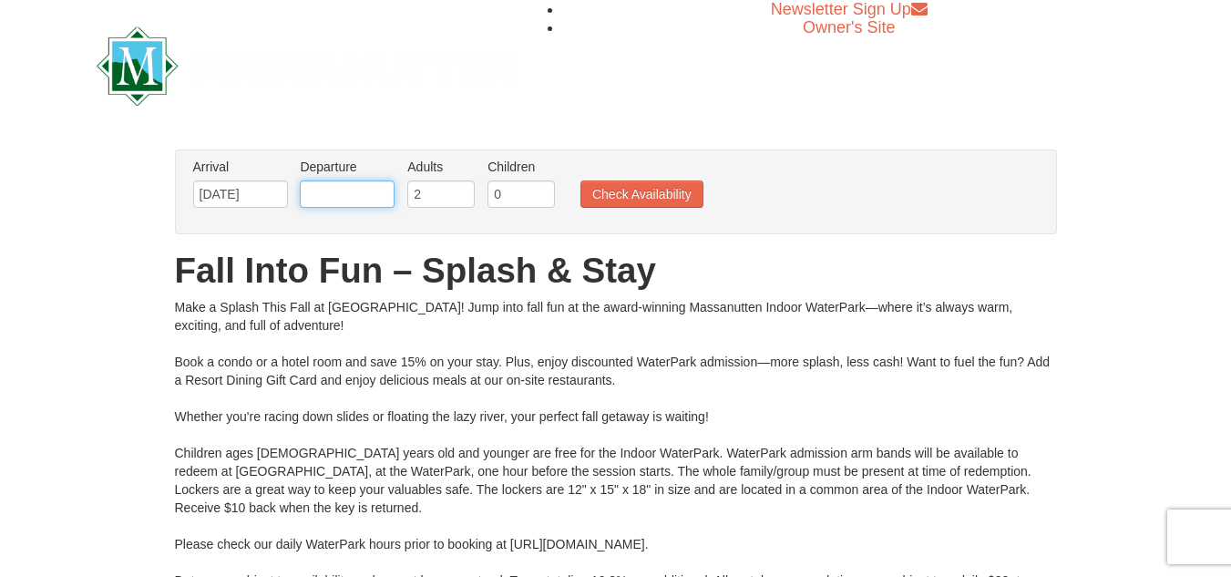
click at [371, 187] on input "text" at bounding box center [347, 193] width 95 height 27
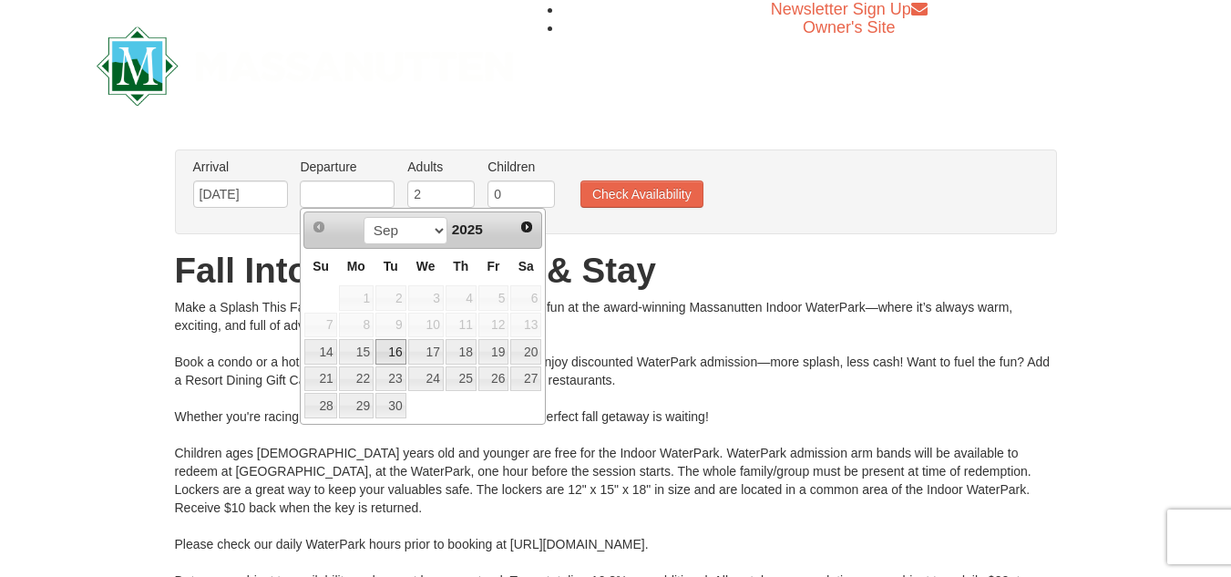
click at [390, 342] on link "16" at bounding box center [390, 352] width 31 height 26
type input "[DATE]"
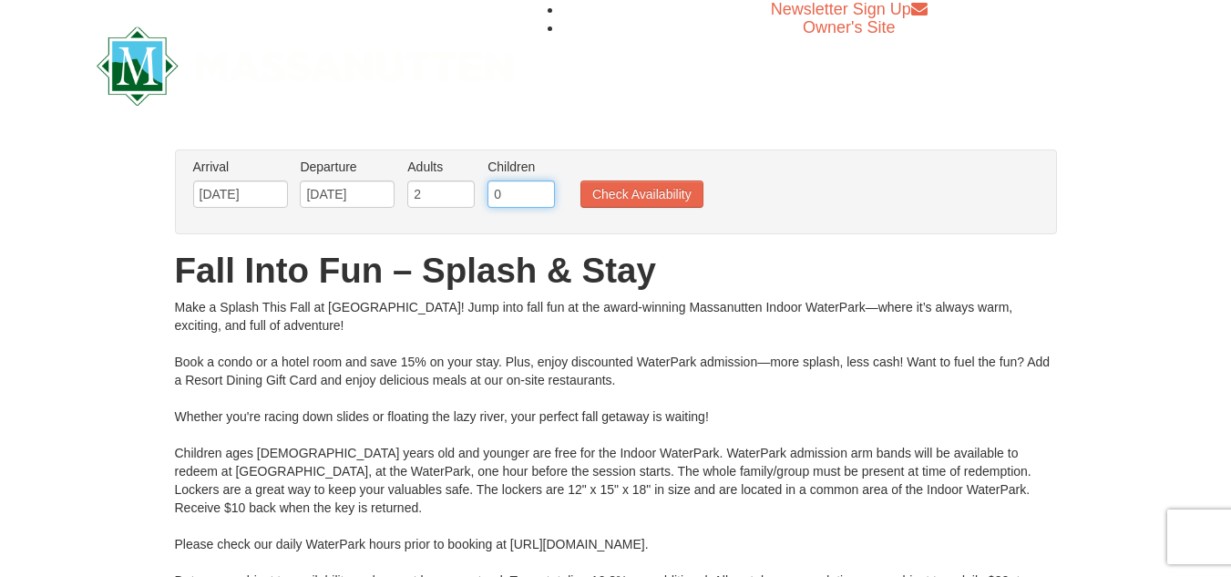
click at [505, 205] on input "0" at bounding box center [520, 193] width 67 height 27
type input "1"
click at [543, 190] on input "1" at bounding box center [520, 193] width 67 height 27
click at [636, 208] on button "Check Availability" at bounding box center [641, 193] width 123 height 27
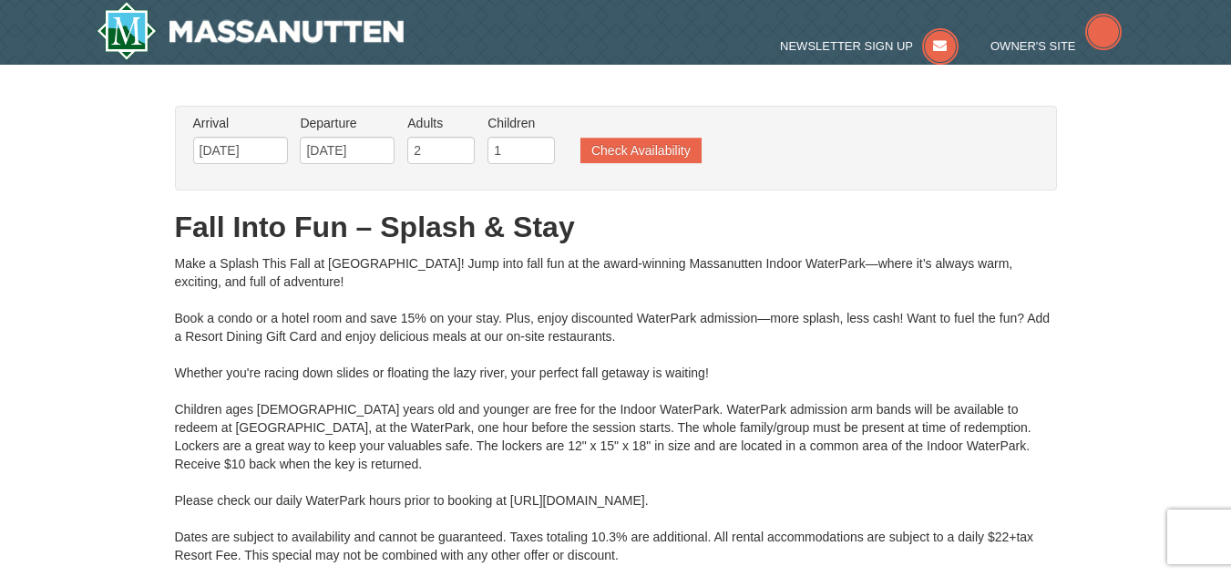
type input "[DATE]"
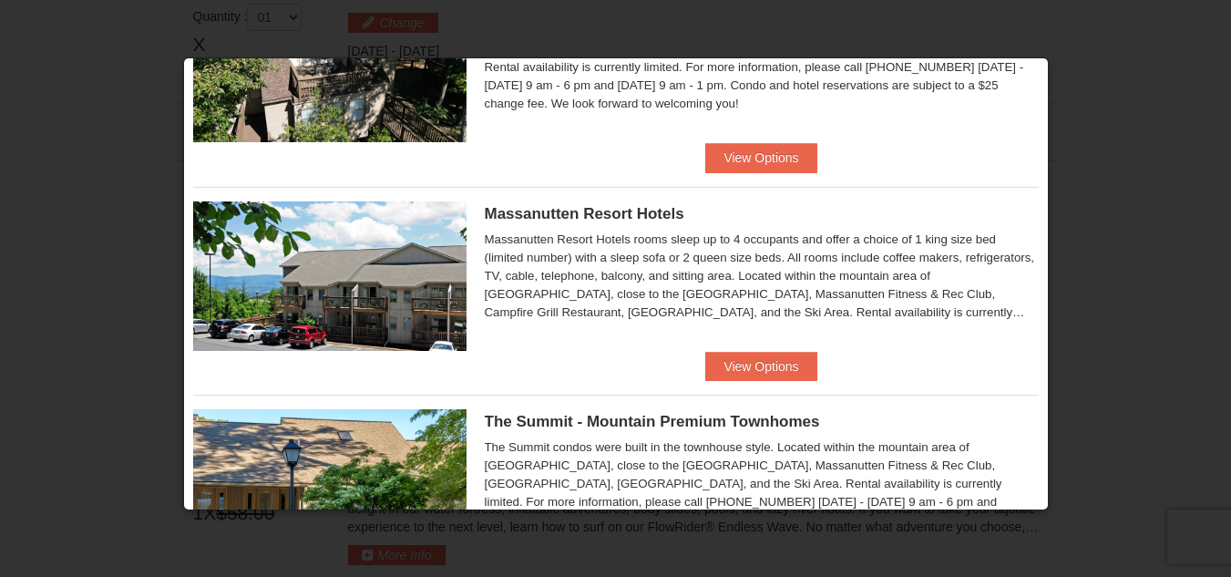
scroll to position [567, 0]
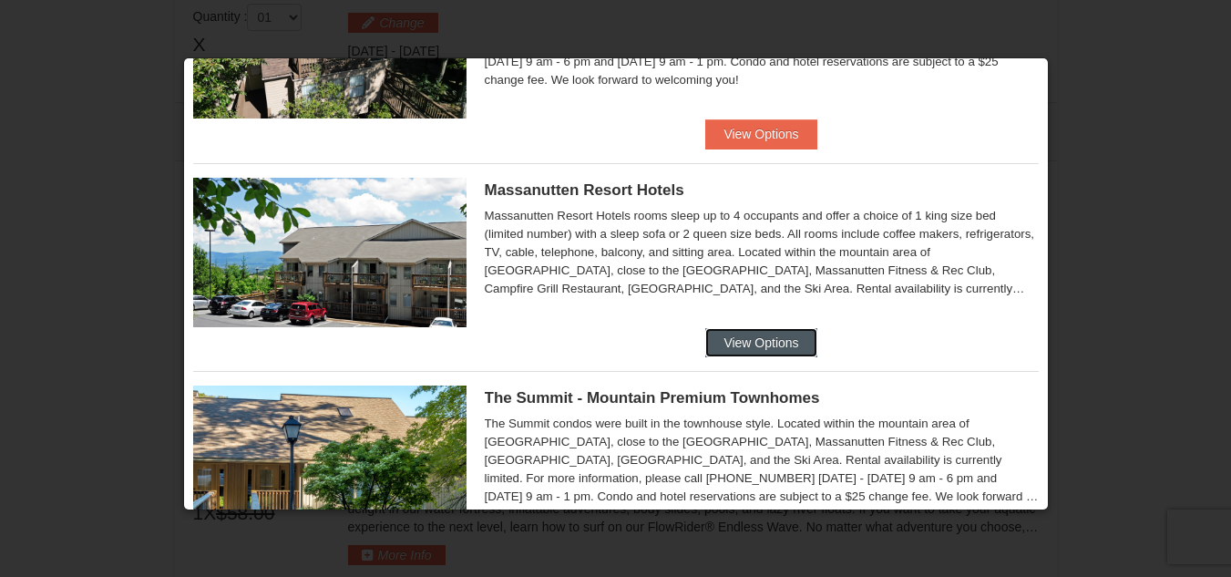
click at [784, 335] on button "View Options" at bounding box center [760, 342] width 111 height 29
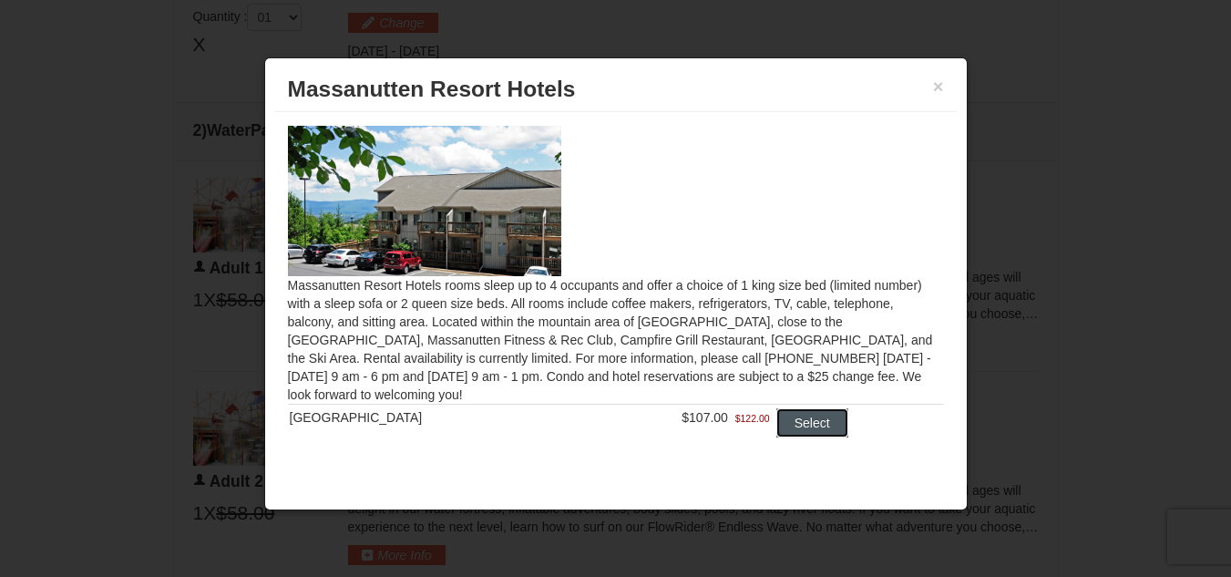
click at [787, 422] on button "Select" at bounding box center [812, 422] width 72 height 29
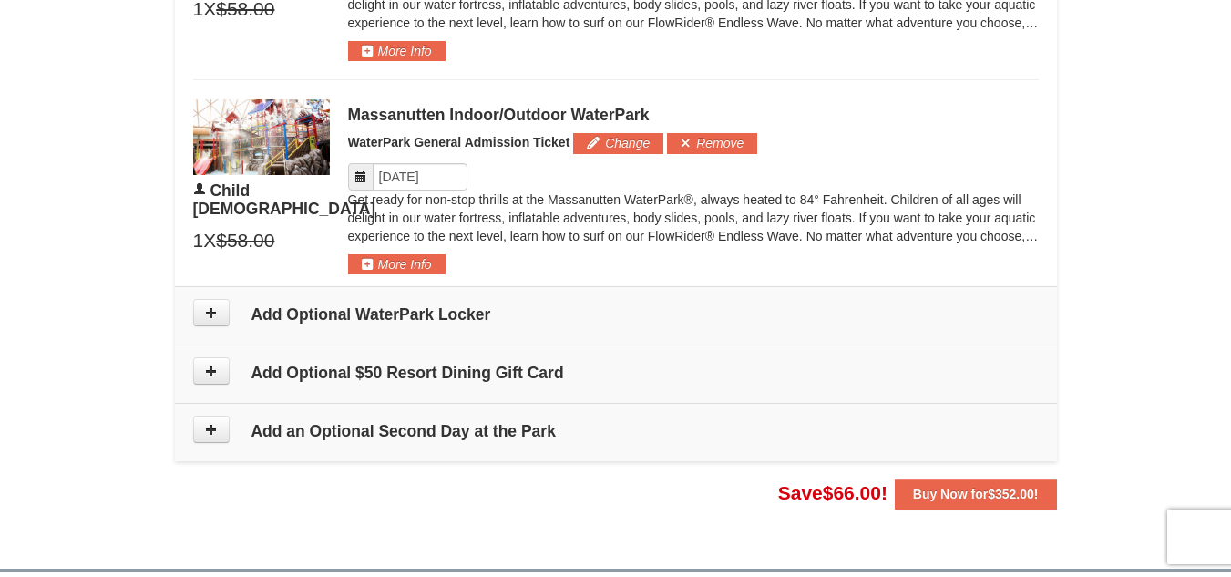
scroll to position [1388, 0]
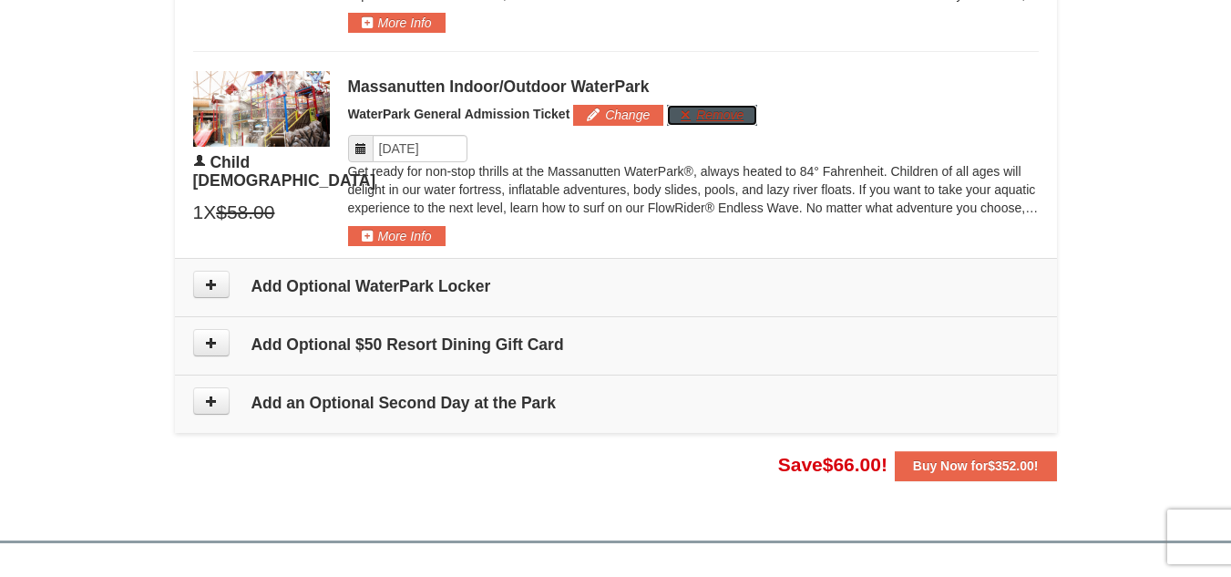
click at [689, 118] on button "Remove" at bounding box center [712, 115] width 90 height 20
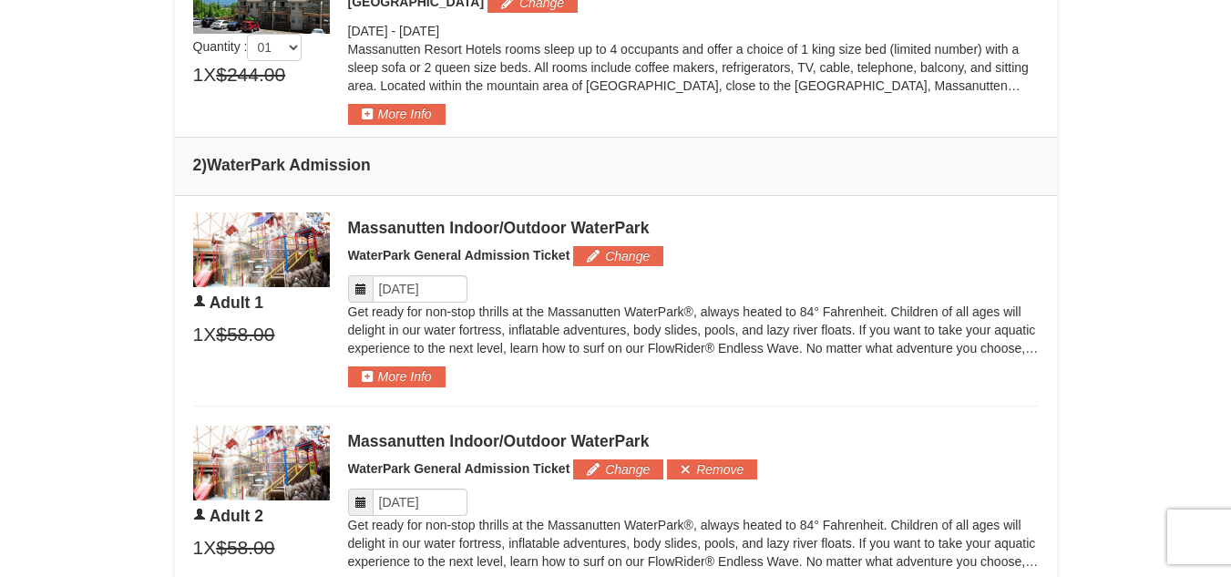
scroll to position [847, 0]
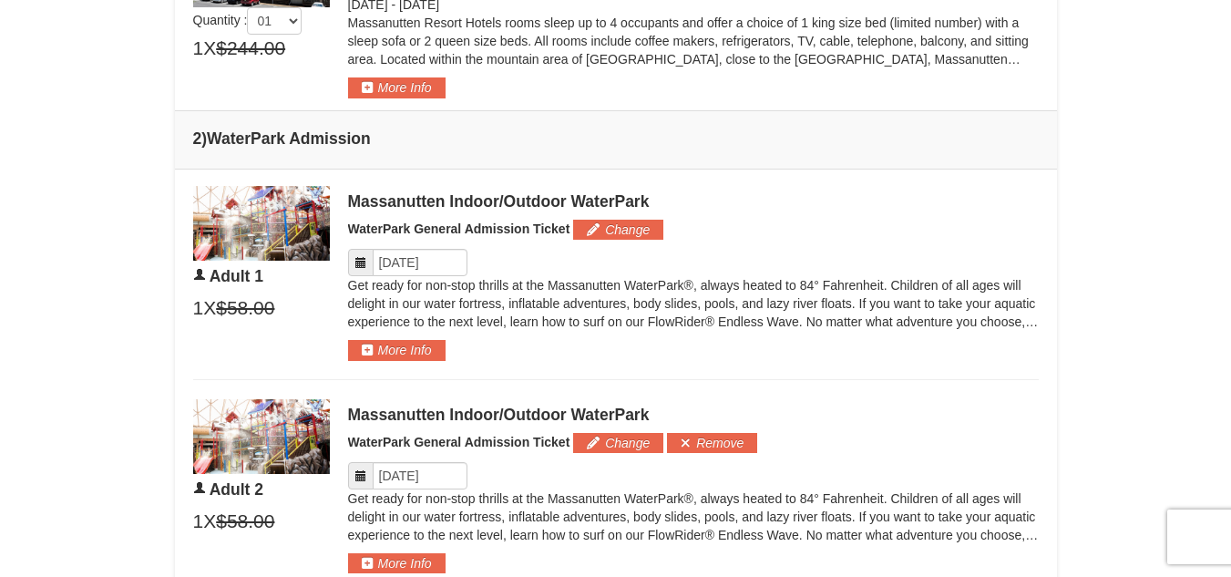
click at [362, 261] on icon at bounding box center [360, 262] width 13 height 13
click at [420, 264] on input "Please format dates MM/DD/YYYY" at bounding box center [420, 262] width 95 height 27
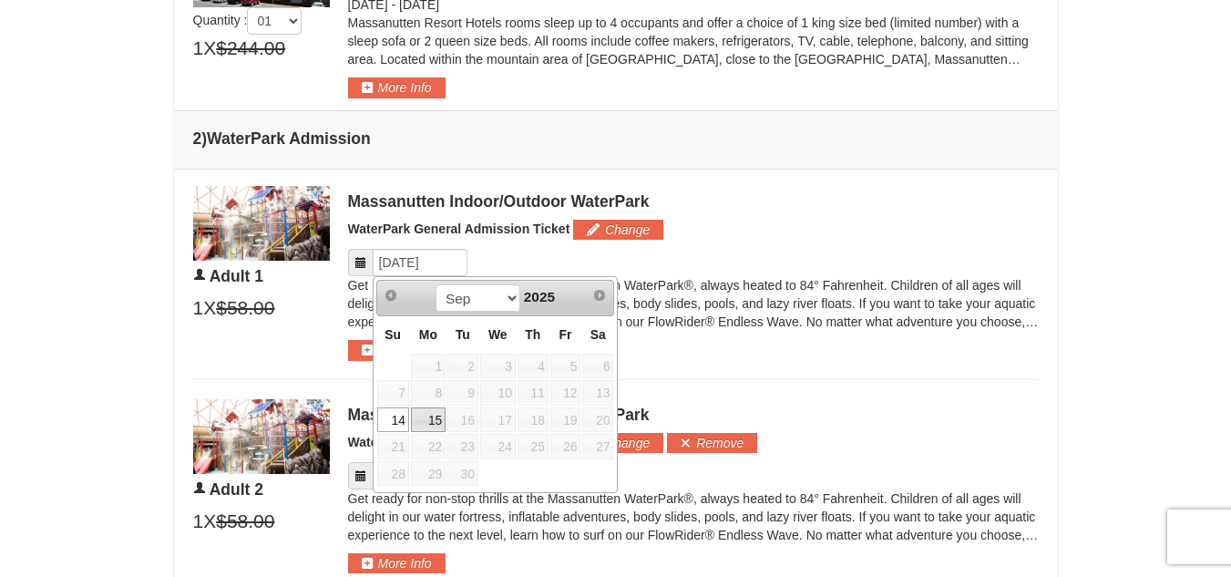
click at [432, 420] on link "15" at bounding box center [428, 420] width 35 height 26
type input "[DATE]"
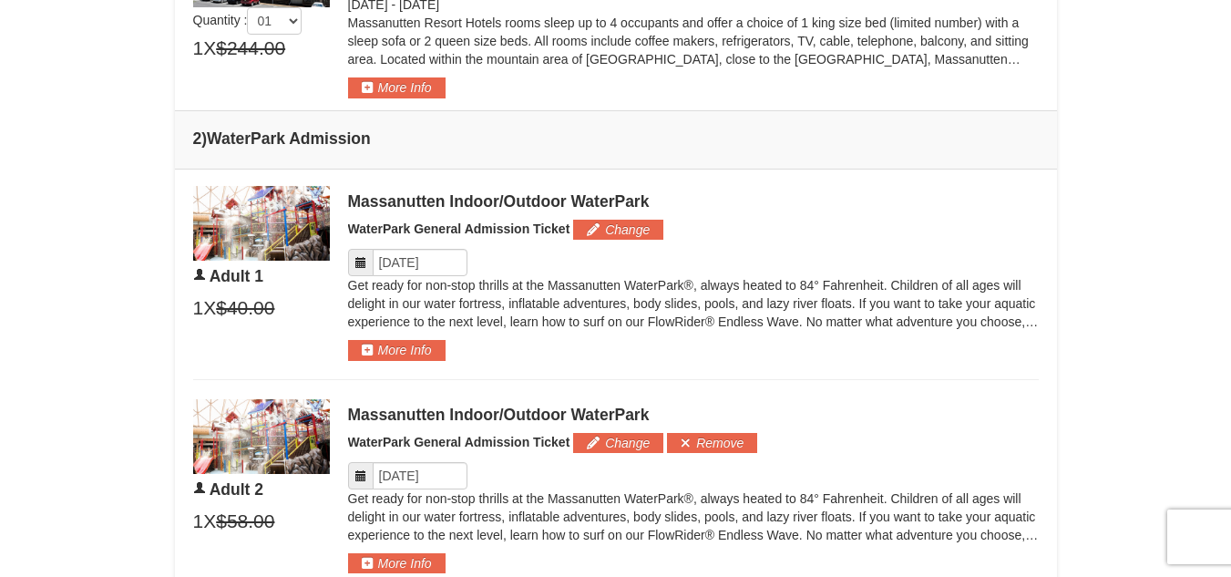
click at [359, 476] on icon at bounding box center [360, 475] width 13 height 13
click at [411, 475] on input "Please format dates MM/DD/YYYY" at bounding box center [420, 475] width 95 height 27
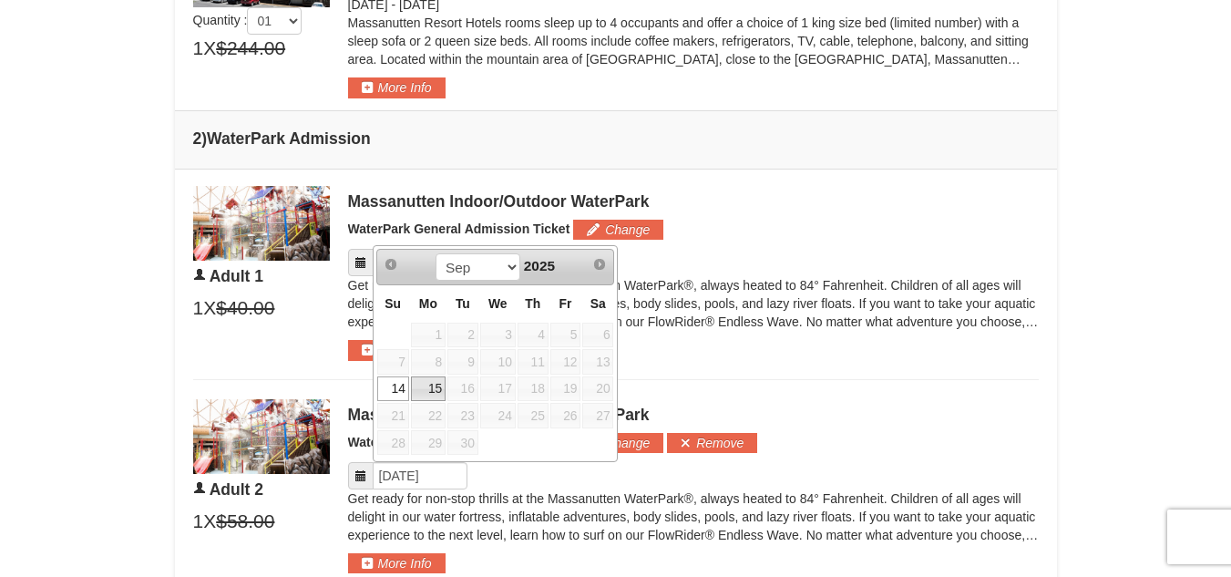
click at [433, 387] on link "15" at bounding box center [428, 389] width 35 height 26
type input "[DATE]"
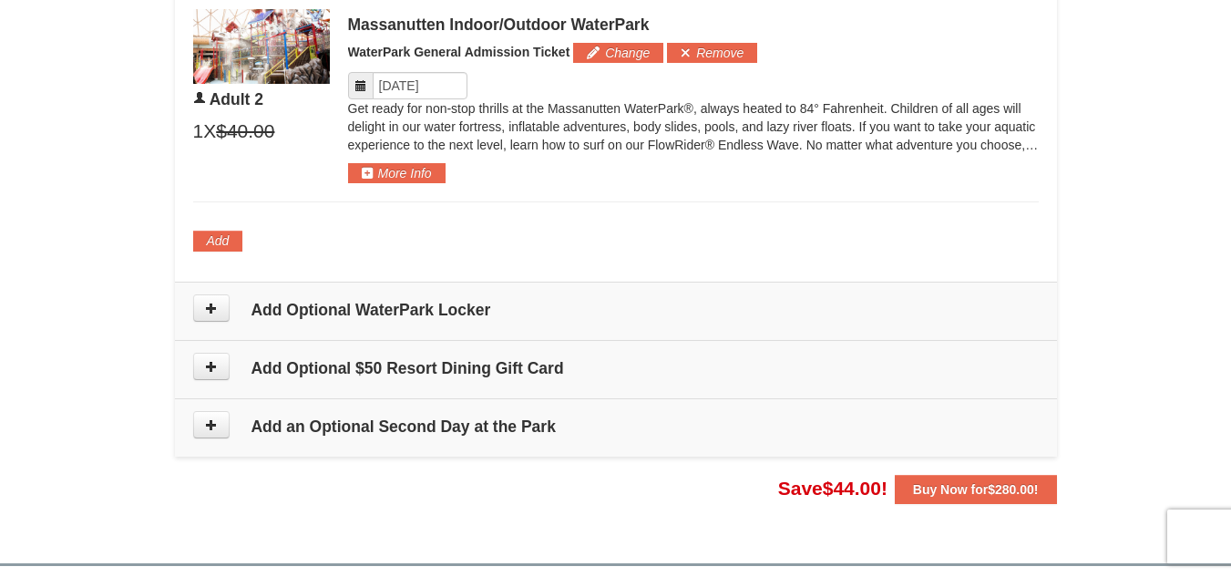
scroll to position [1245, 0]
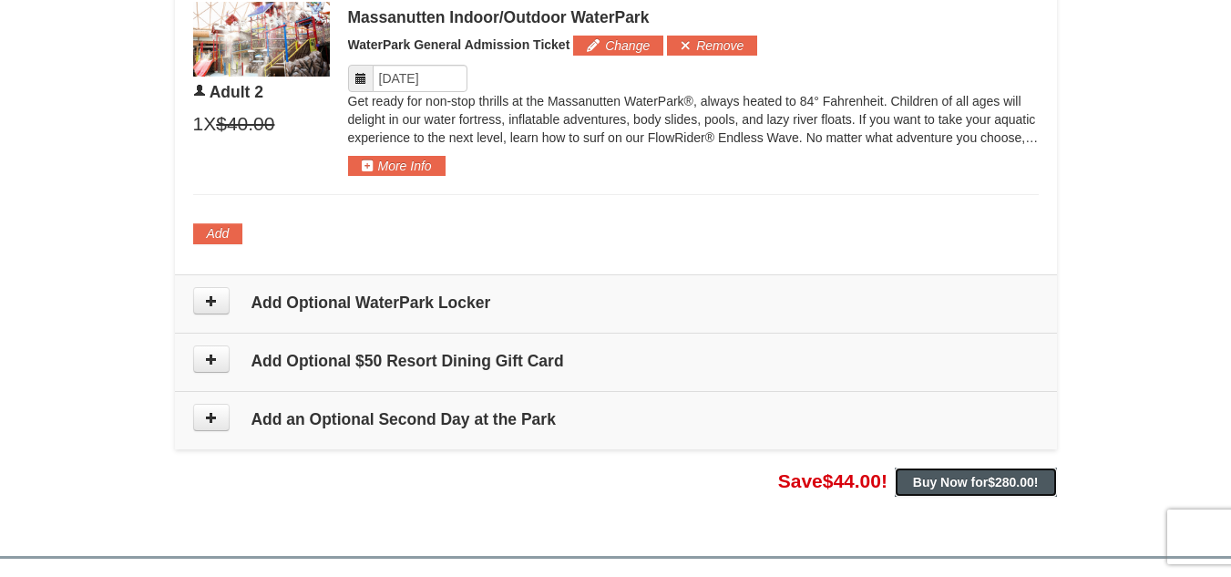
click at [970, 491] on button "Buy Now for $280.00 !" at bounding box center [976, 481] width 162 height 29
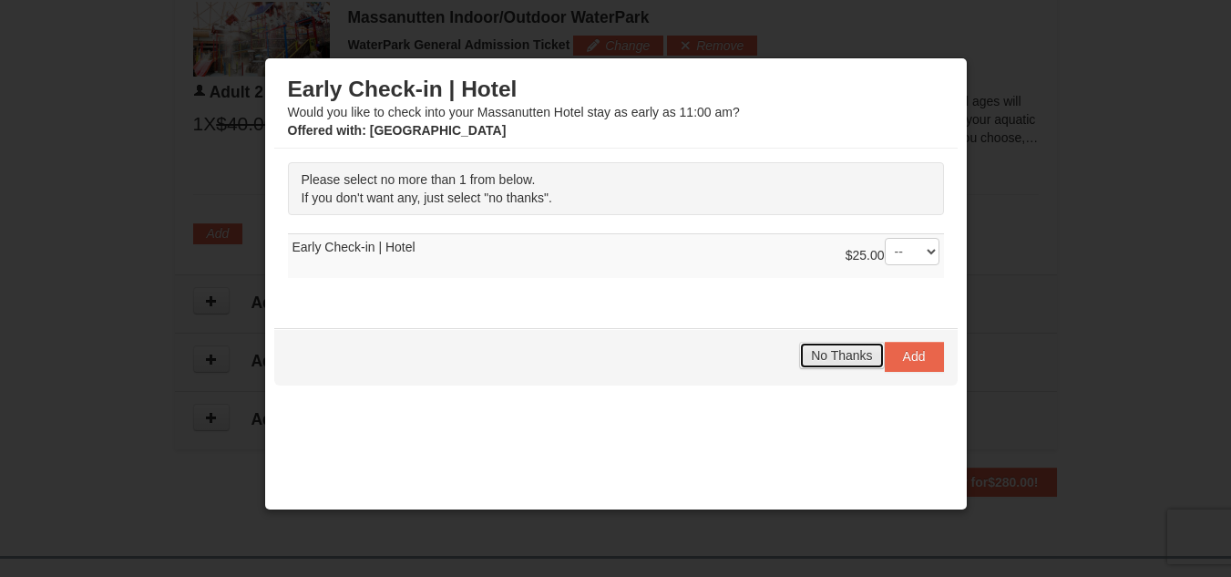
click at [836, 359] on span "No Thanks" at bounding box center [841, 355] width 61 height 15
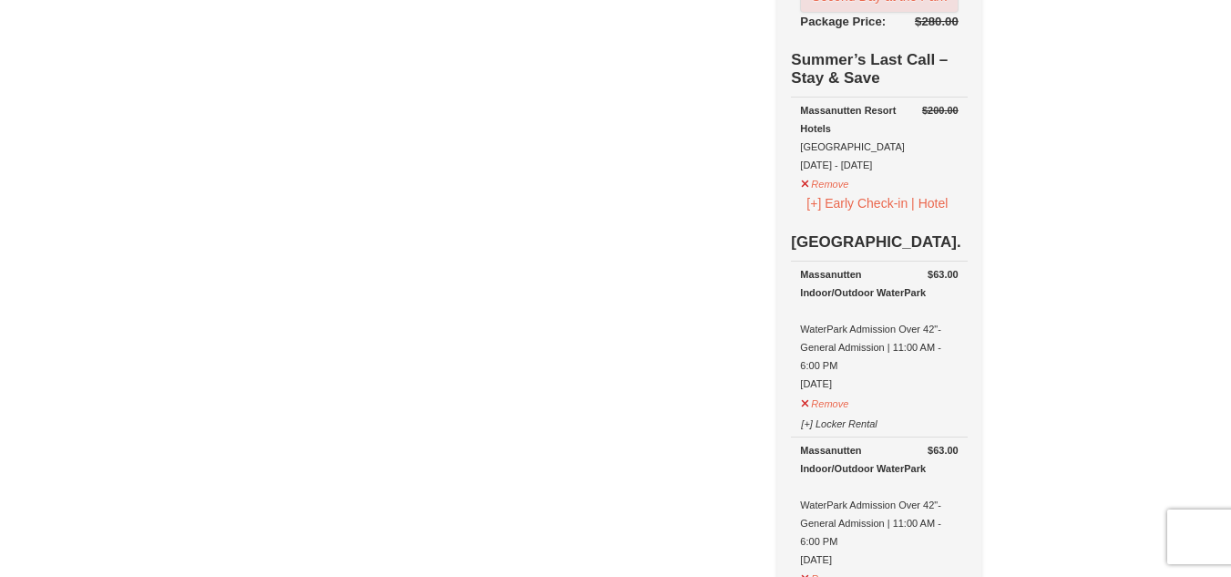
scroll to position [818, 0]
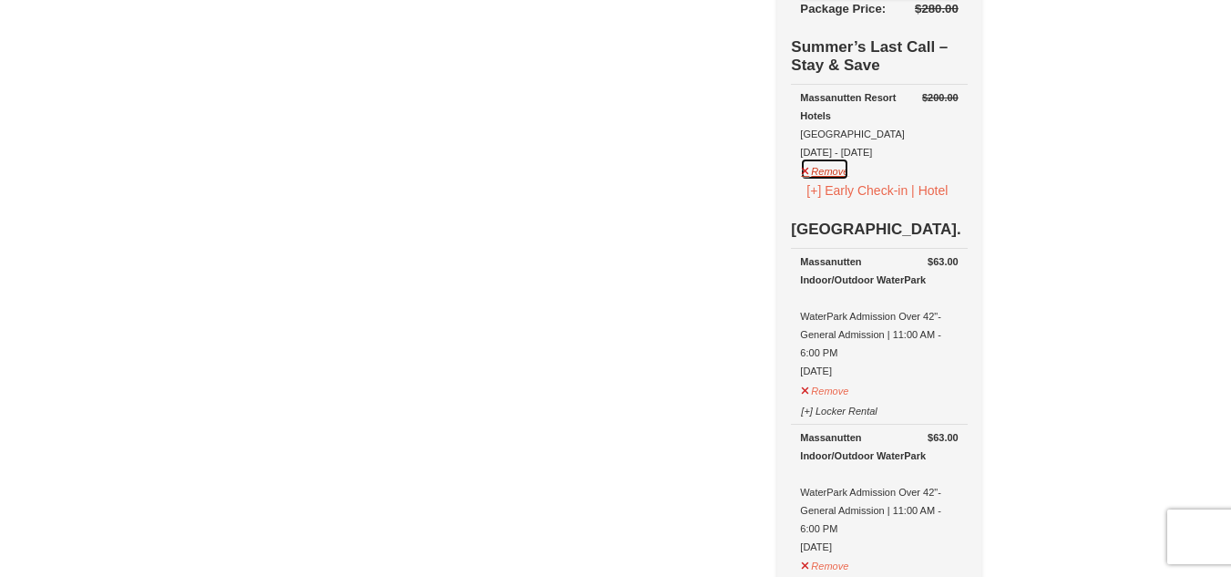
click at [849, 179] on button "Remove" at bounding box center [824, 169] width 49 height 23
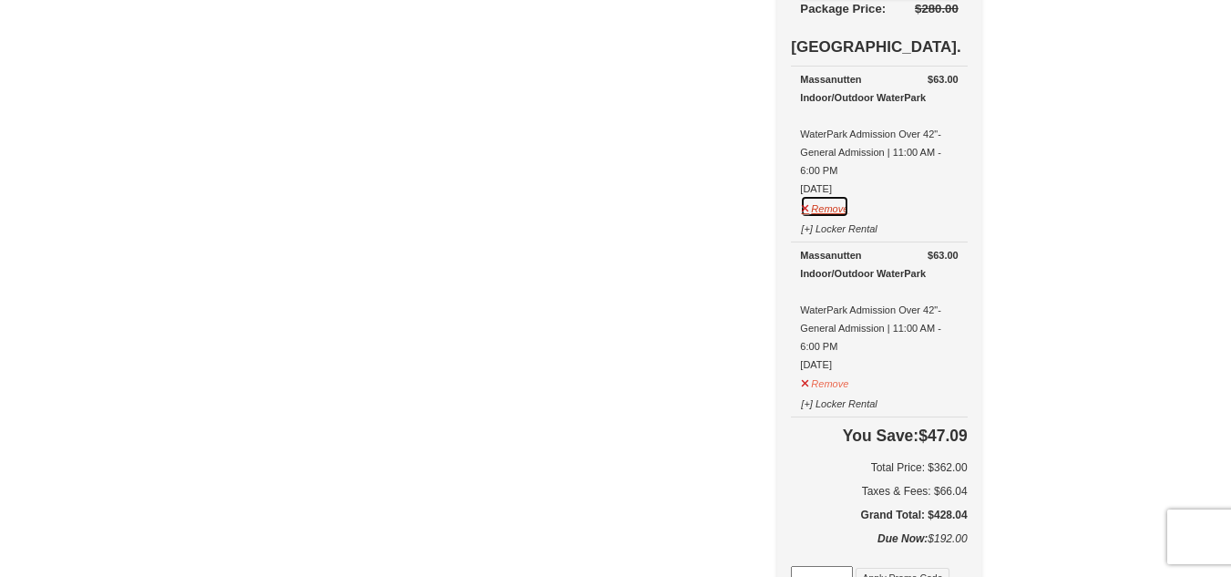
click at [849, 215] on button "Remove" at bounding box center [824, 206] width 49 height 23
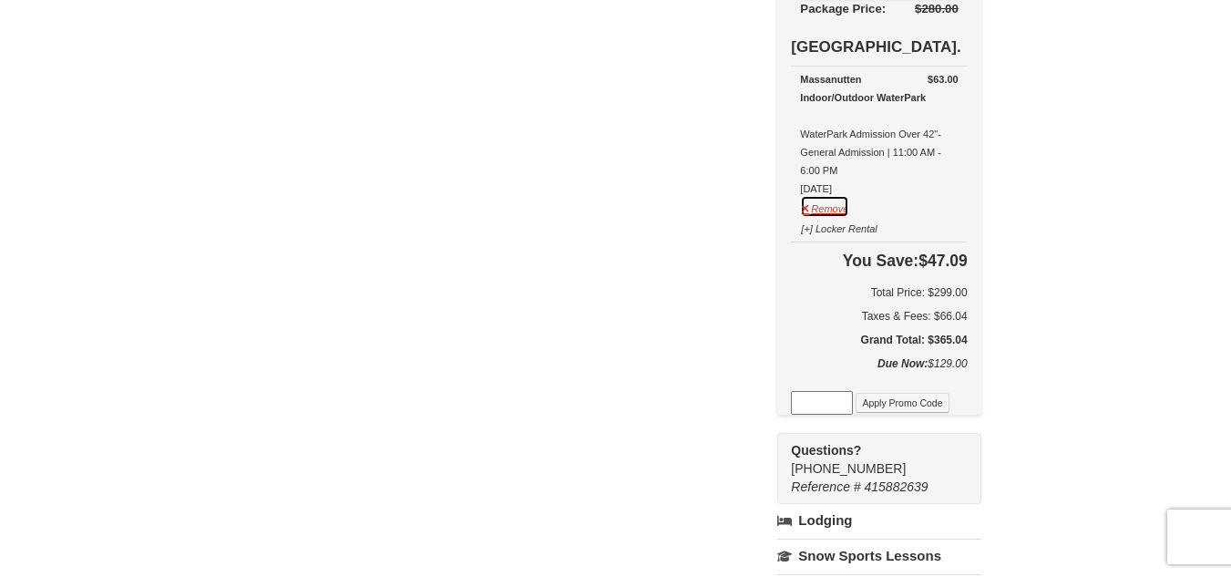
click at [849, 210] on button "Remove" at bounding box center [824, 206] width 49 height 23
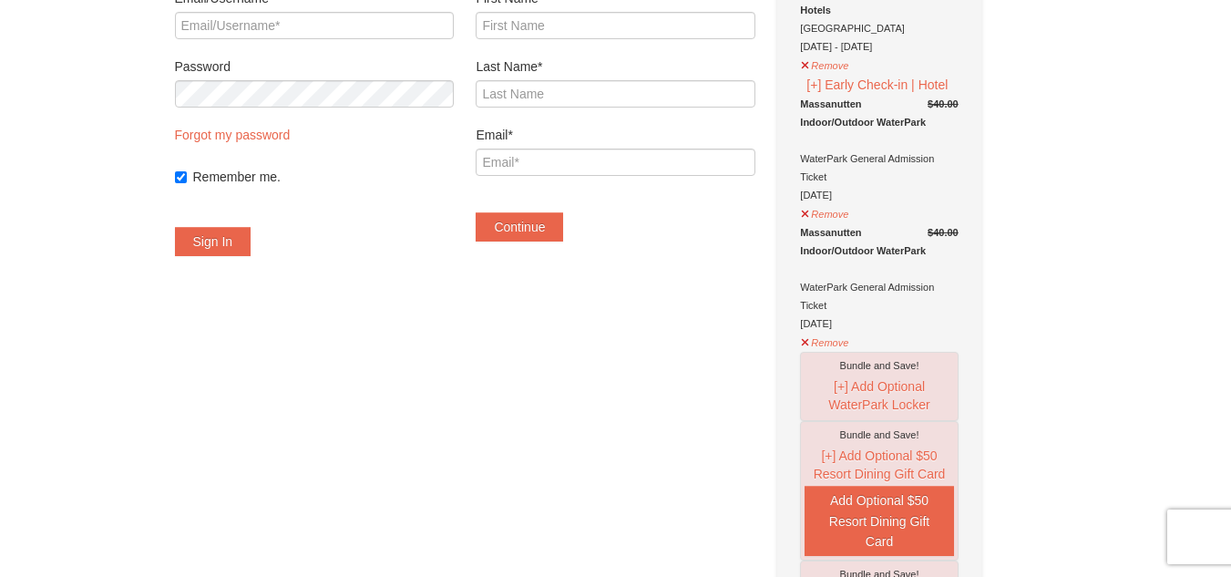
scroll to position [0, 0]
